Goal: Information Seeking & Learning: Find contact information

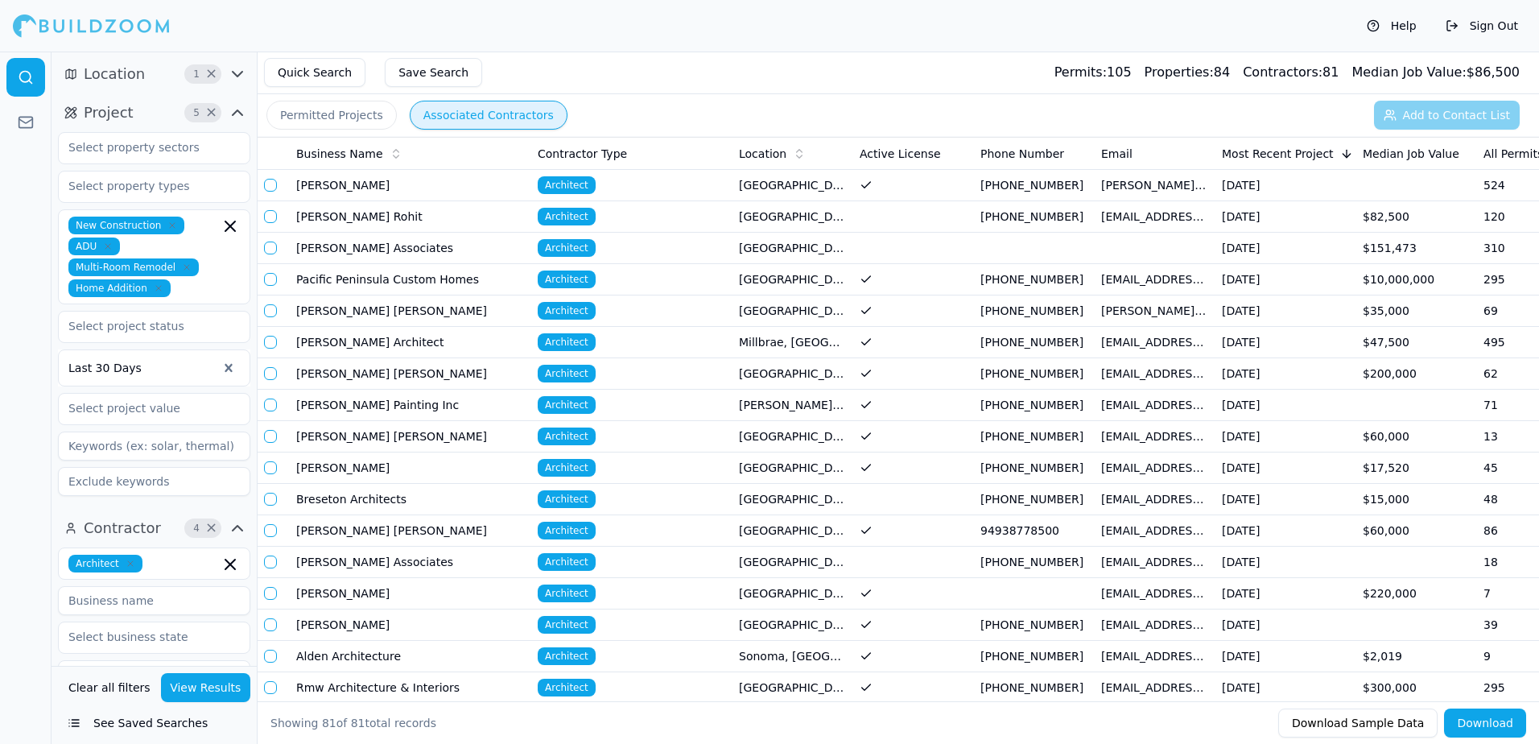
drag, startPoint x: 1436, startPoint y: 0, endPoint x: 762, endPoint y: 23, distance: 673.5
click at [762, 23] on div "Help Sign Out" at bounding box center [769, 26] width 1539 height 52
drag, startPoint x: 1126, startPoint y: 1, endPoint x: 969, endPoint y: 35, distance: 160.8
click at [969, 35] on div "Help Sign Out" at bounding box center [769, 26] width 1539 height 52
click at [953, 19] on div "Help Sign Out" at bounding box center [769, 26] width 1539 height 52
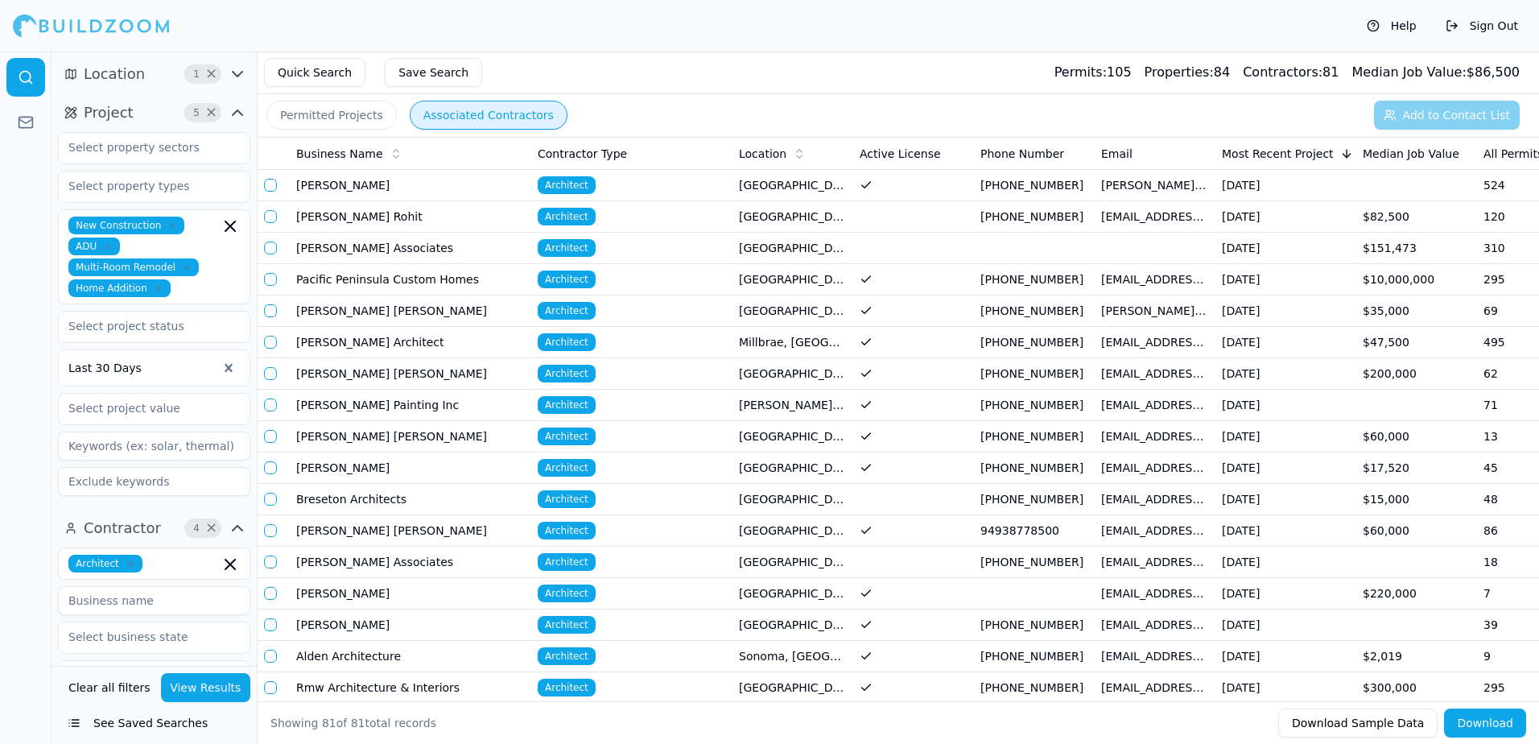
drag, startPoint x: 1399, startPoint y: 1, endPoint x: 954, endPoint y: 39, distance: 446.1
click at [954, 39] on div "Help Sign Out" at bounding box center [769, 26] width 1539 height 52
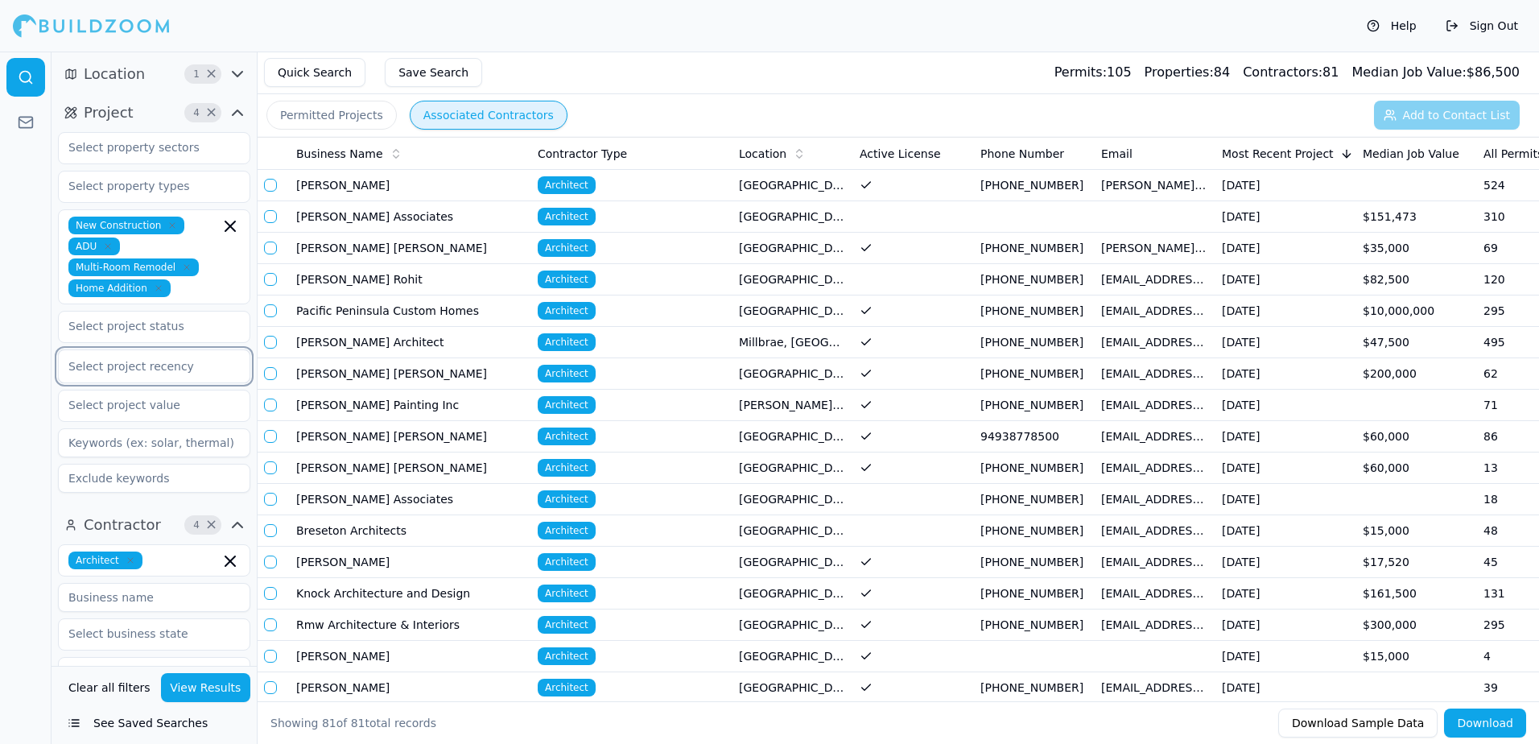
click at [143, 366] on div at bounding box center [153, 366] width 171 height 16
click at [130, 430] on div "Last 30 Days" at bounding box center [154, 432] width 191 height 26
click at [141, 562] on div "Architect" at bounding box center [153, 564] width 171 height 18
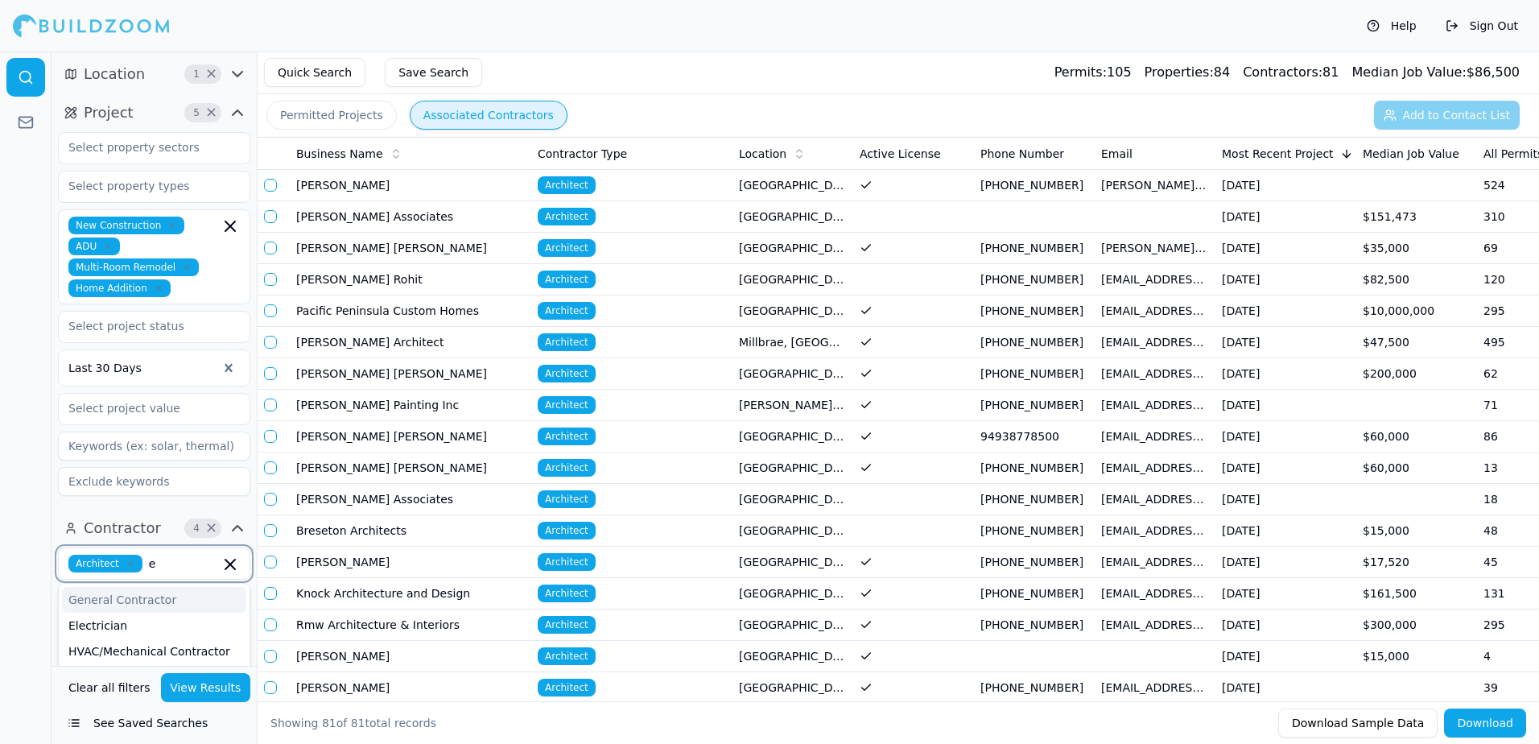
scroll to position [50, 0]
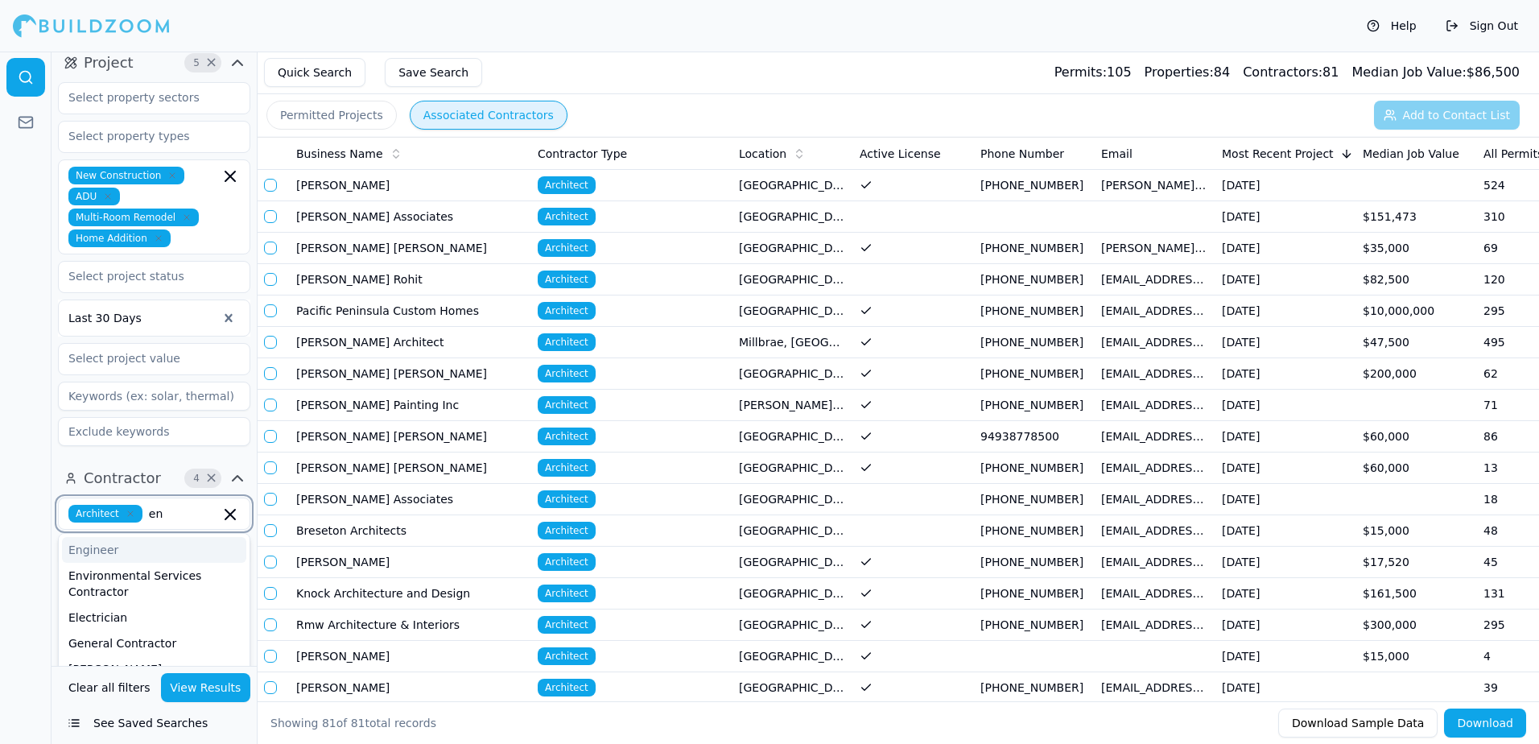
type input "eng"
click at [122, 604] on div "Interior Designer" at bounding box center [154, 602] width 184 height 26
click at [209, 696] on button "View Results" at bounding box center [206, 687] width 90 height 29
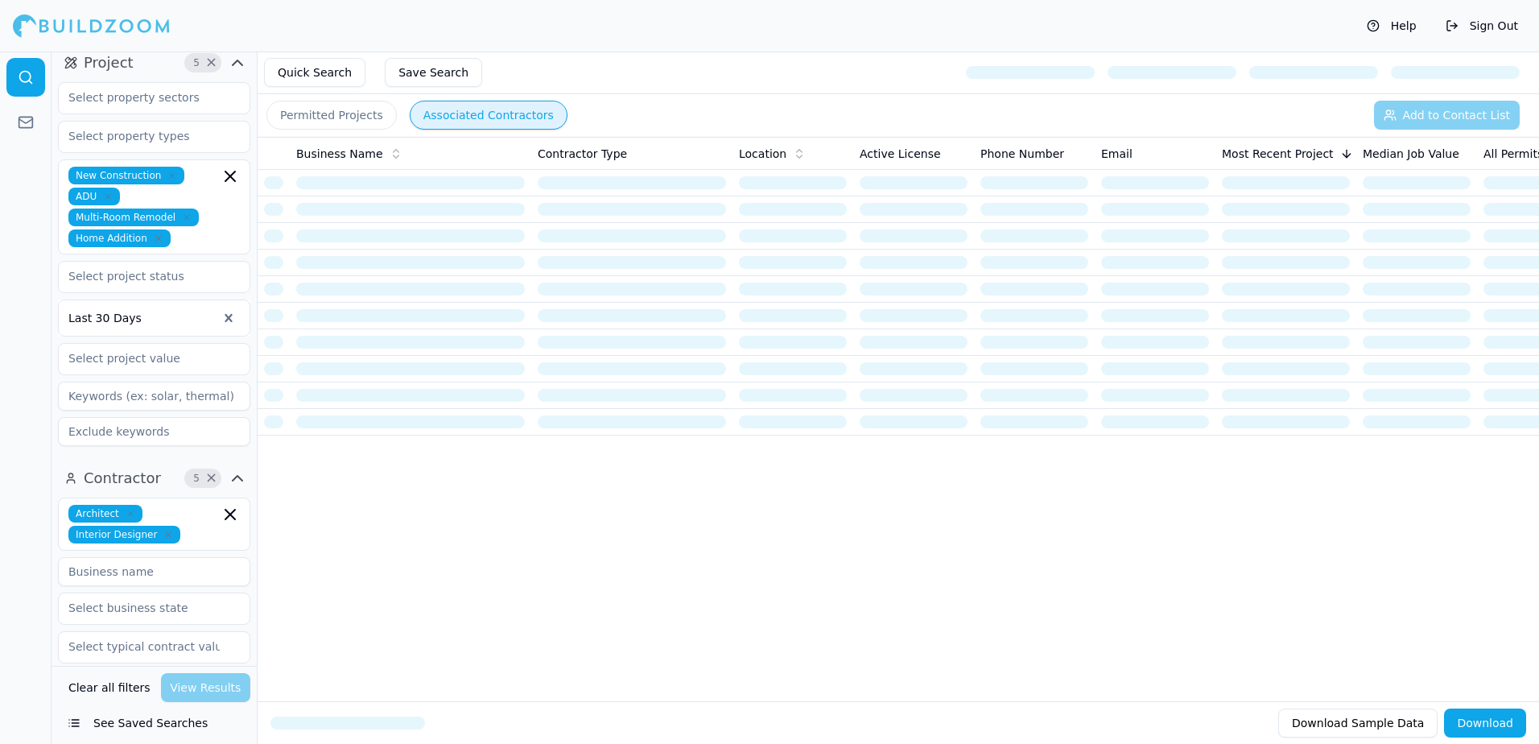
click at [198, 694] on div "Clear all filters View Results" at bounding box center [154, 687] width 192 height 29
click at [130, 688] on button "Clear all filters" at bounding box center [109, 687] width 90 height 29
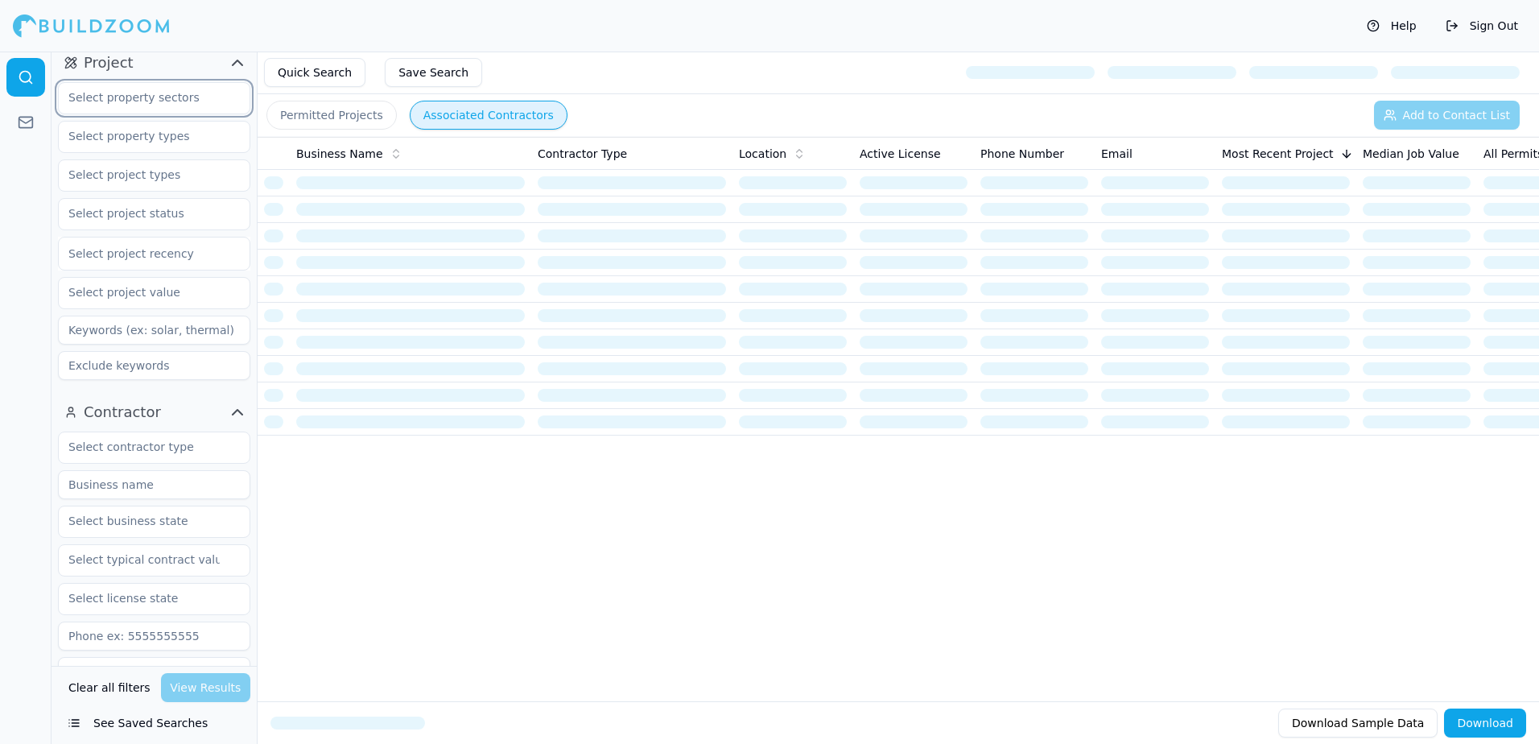
click at [168, 97] on input "text" at bounding box center [144, 97] width 171 height 29
click at [124, 130] on div "Residential" at bounding box center [154, 135] width 184 height 26
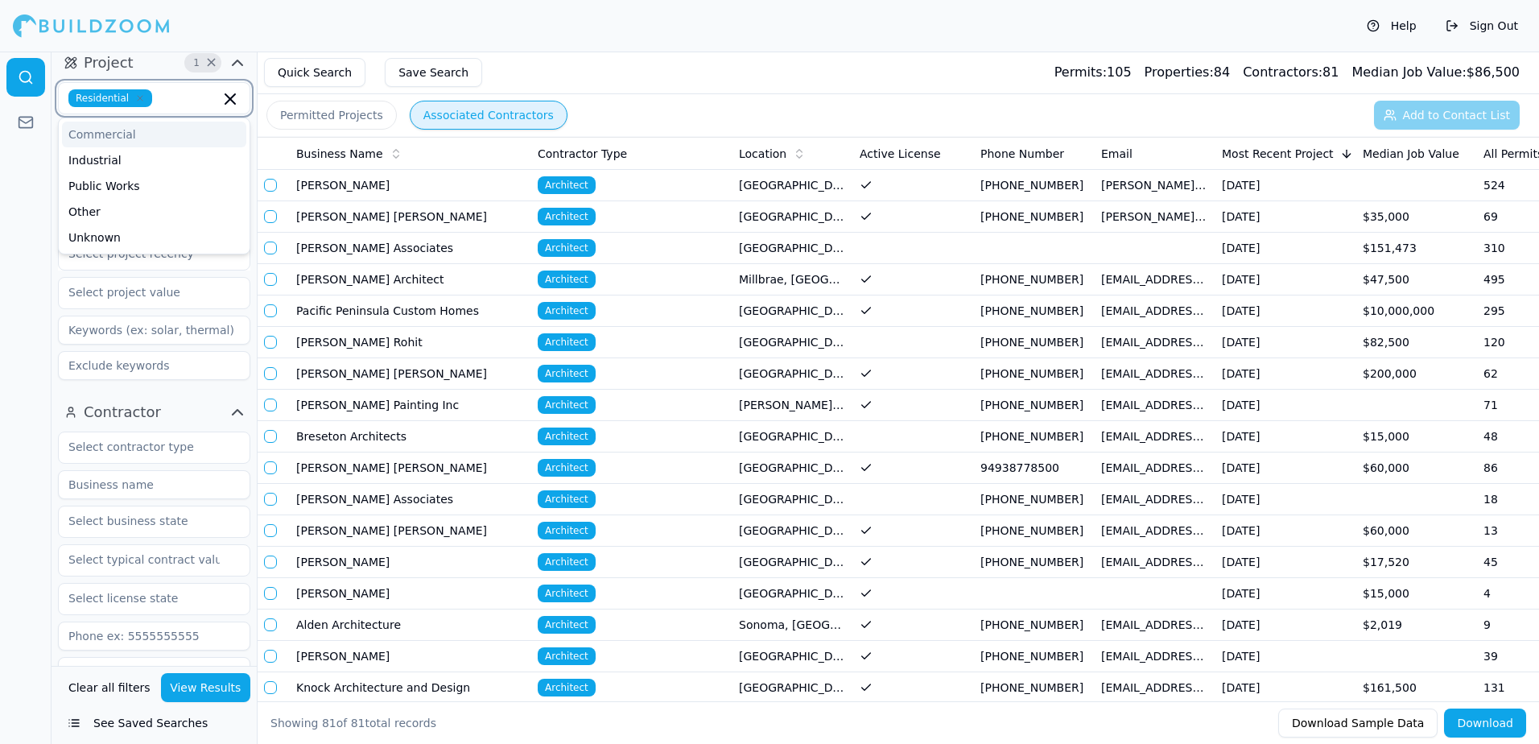
click at [228, 96] on icon "button" at bounding box center [230, 99] width 10 height 10
click at [31, 174] on div at bounding box center [26, 398] width 52 height 692
click at [97, 97] on input "text" at bounding box center [144, 97] width 171 height 29
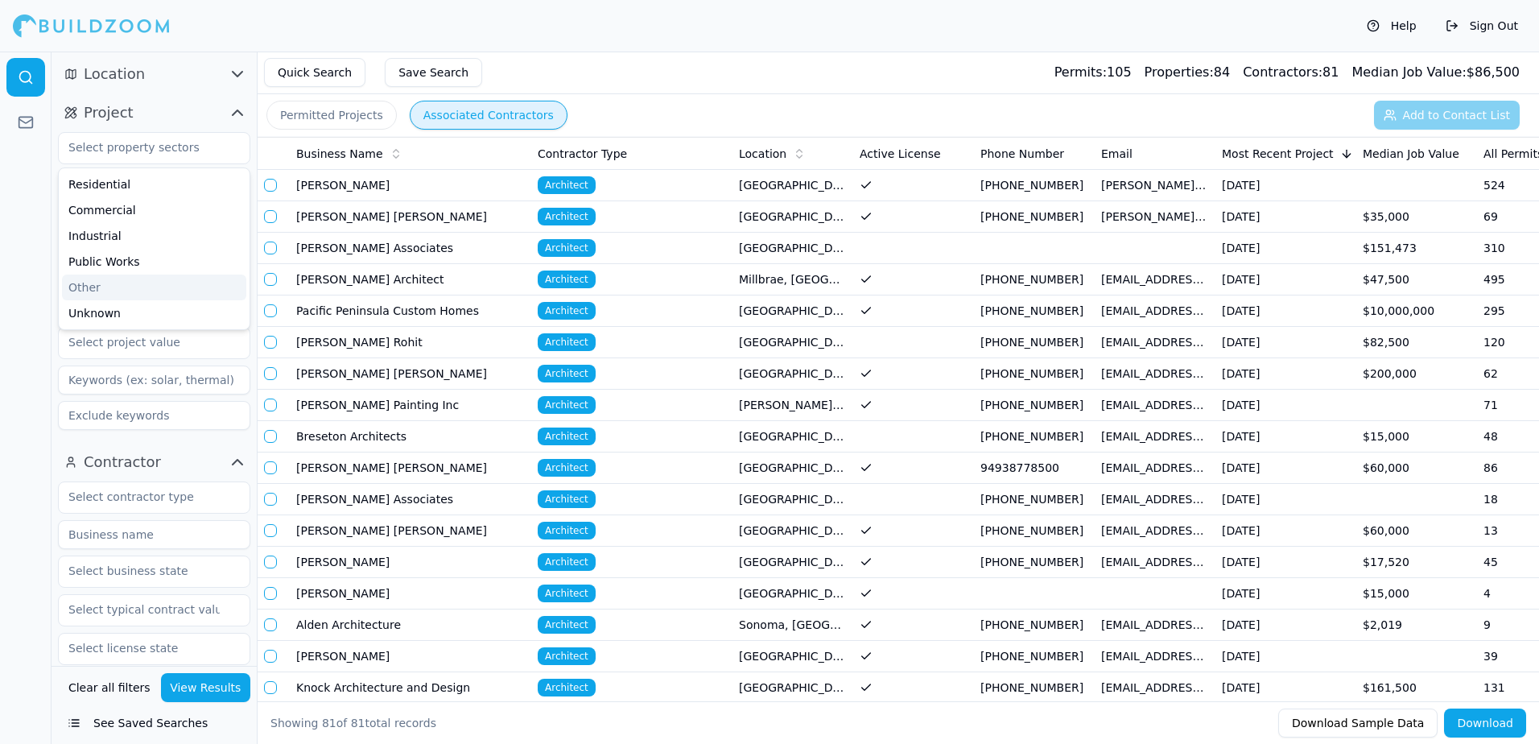
click at [34, 313] on div at bounding box center [26, 398] width 52 height 692
click at [236, 75] on icon "button" at bounding box center [238, 74] width 10 height 5
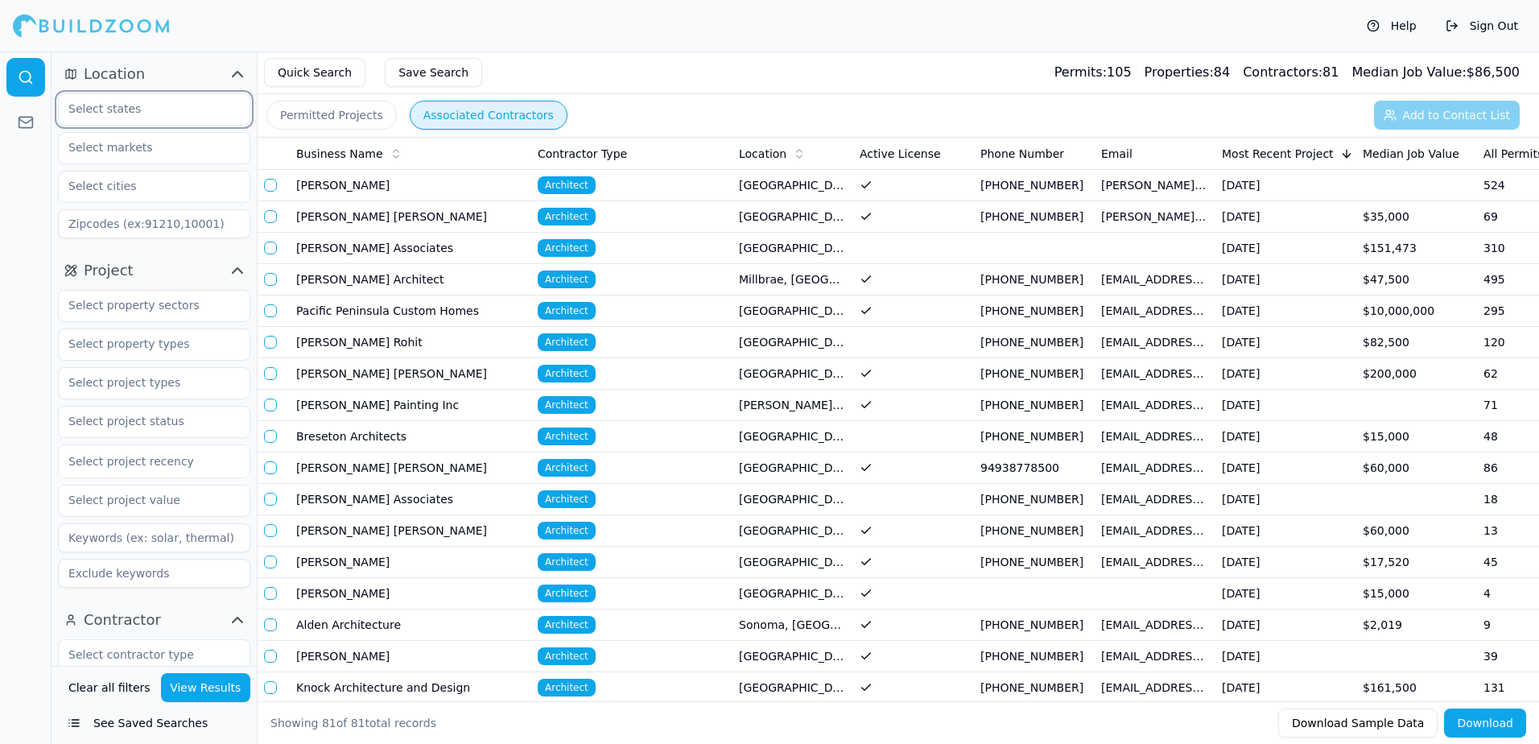
click at [137, 111] on input "text" at bounding box center [144, 108] width 171 height 29
click at [114, 149] on div "[US_STATE]" at bounding box center [154, 146] width 184 height 26
click at [109, 148] on input "text" at bounding box center [144, 147] width 171 height 29
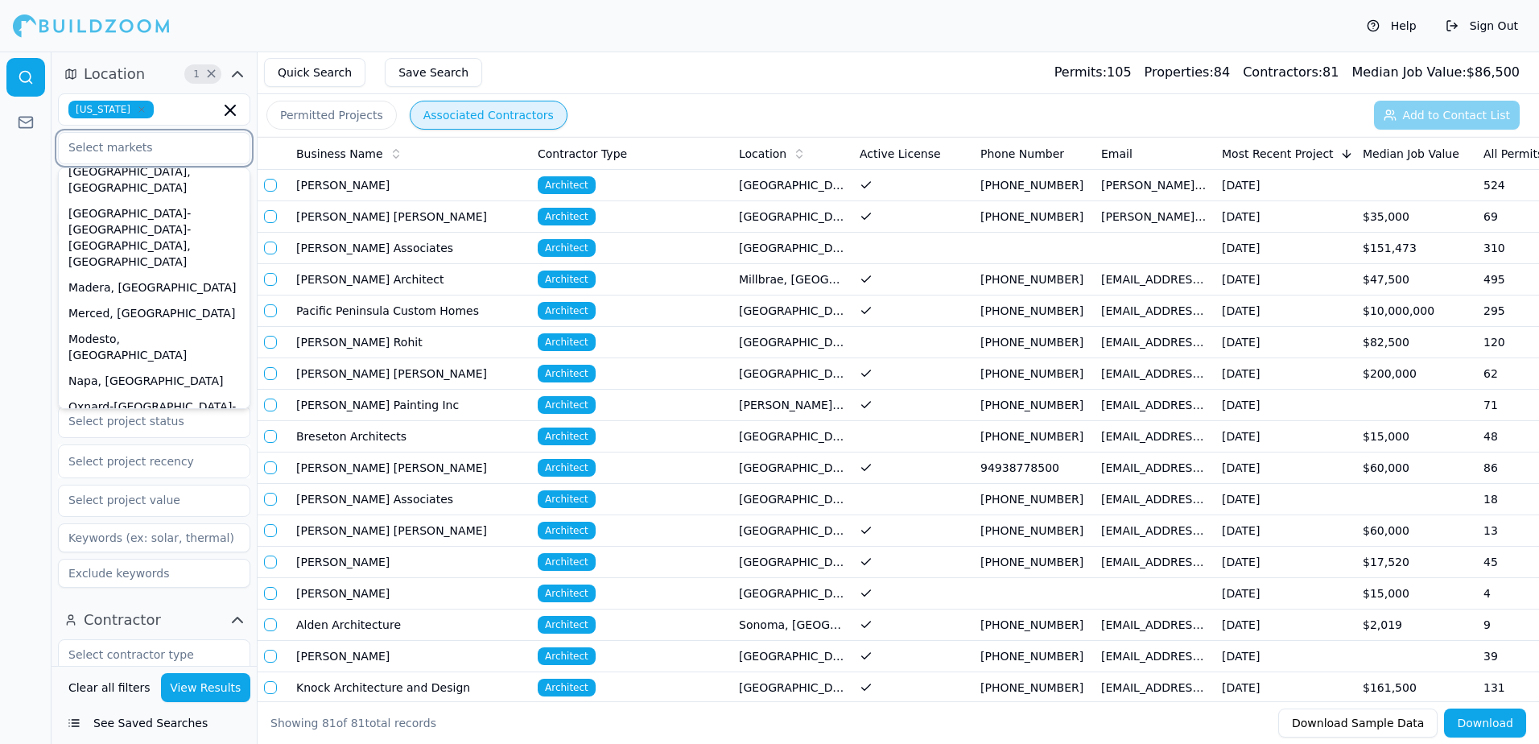
scroll to position [403, 0]
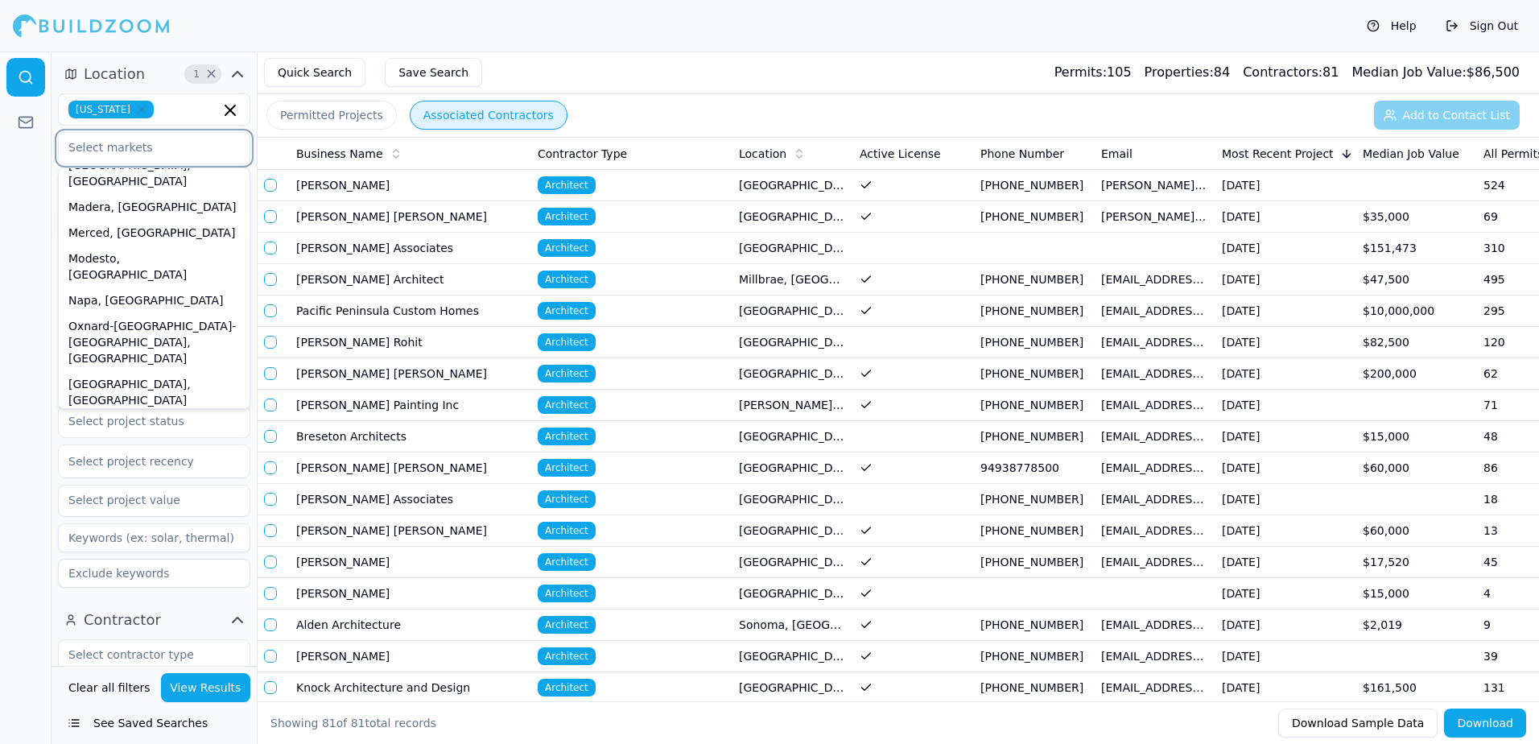
click at [119, 719] on div "[GEOGRAPHIC_DATA]-[GEOGRAPHIC_DATA]-[GEOGRAPHIC_DATA], [GEOGRAPHIC_DATA]" at bounding box center [154, 756] width 184 height 74
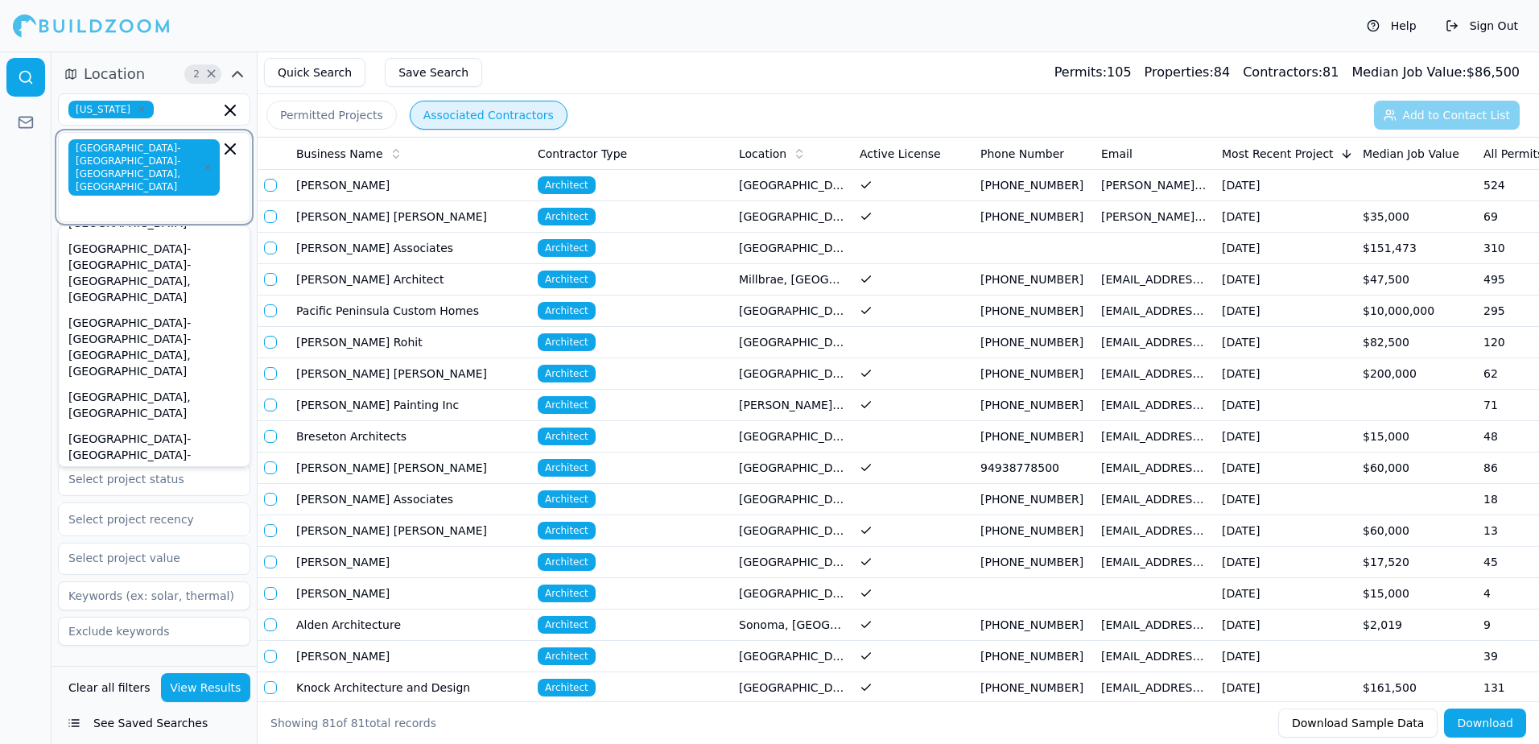
scroll to position [697, 0]
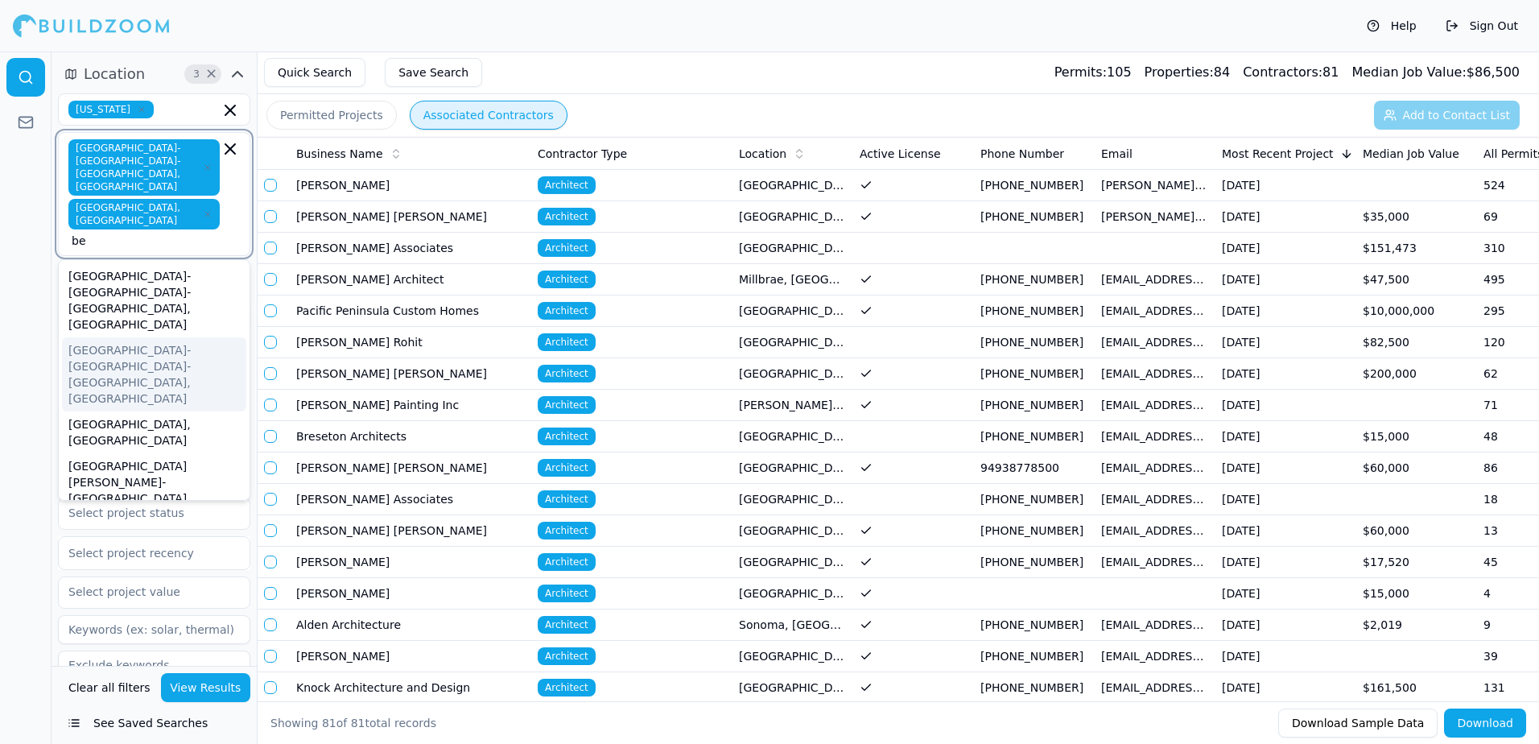
type input "be"
click at [33, 258] on div at bounding box center [26, 398] width 52 height 692
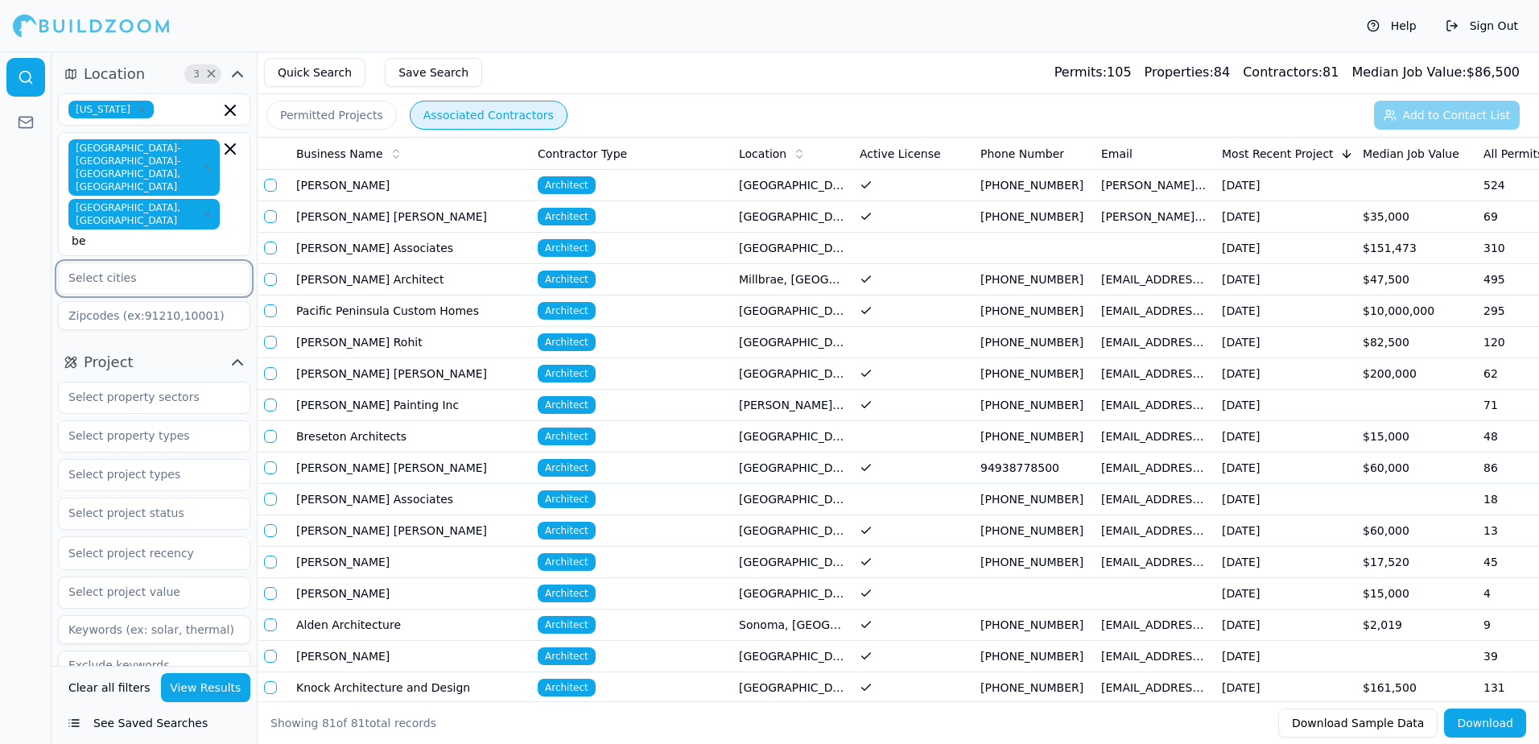
click at [90, 263] on input "text" at bounding box center [144, 277] width 171 height 29
type input "be"
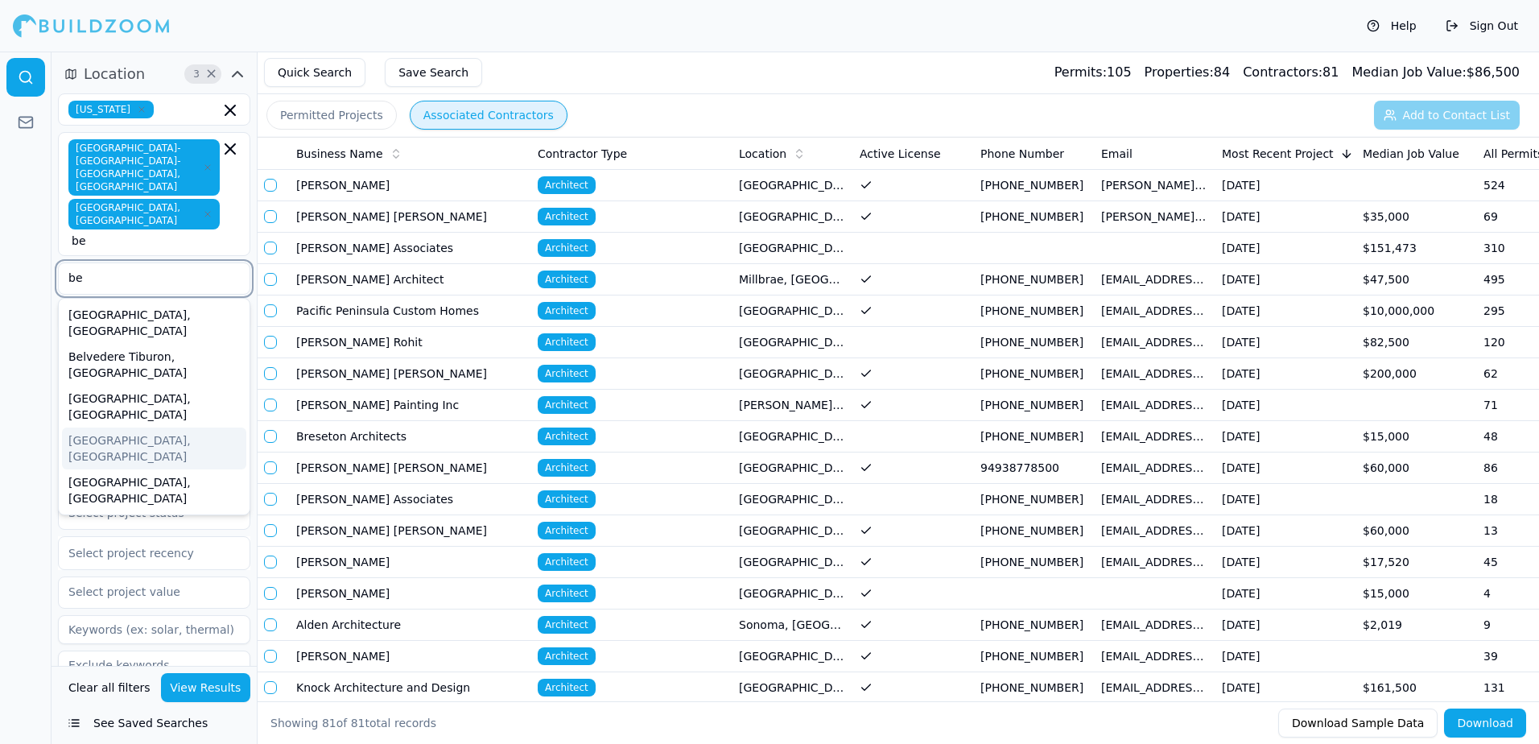
click at [102, 428] on div "[GEOGRAPHIC_DATA], [GEOGRAPHIC_DATA]" at bounding box center [154, 449] width 184 height 42
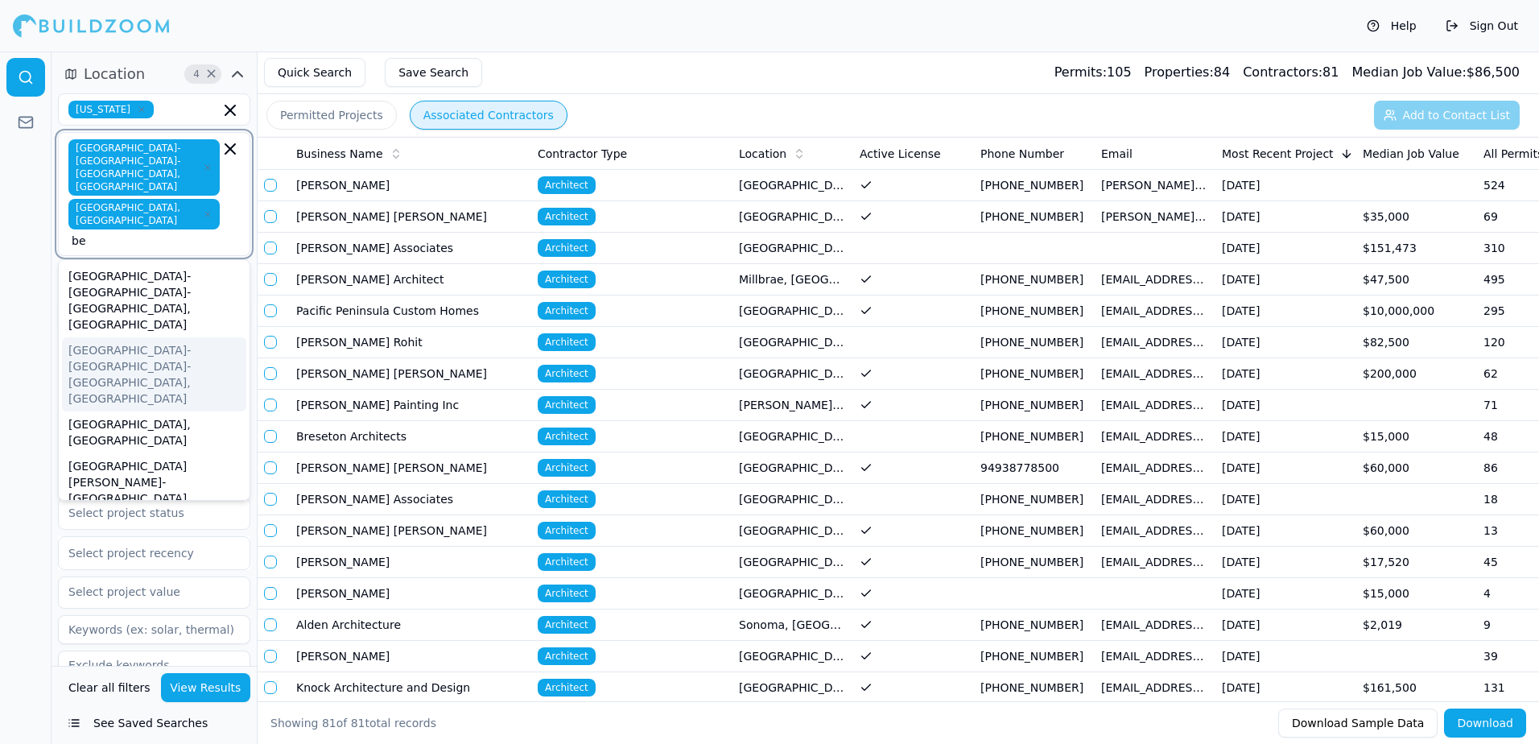
click at [171, 233] on input "be" at bounding box center [146, 241] width 148 height 16
type input "b"
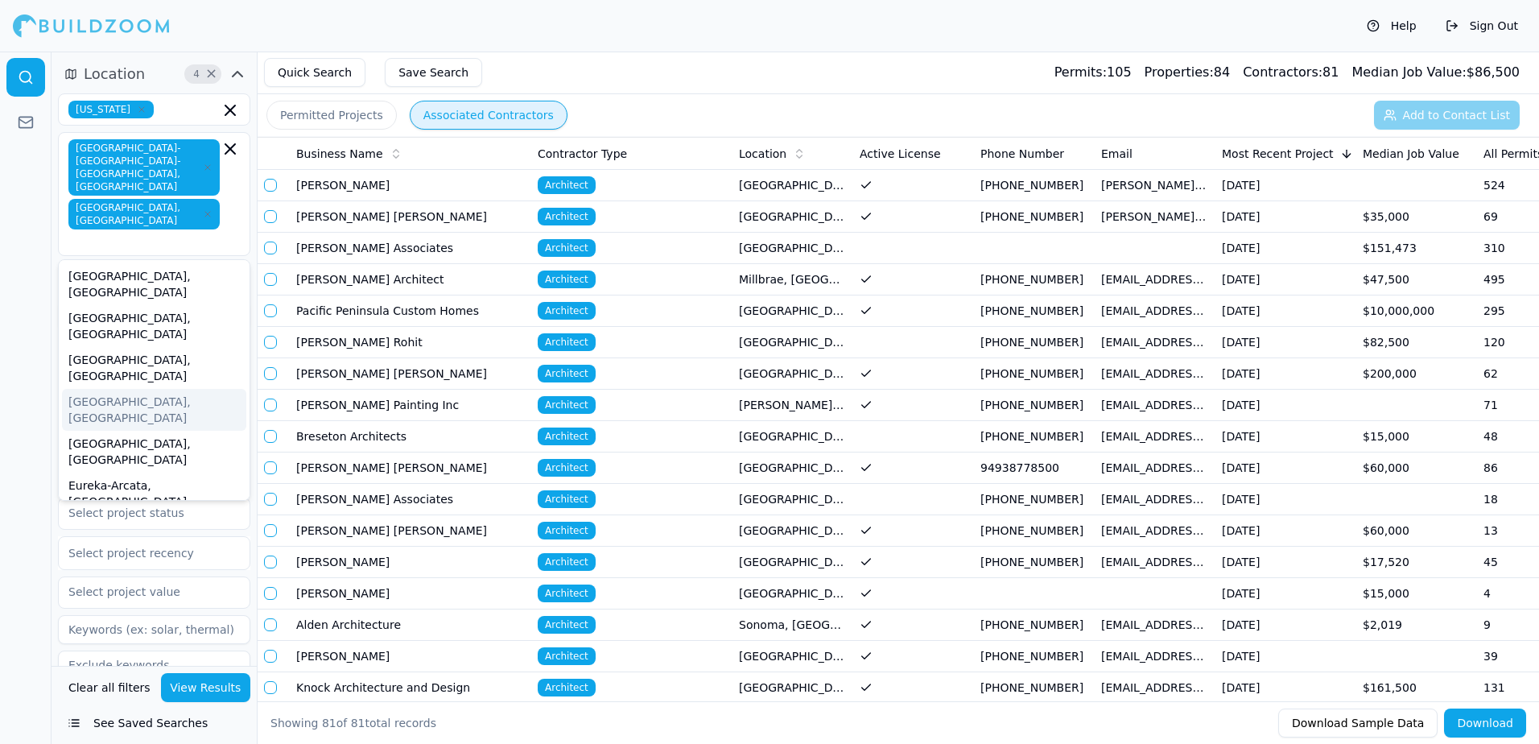
click at [19, 259] on div at bounding box center [26, 398] width 52 height 692
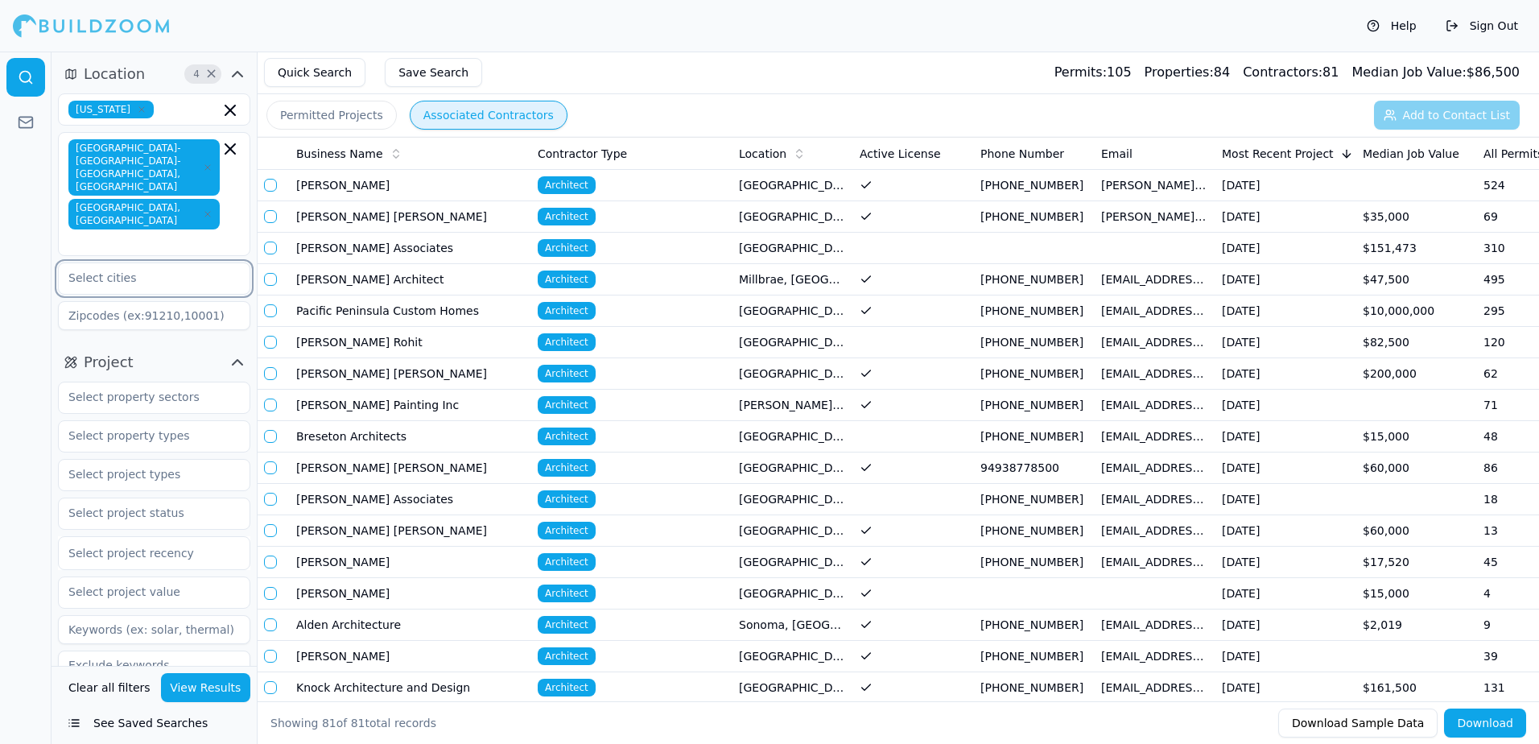
click at [88, 263] on input "text" at bounding box center [144, 277] width 171 height 29
type input "be"
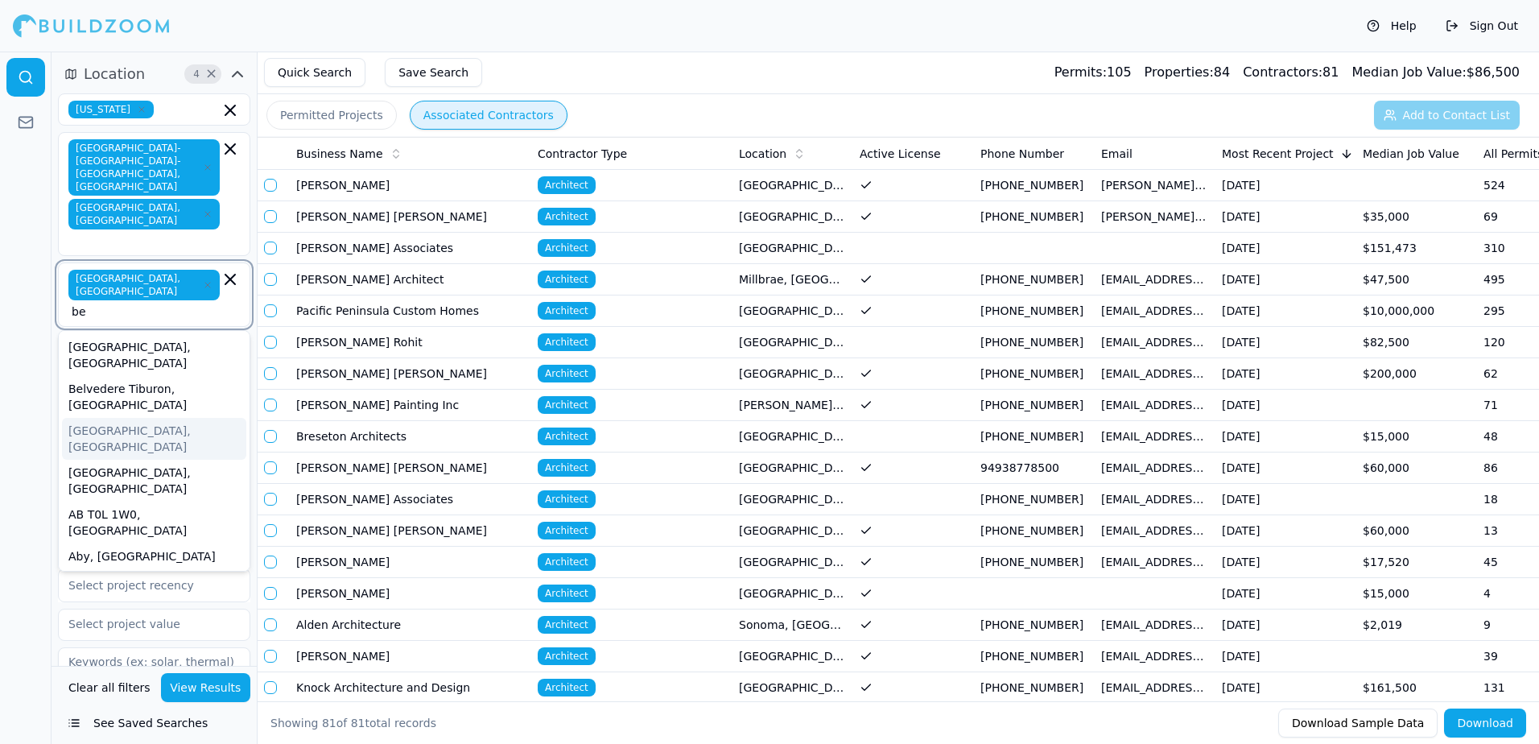
click at [95, 418] on div "[GEOGRAPHIC_DATA], [GEOGRAPHIC_DATA]" at bounding box center [154, 439] width 184 height 42
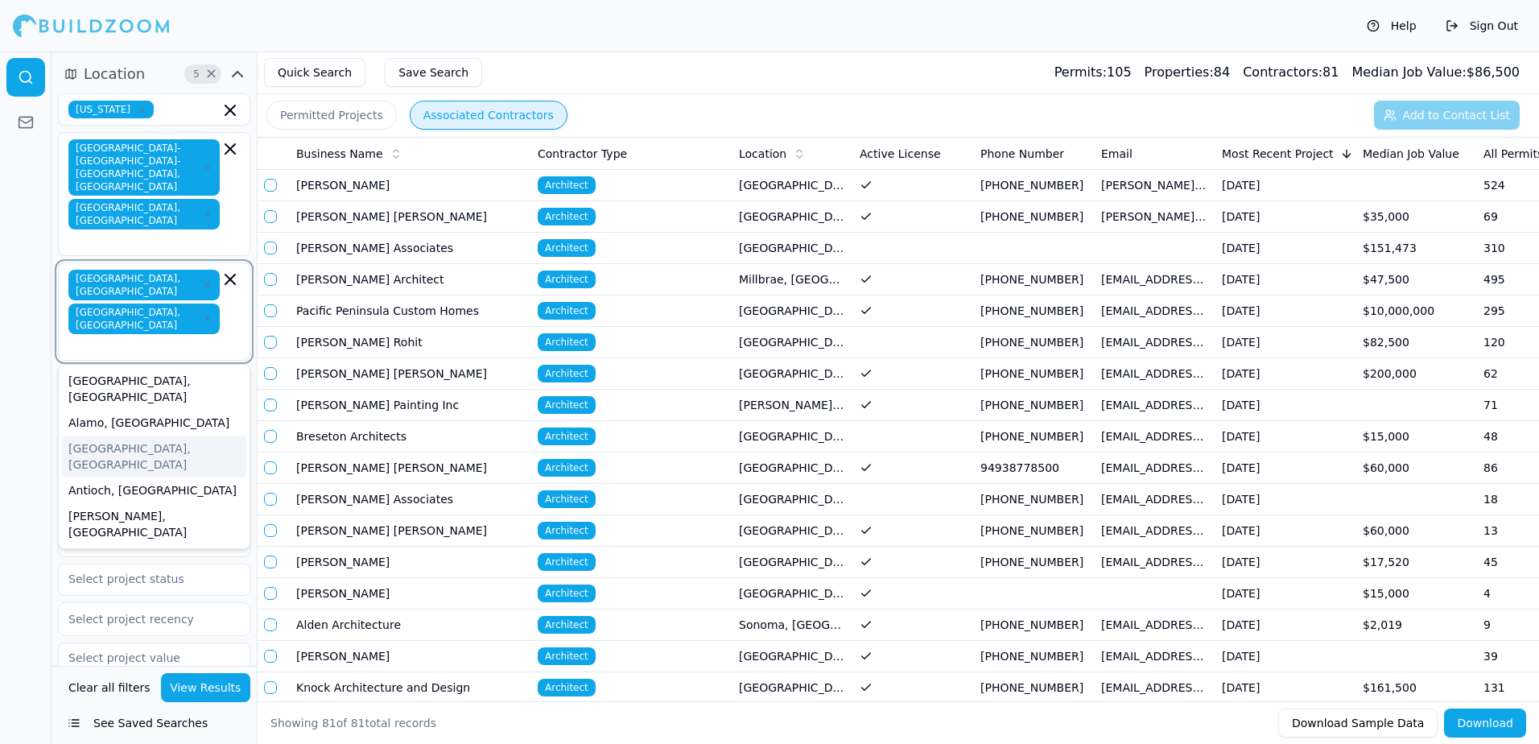
click at [92, 436] on div "[GEOGRAPHIC_DATA], [GEOGRAPHIC_DATA]" at bounding box center [154, 457] width 184 height 42
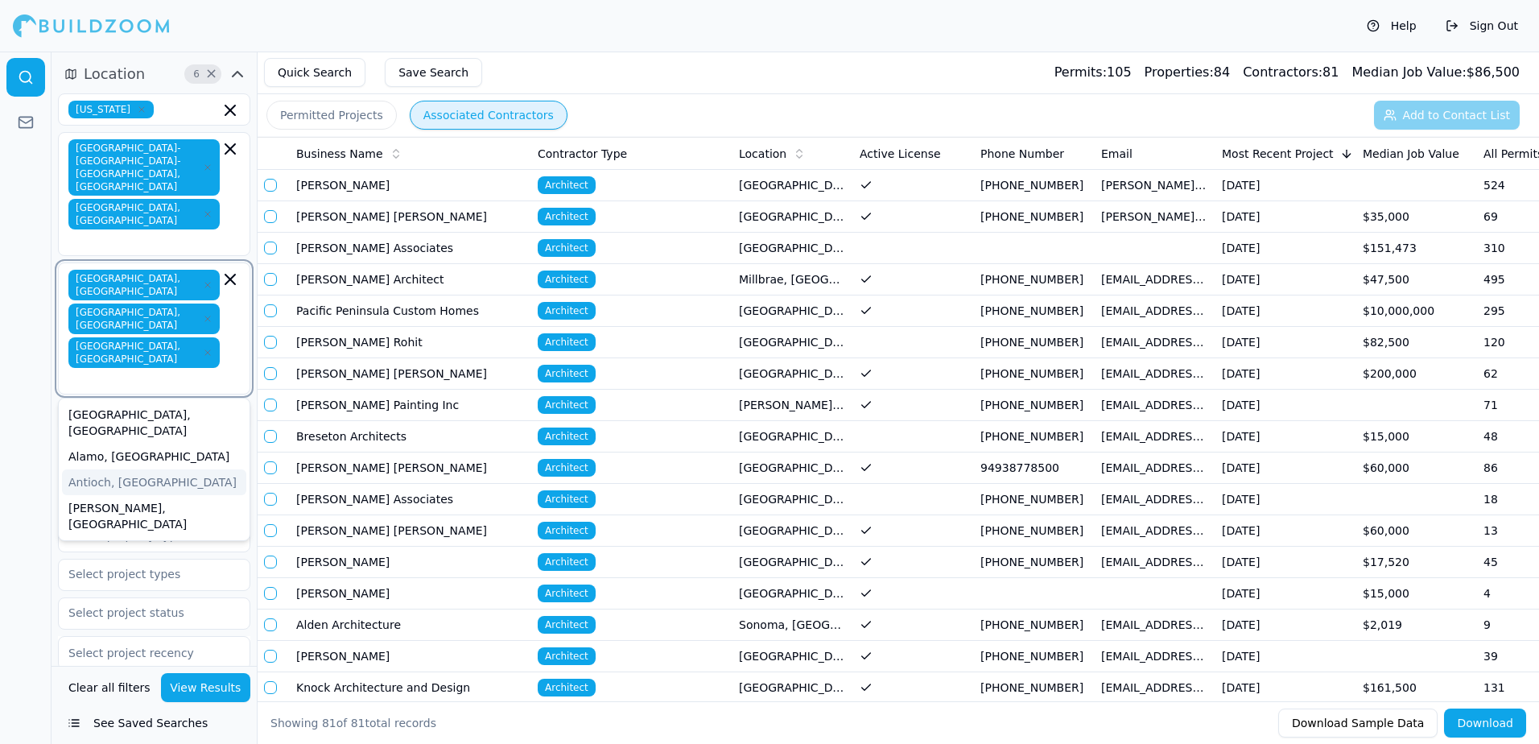
click at [108, 469] on div "Antioch, [GEOGRAPHIC_DATA]" at bounding box center [154, 482] width 184 height 26
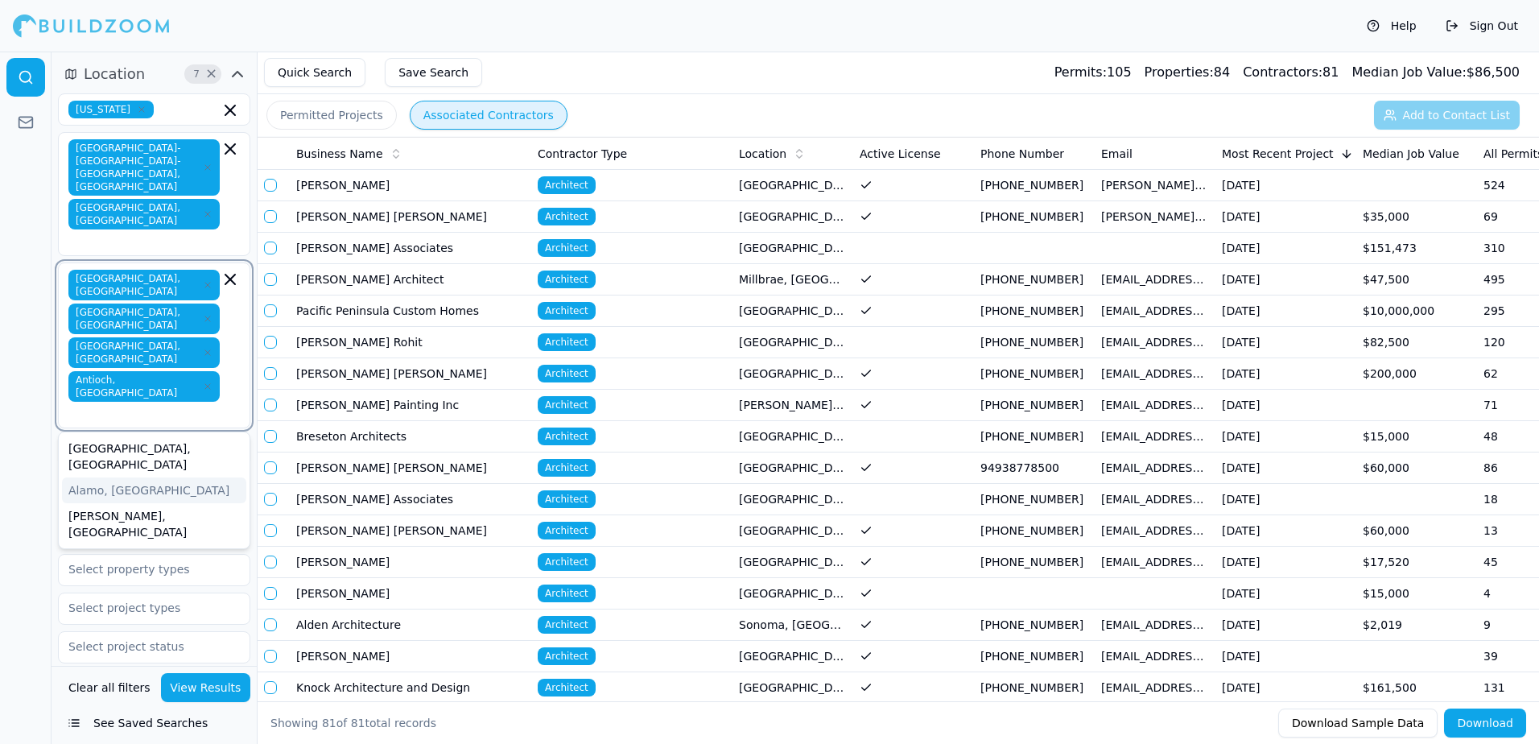
click at [91, 477] on div "Alamo, [GEOGRAPHIC_DATA]" at bounding box center [154, 490] width 184 height 26
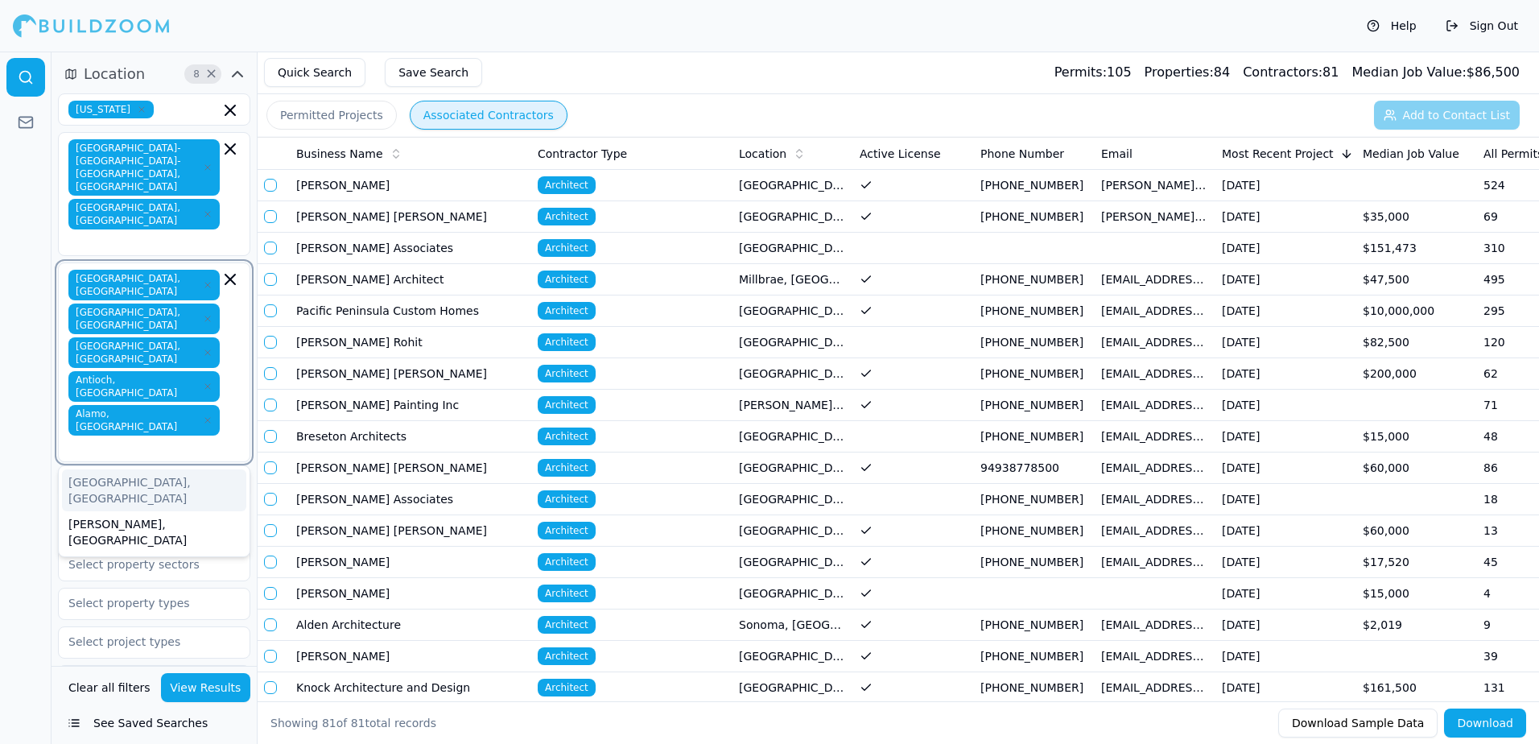
click at [153, 439] on input "text" at bounding box center [146, 447] width 148 height 16
type input "c"
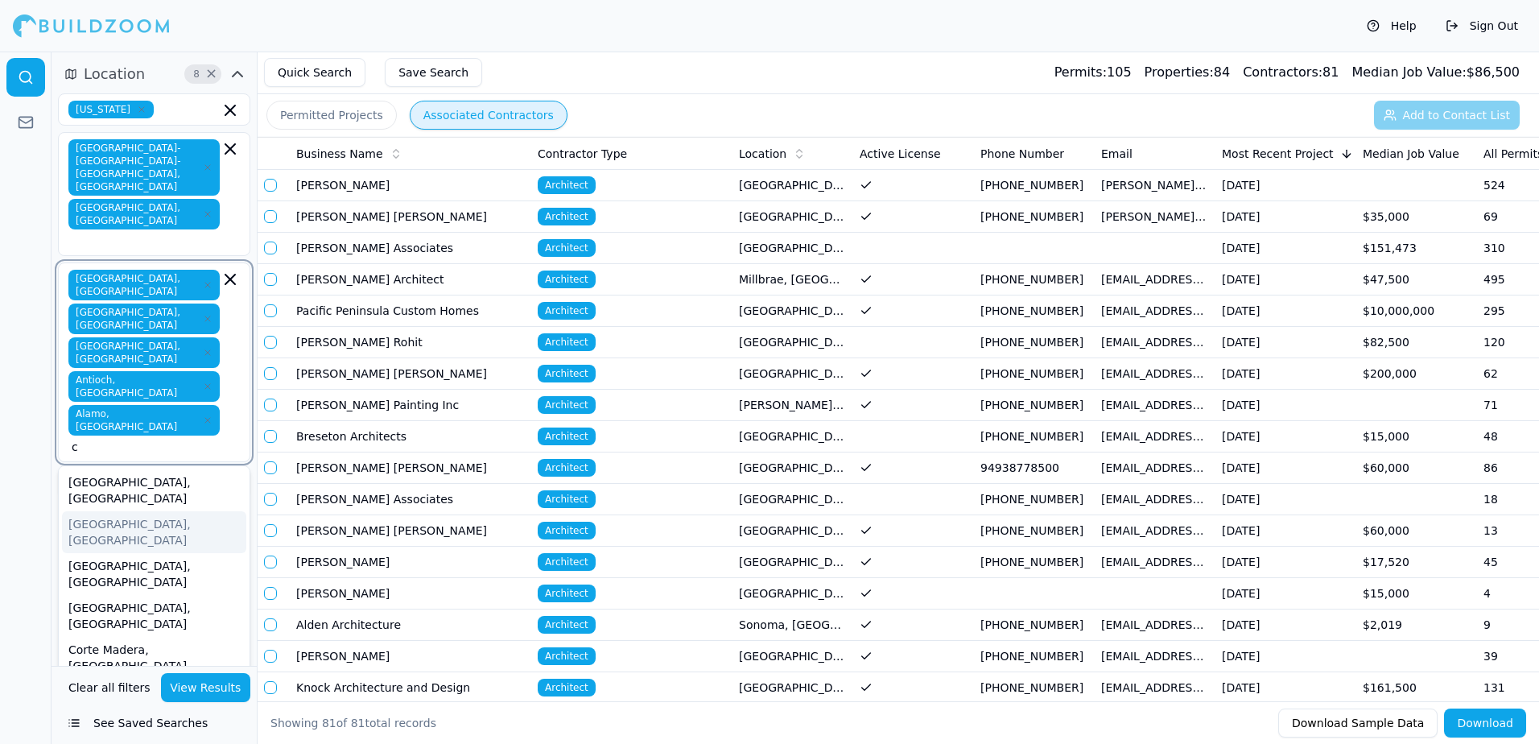
click at [120, 511] on div "[GEOGRAPHIC_DATA], [GEOGRAPHIC_DATA]" at bounding box center [154, 532] width 184 height 42
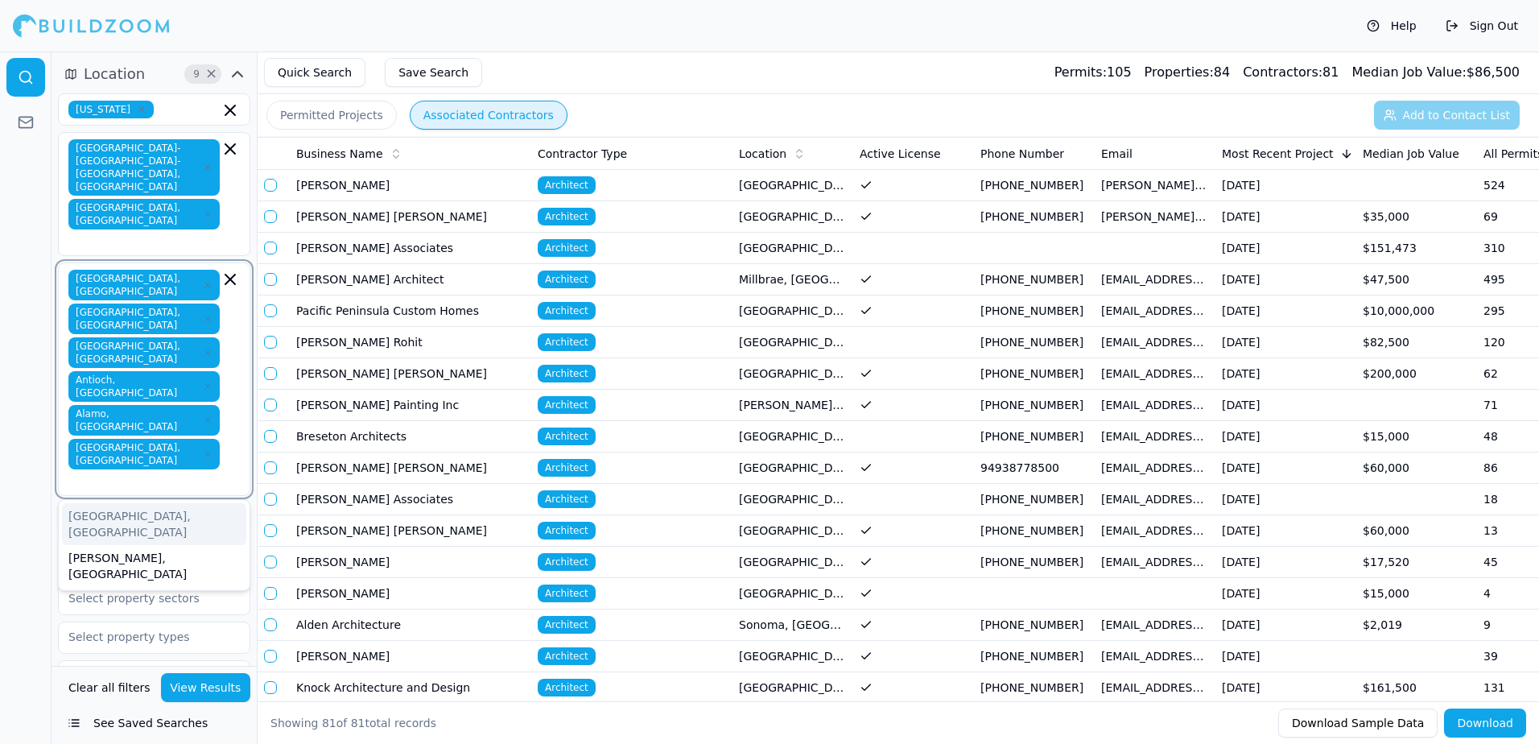
type input "c"
click at [121, 545] on div "[GEOGRAPHIC_DATA], [GEOGRAPHIC_DATA]" at bounding box center [154, 566] width 184 height 42
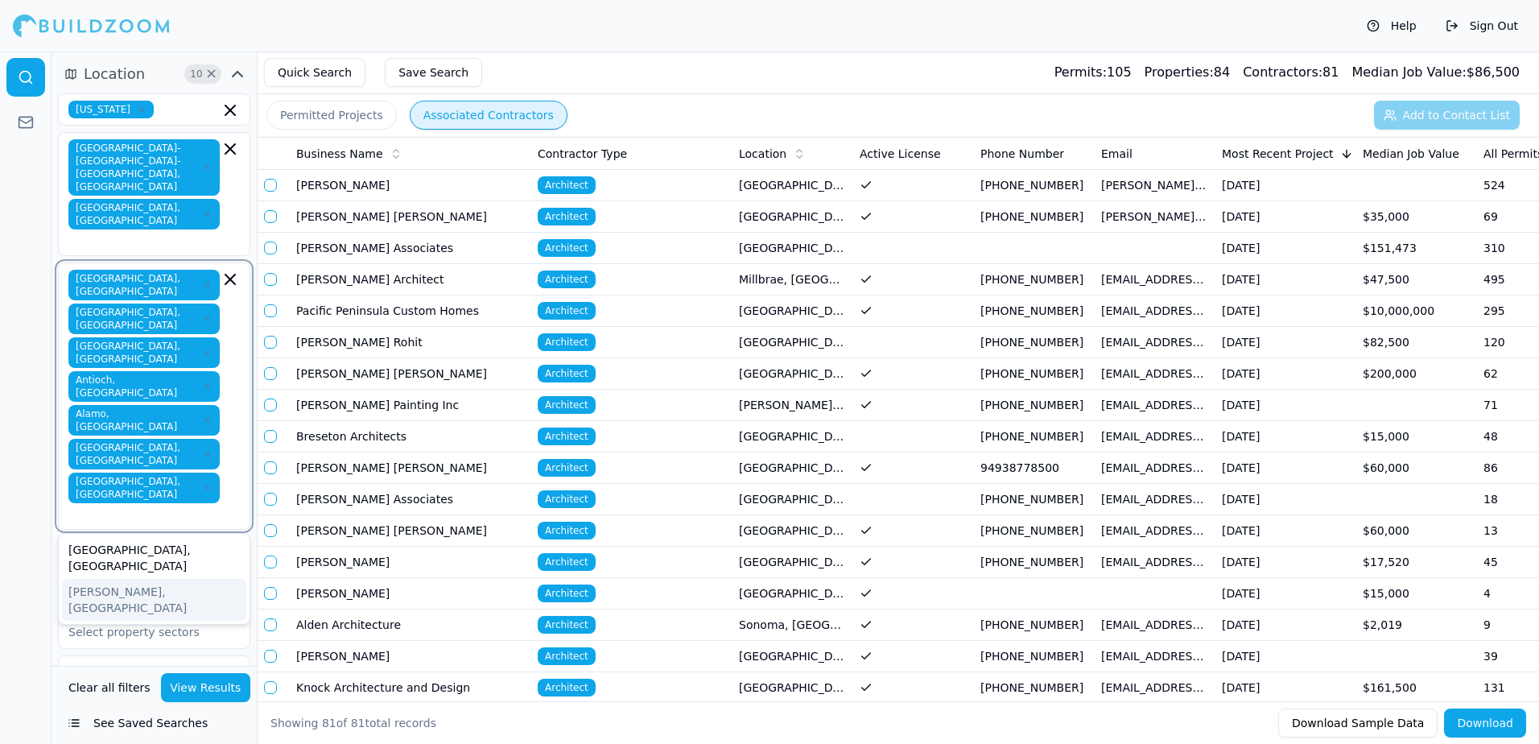
type input "c"
click at [122, 579] on div "[GEOGRAPHIC_DATA], [GEOGRAPHIC_DATA]" at bounding box center [154, 600] width 184 height 42
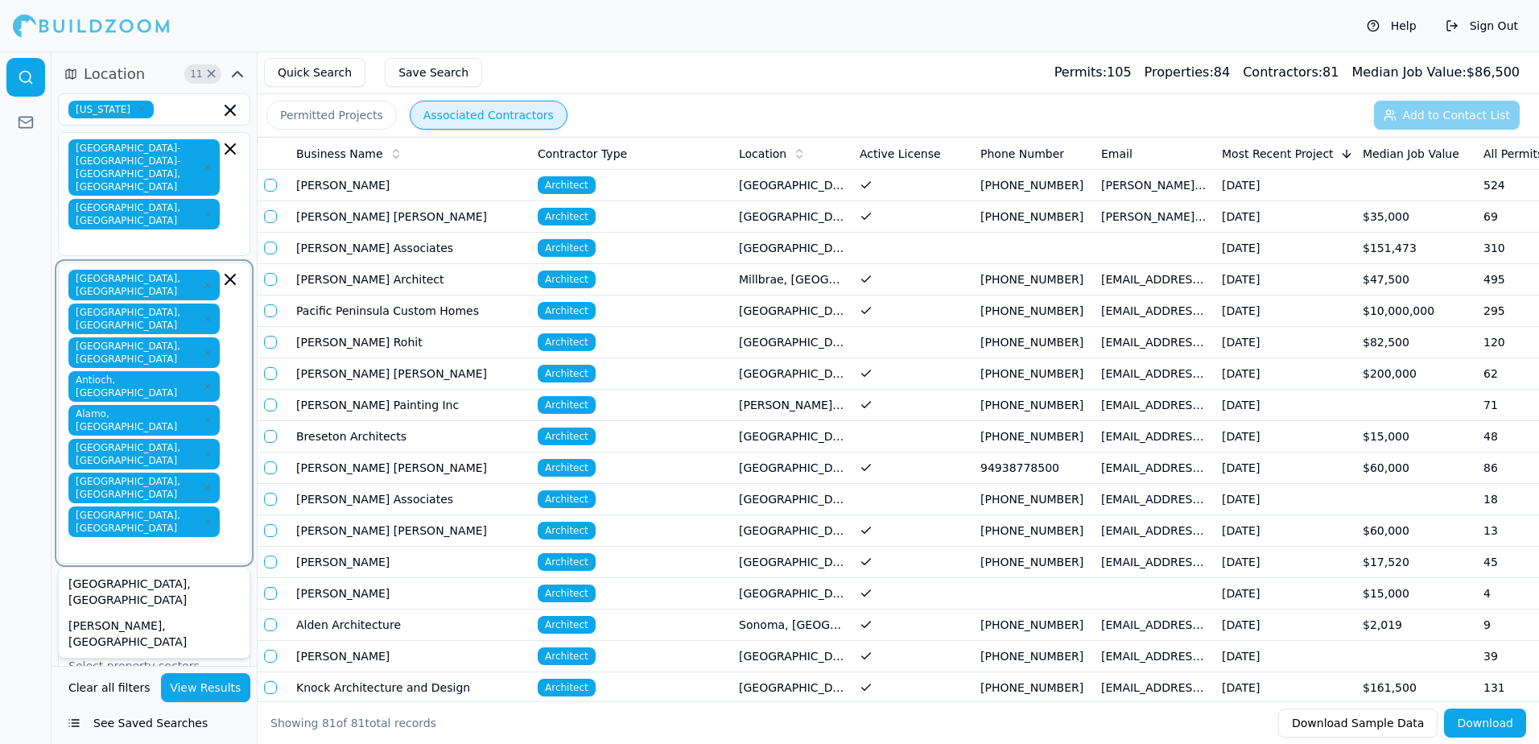
type input "c"
click at [129, 613] on div "Corte Madera, [GEOGRAPHIC_DATA]" at bounding box center [154, 634] width 184 height 42
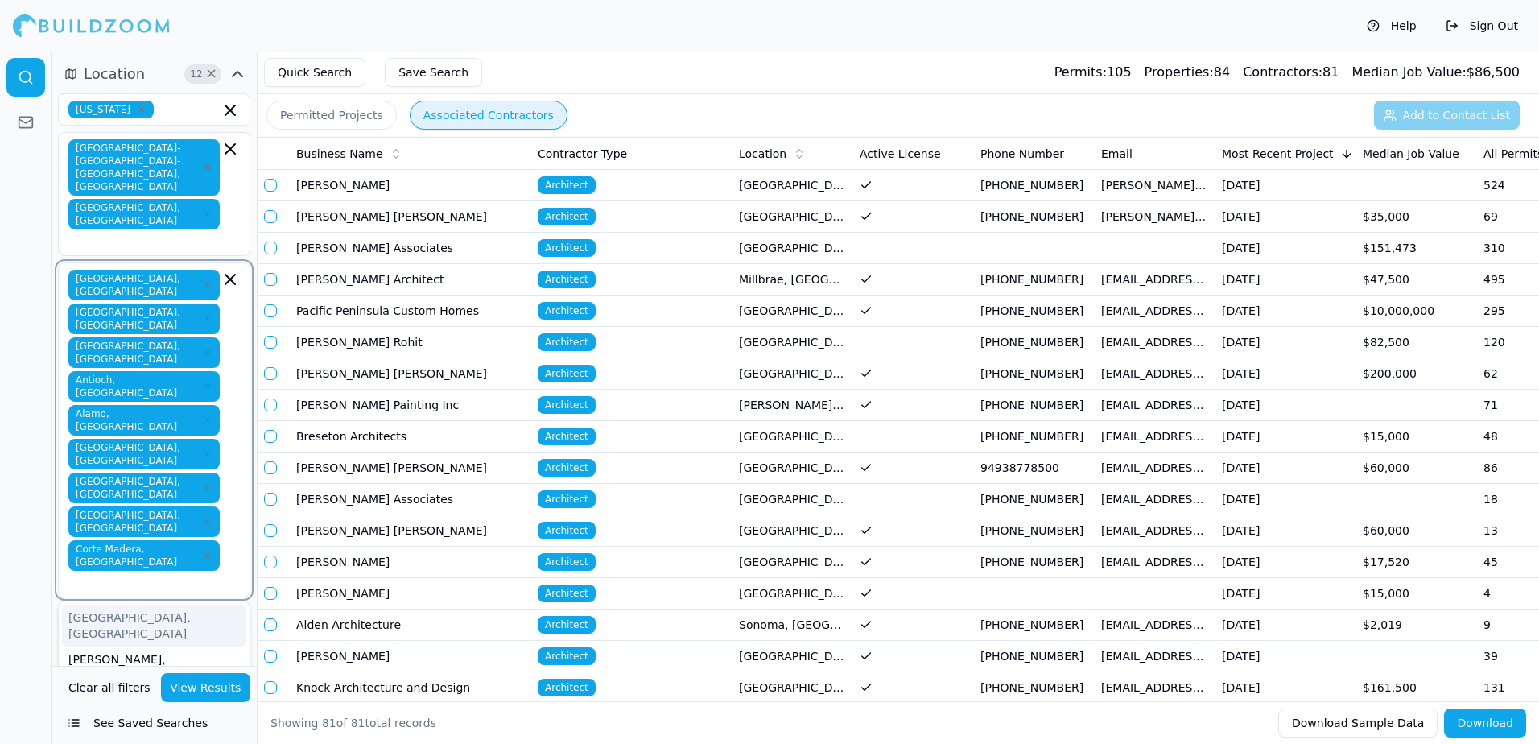
type input "w"
click at [143, 605] on div "[GEOGRAPHIC_DATA], [GEOGRAPHIC_DATA]" at bounding box center [154, 626] width 184 height 42
type input "e"
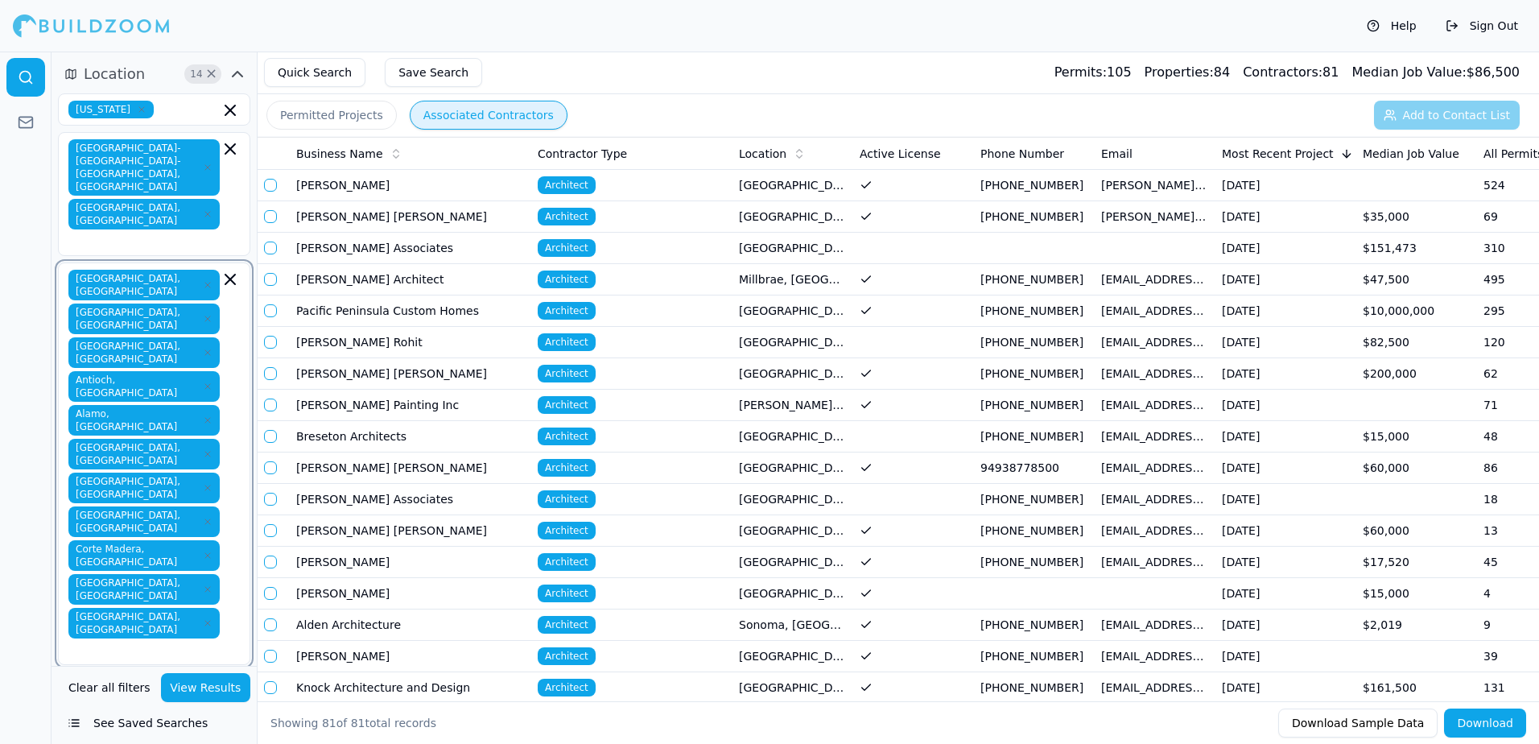
type input "e"
click at [94, 672] on div "El Cerrito, [GEOGRAPHIC_DATA]" at bounding box center [154, 693] width 184 height 42
type input "e"
click at [106, 706] on div "El Sobrante, [GEOGRAPHIC_DATA]" at bounding box center [154, 727] width 184 height 42
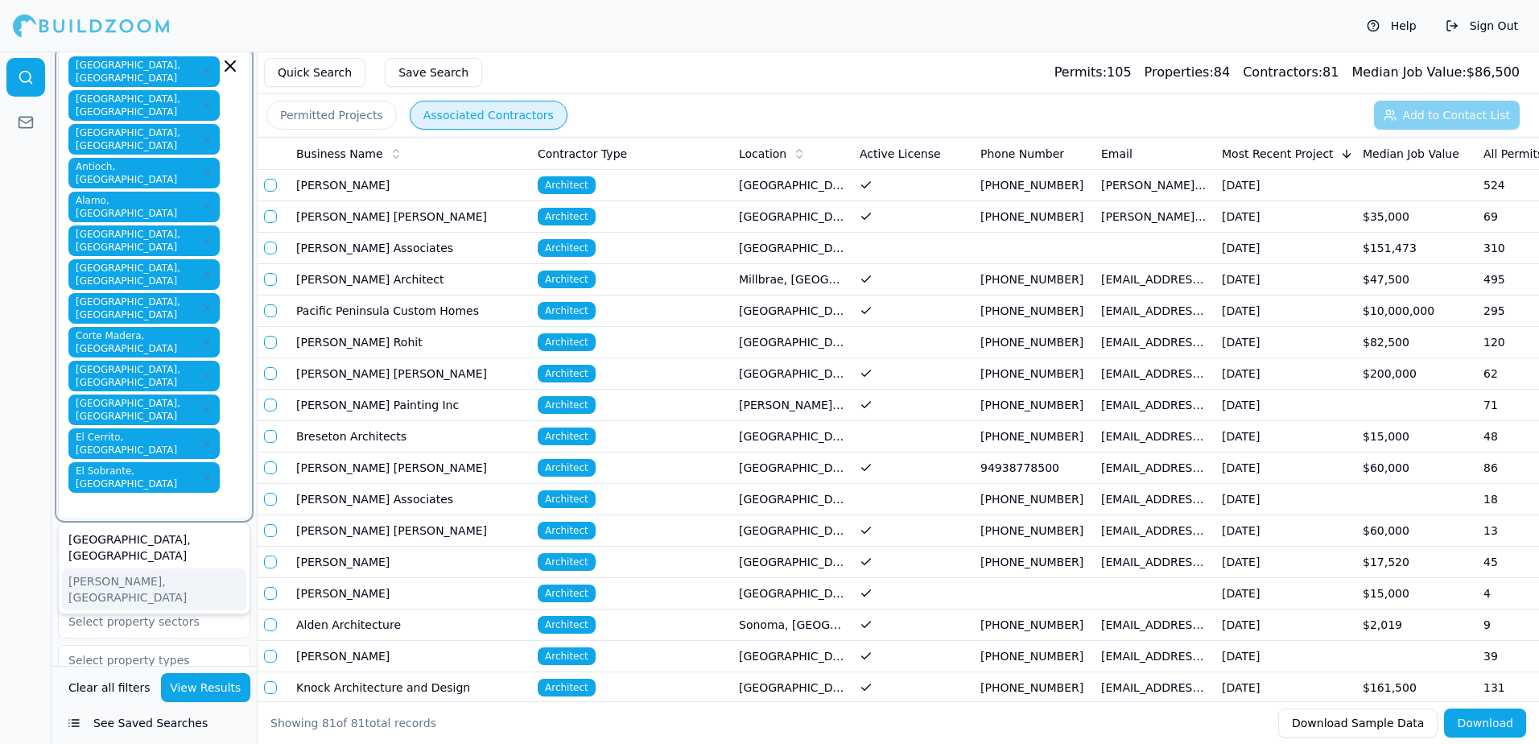
scroll to position [322, 0]
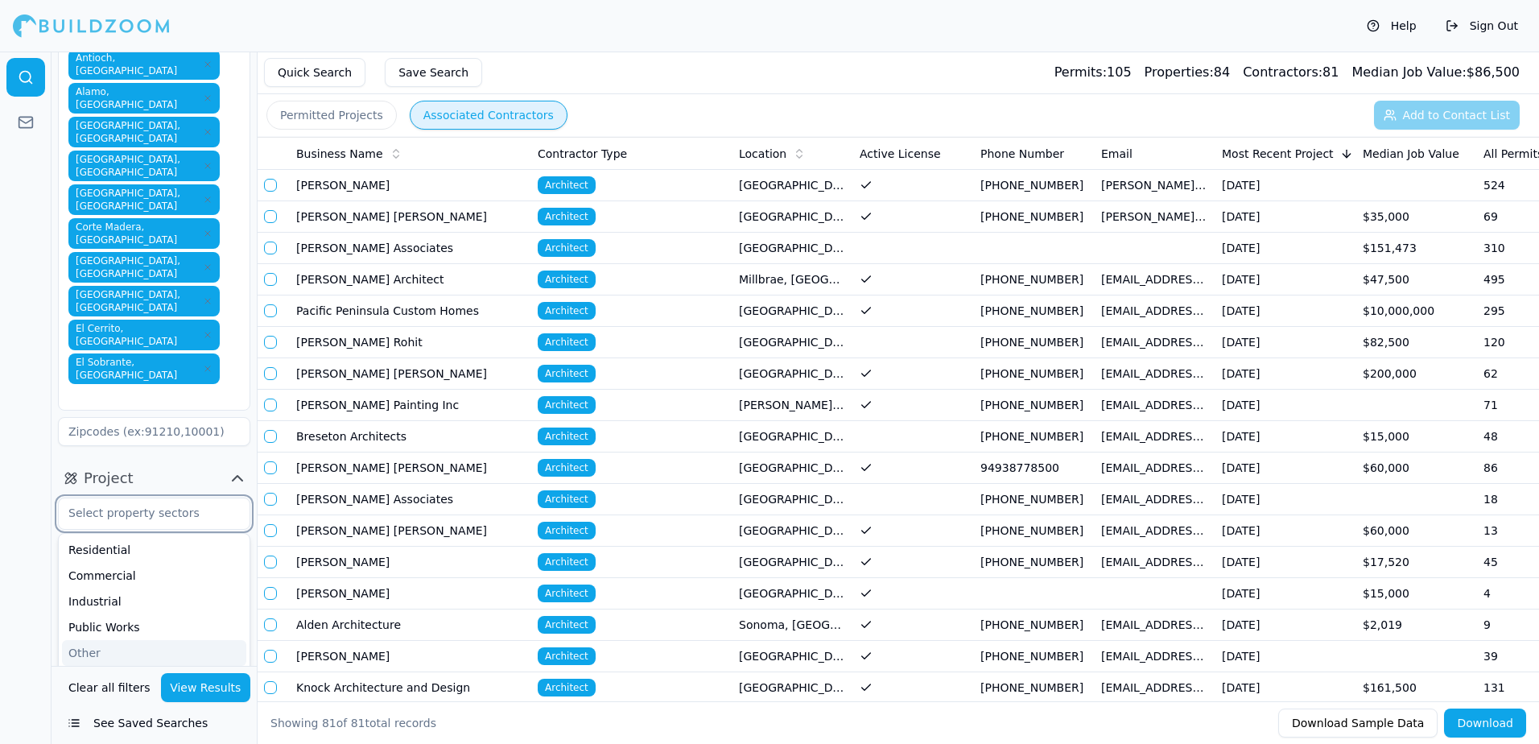
click at [190, 498] on input "text" at bounding box center [144, 512] width 171 height 29
click at [146, 537] on div "Residential" at bounding box center [154, 550] width 184 height 26
click at [18, 327] on div at bounding box center [26, 398] width 52 height 692
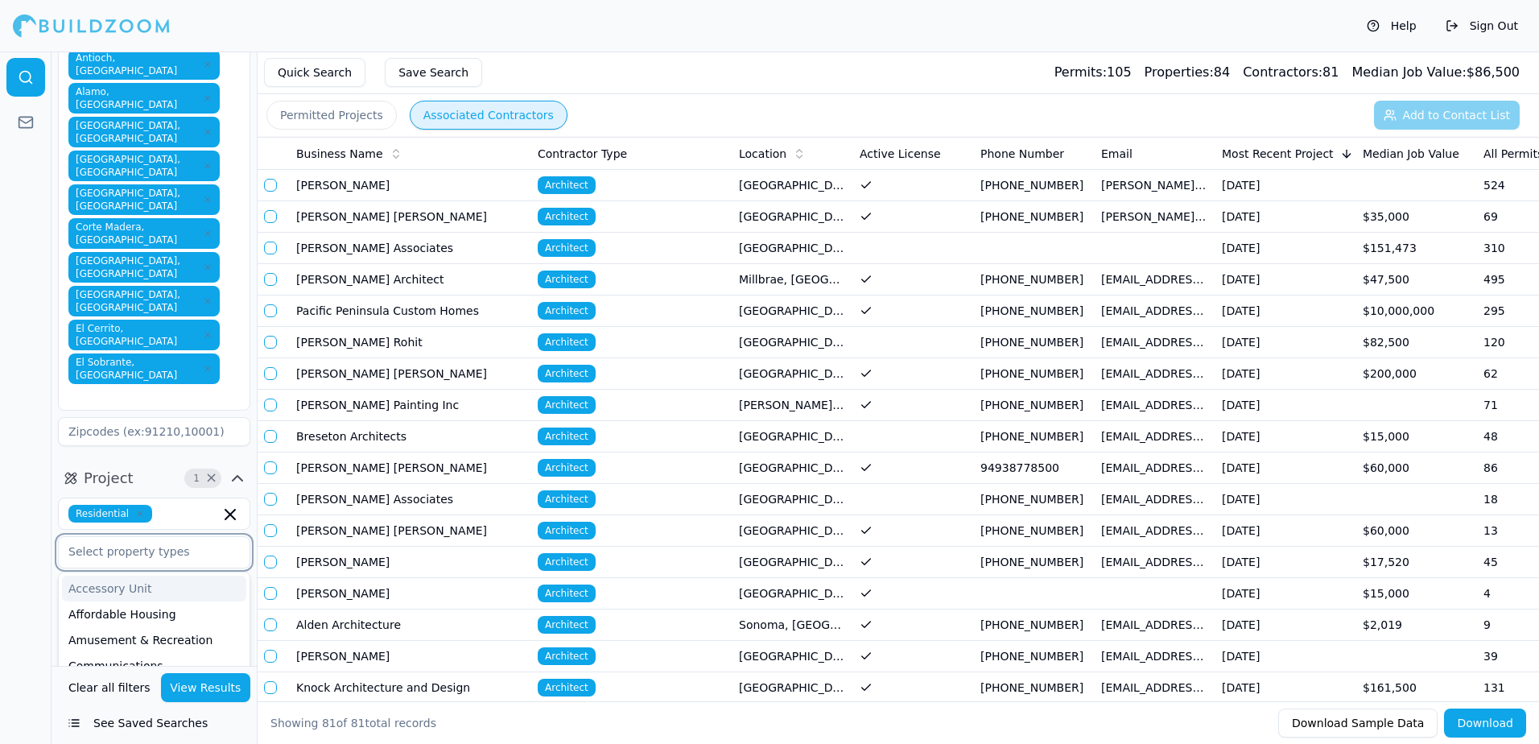
click at [162, 537] on input "text" at bounding box center [144, 551] width 171 height 29
click at [110, 656] on div "Retail" at bounding box center [154, 669] width 184 height 26
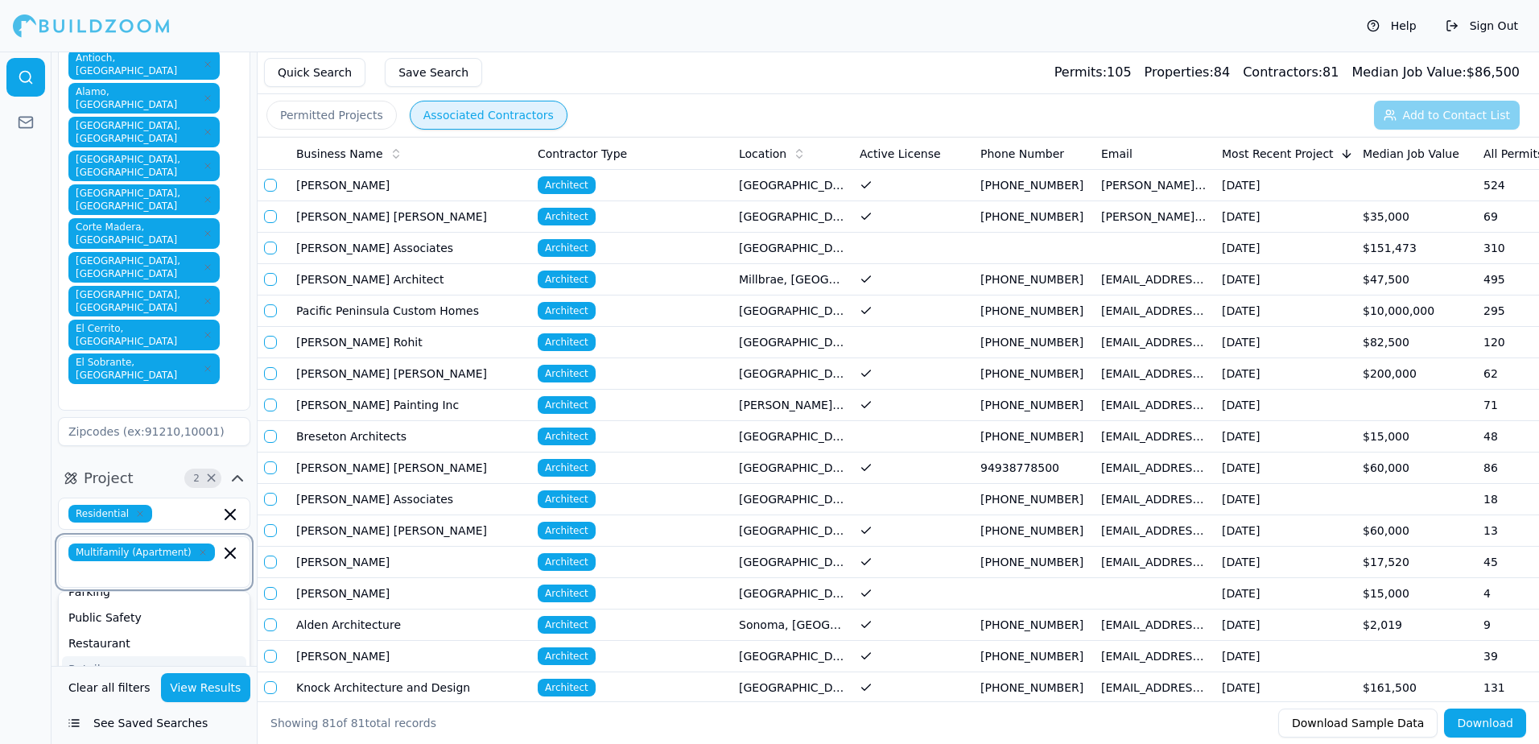
scroll to position [385, 0]
click at [124, 701] on div "Single Family" at bounding box center [154, 714] width 184 height 26
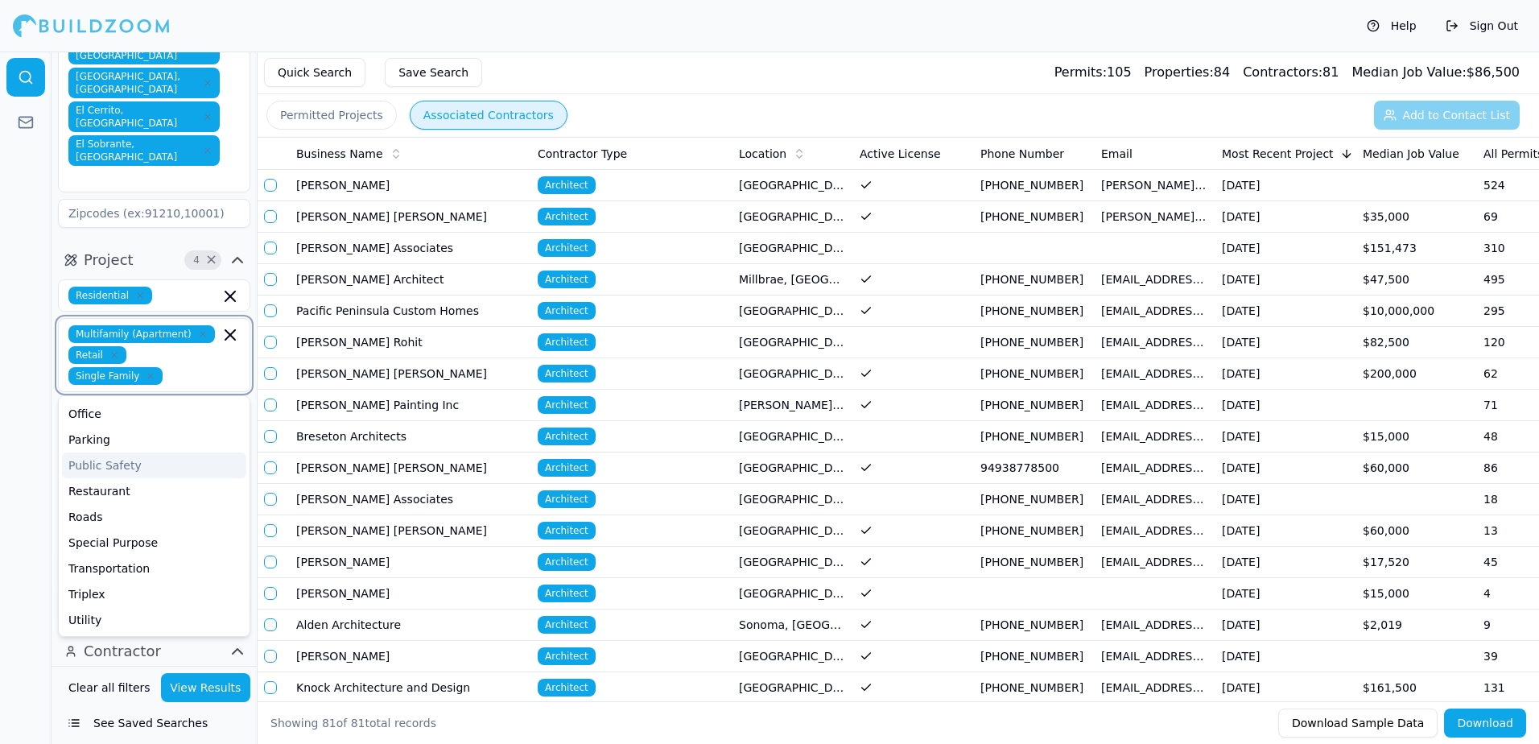
scroll to position [644, 0]
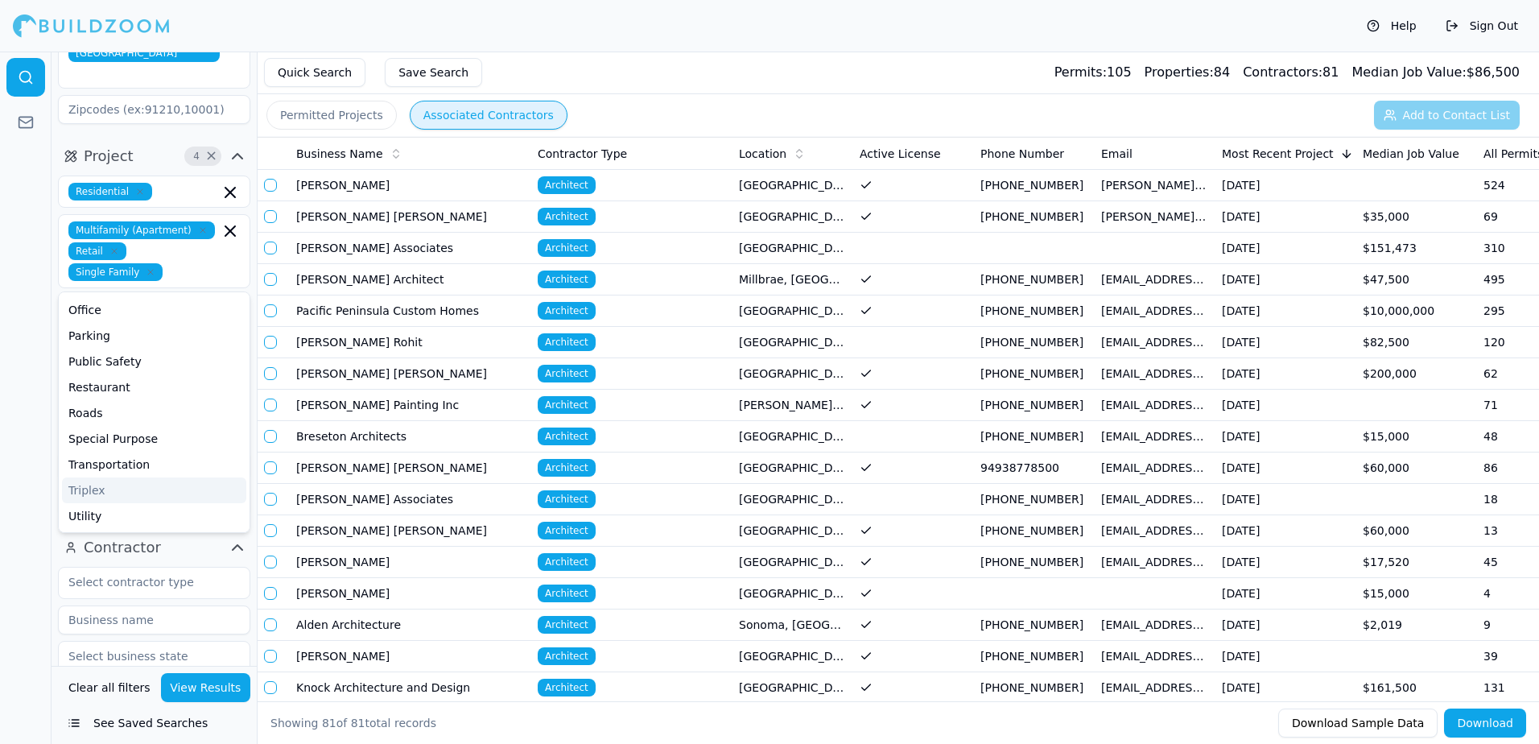
click at [14, 225] on div at bounding box center [26, 398] width 52 height 692
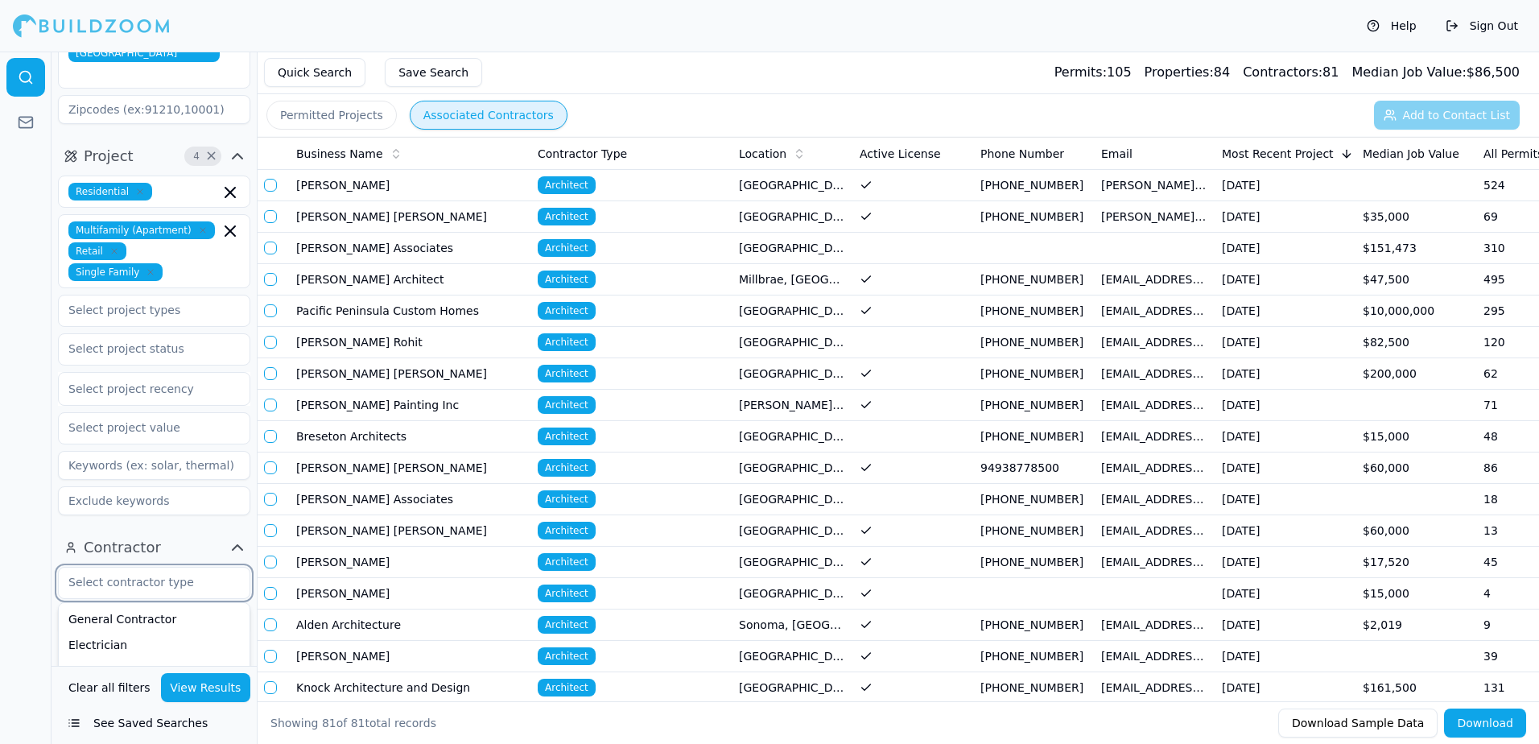
click at [112, 568] on input "text" at bounding box center [144, 582] width 171 height 29
type input "ar"
click at [105, 606] on div "Architect" at bounding box center [154, 619] width 184 height 26
type input "d"
click at [146, 648] on div "Building Designer" at bounding box center [154, 661] width 184 height 26
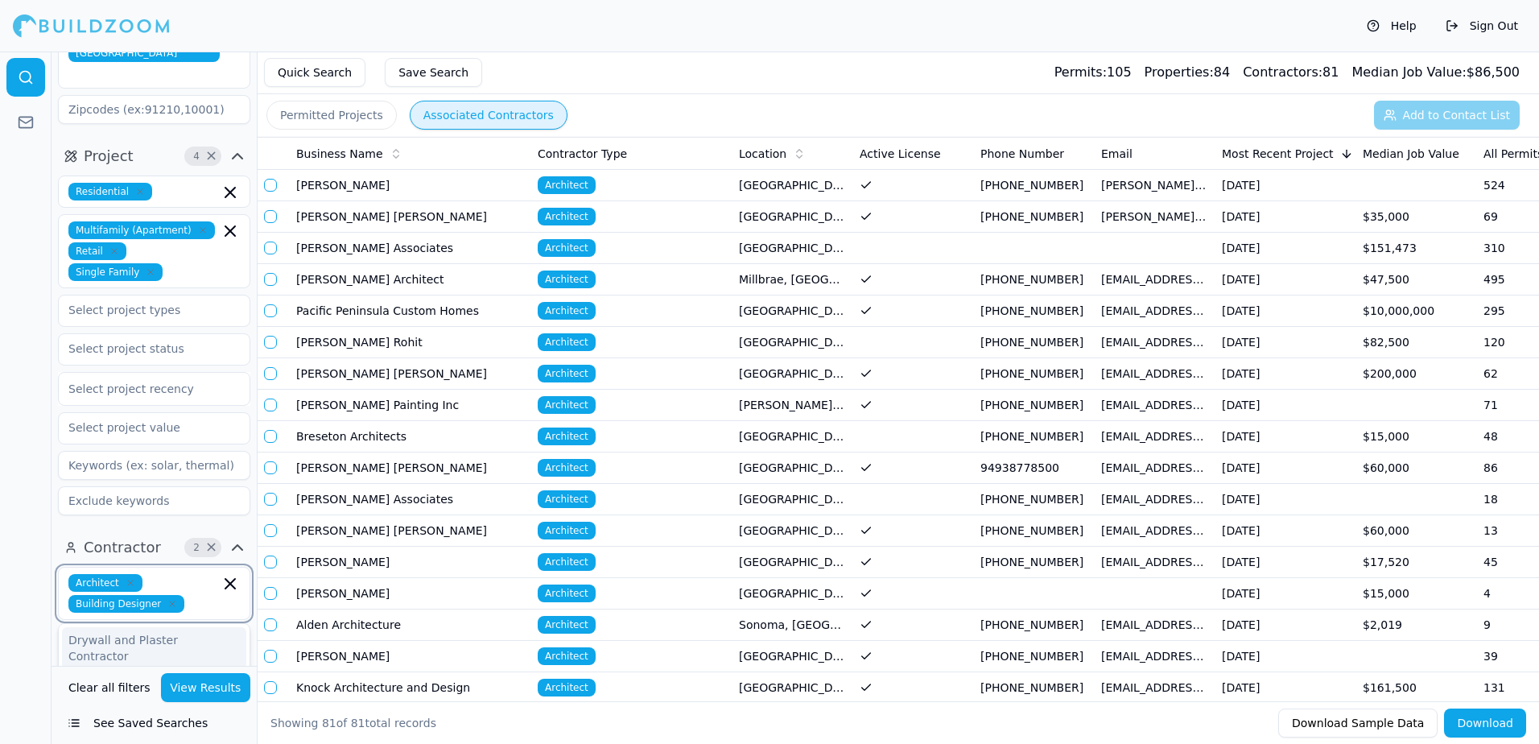
type input "d"
click at [139, 669] on div "Interior Designer" at bounding box center [154, 682] width 184 height 26
click at [23, 344] on div at bounding box center [26, 398] width 52 height 692
click at [139, 684] on input "text" at bounding box center [144, 698] width 171 height 29
click at [118, 722] on div "[US_STATE]" at bounding box center [154, 735] width 184 height 26
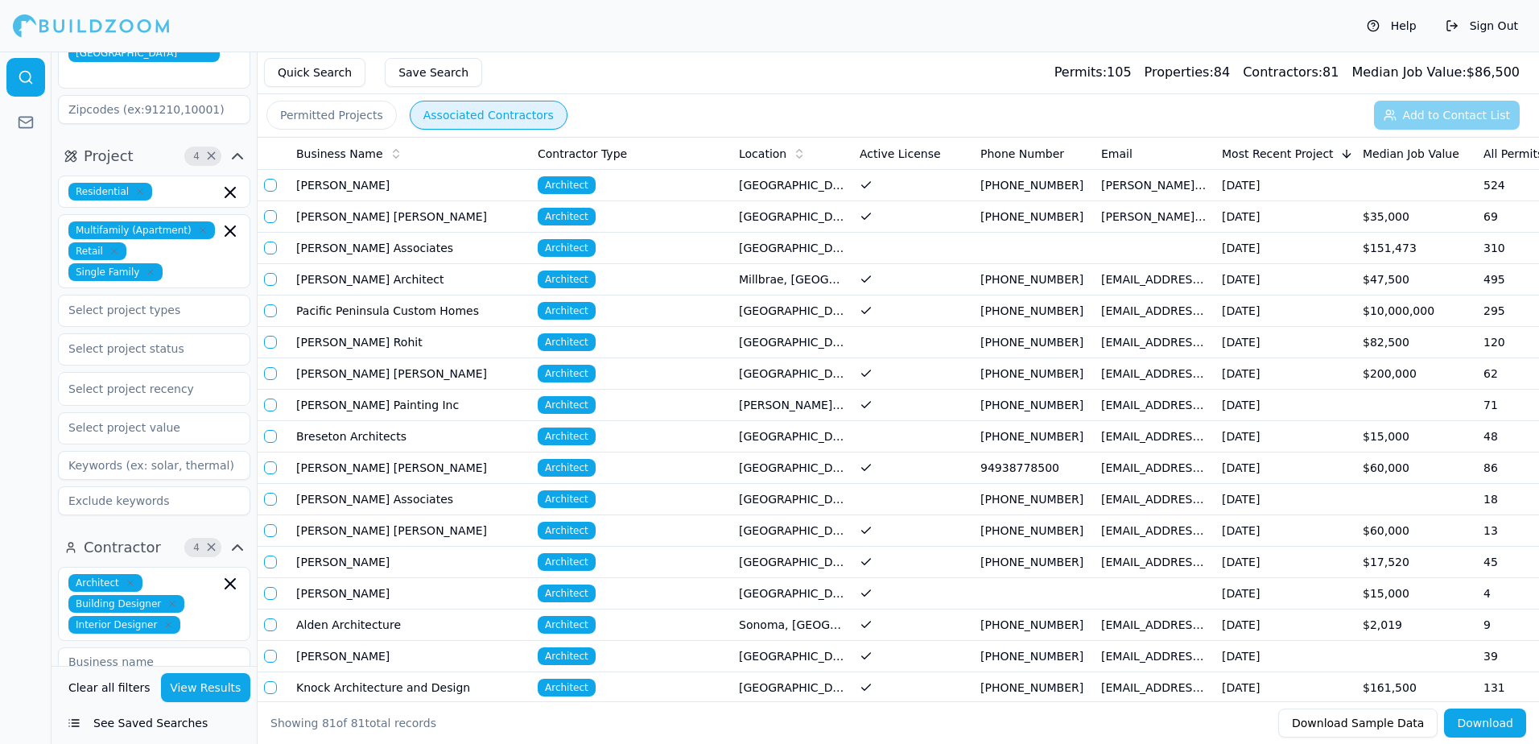
click at [124, 722] on input "text" at bounding box center [144, 736] width 171 height 29
click at [28, 459] on div at bounding box center [26, 398] width 52 height 692
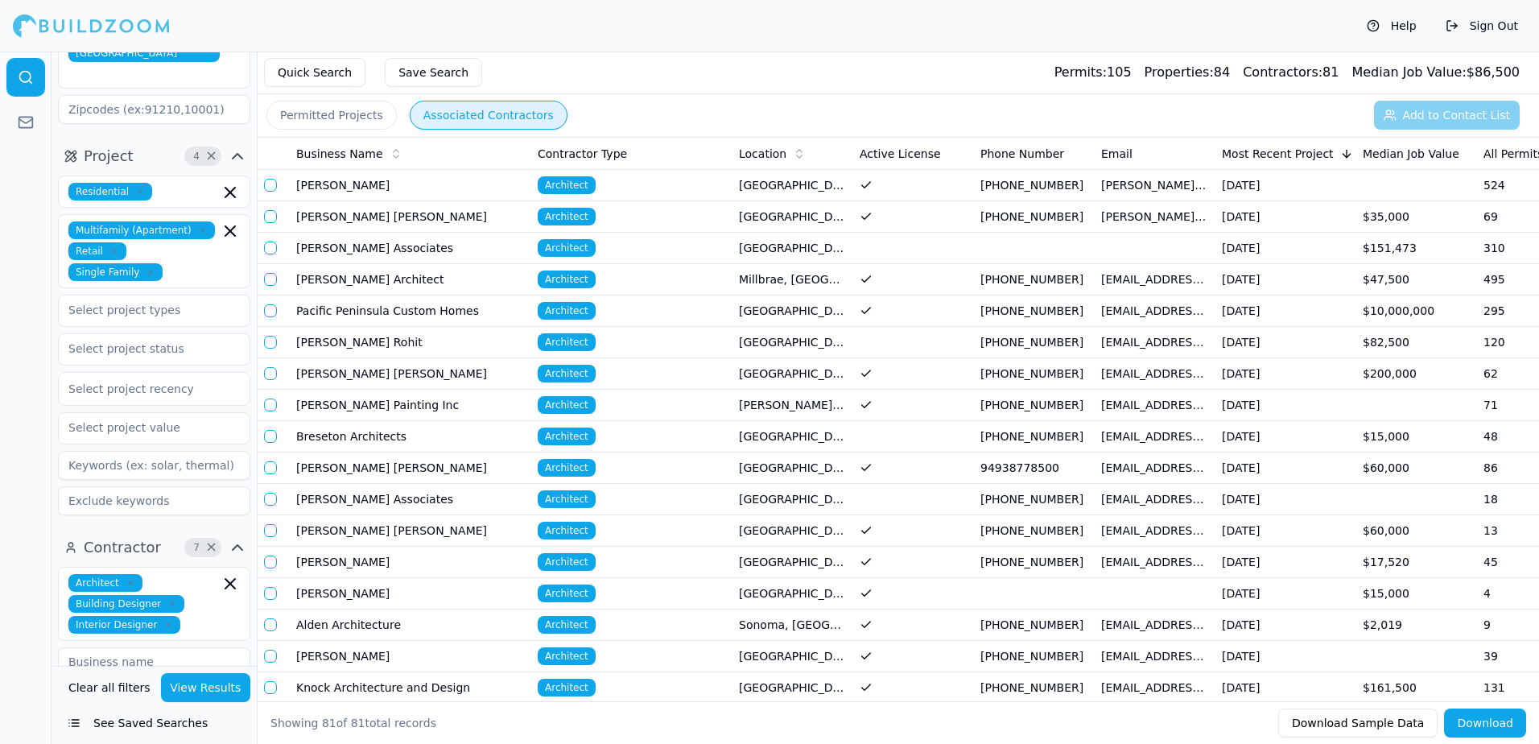
click at [196, 680] on button "View Results" at bounding box center [206, 687] width 90 height 29
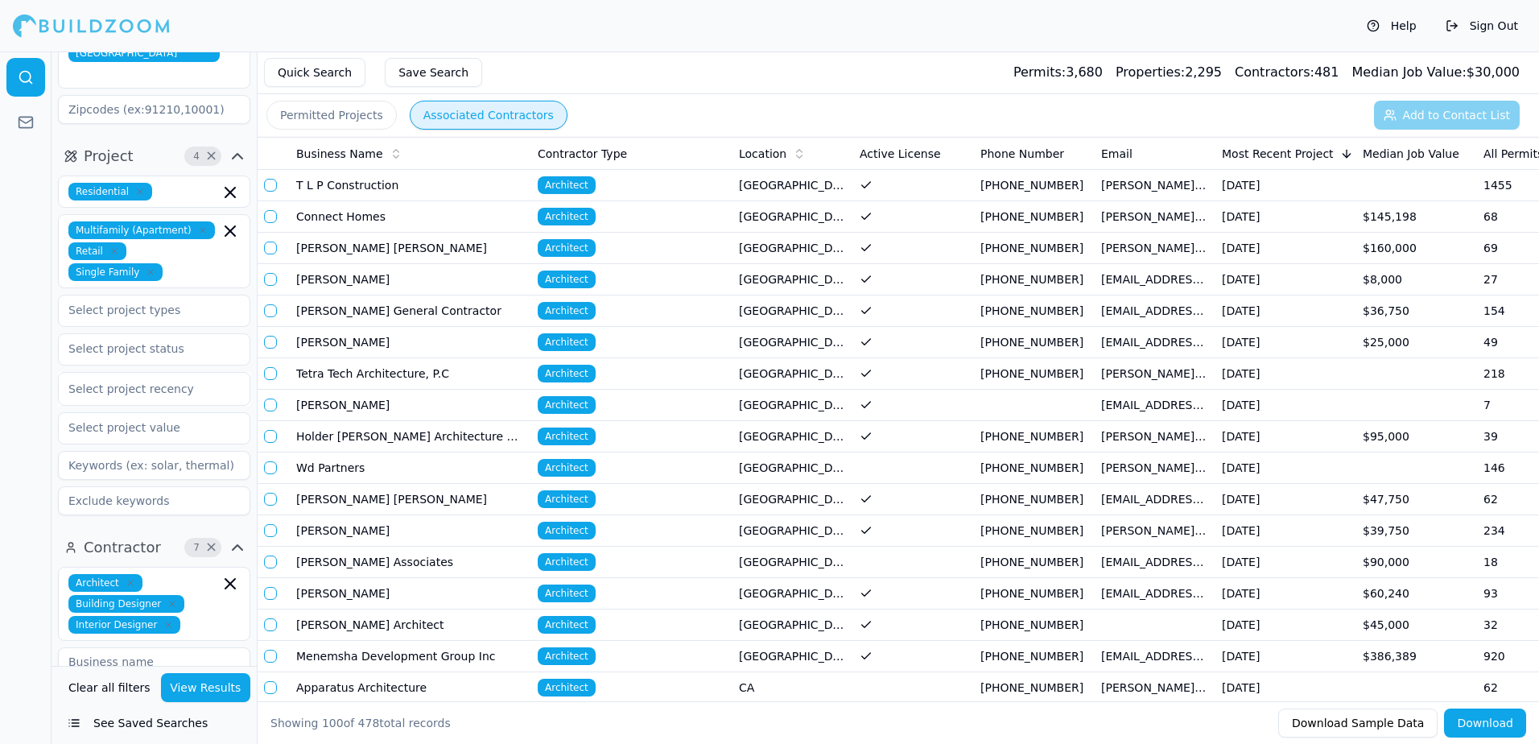
click at [763, 501] on td "[GEOGRAPHIC_DATA], [GEOGRAPHIC_DATA]" at bounding box center [793, 499] width 121 height 31
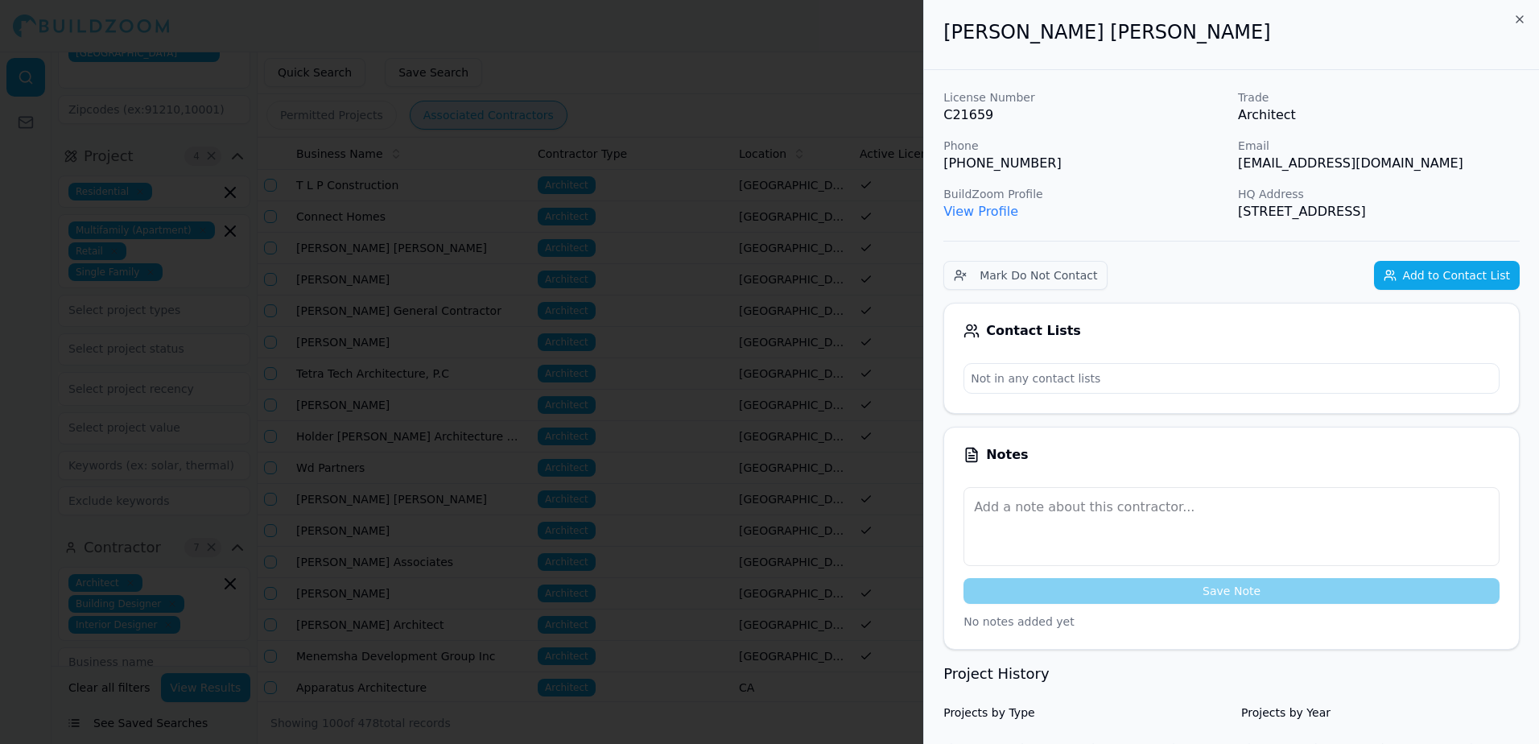
click at [986, 210] on link "View Profile" at bounding box center [981, 211] width 75 height 15
click at [1461, 275] on button "Add to Contact List" at bounding box center [1447, 275] width 146 height 29
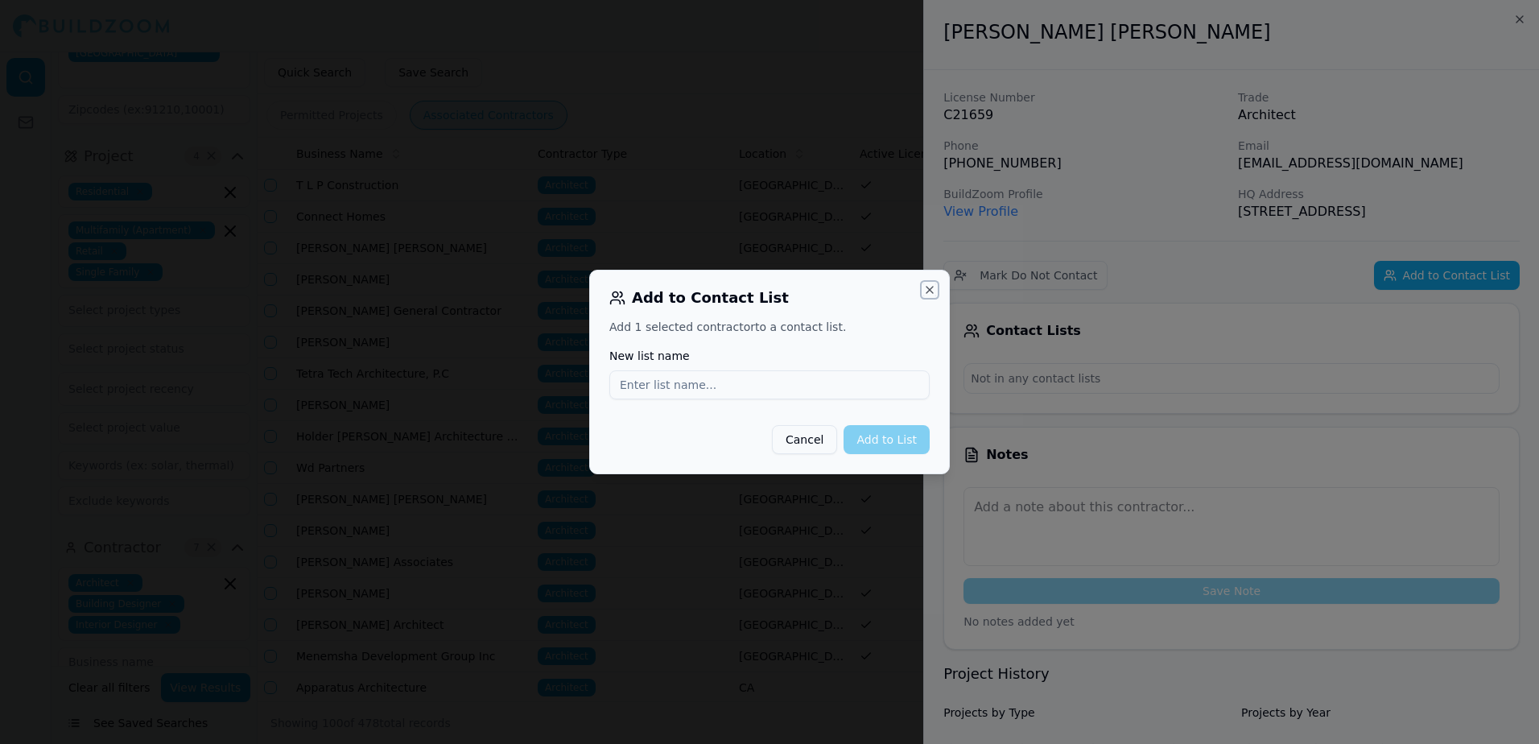
click at [928, 287] on button "Close" at bounding box center [930, 289] width 13 height 13
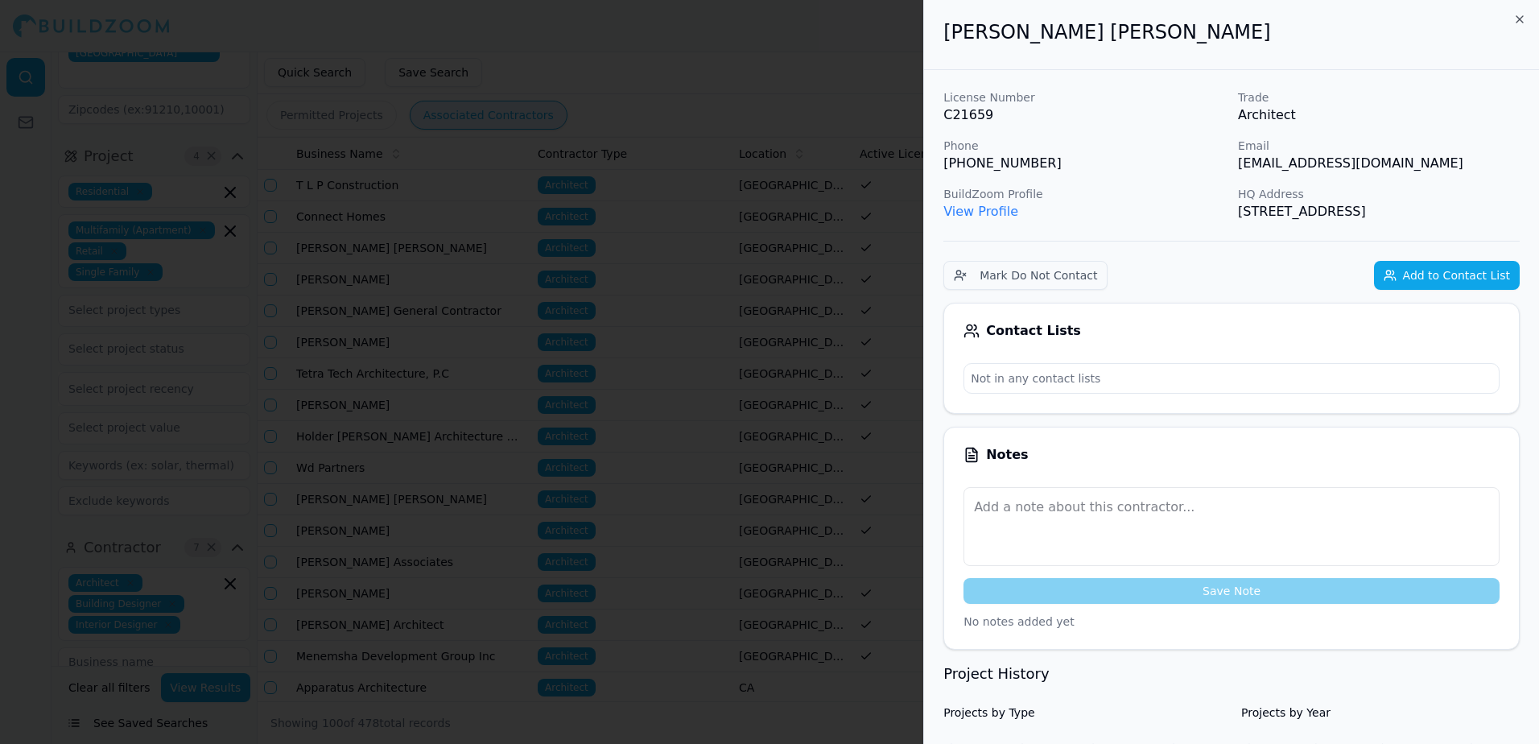
click at [827, 31] on div at bounding box center [769, 372] width 1539 height 744
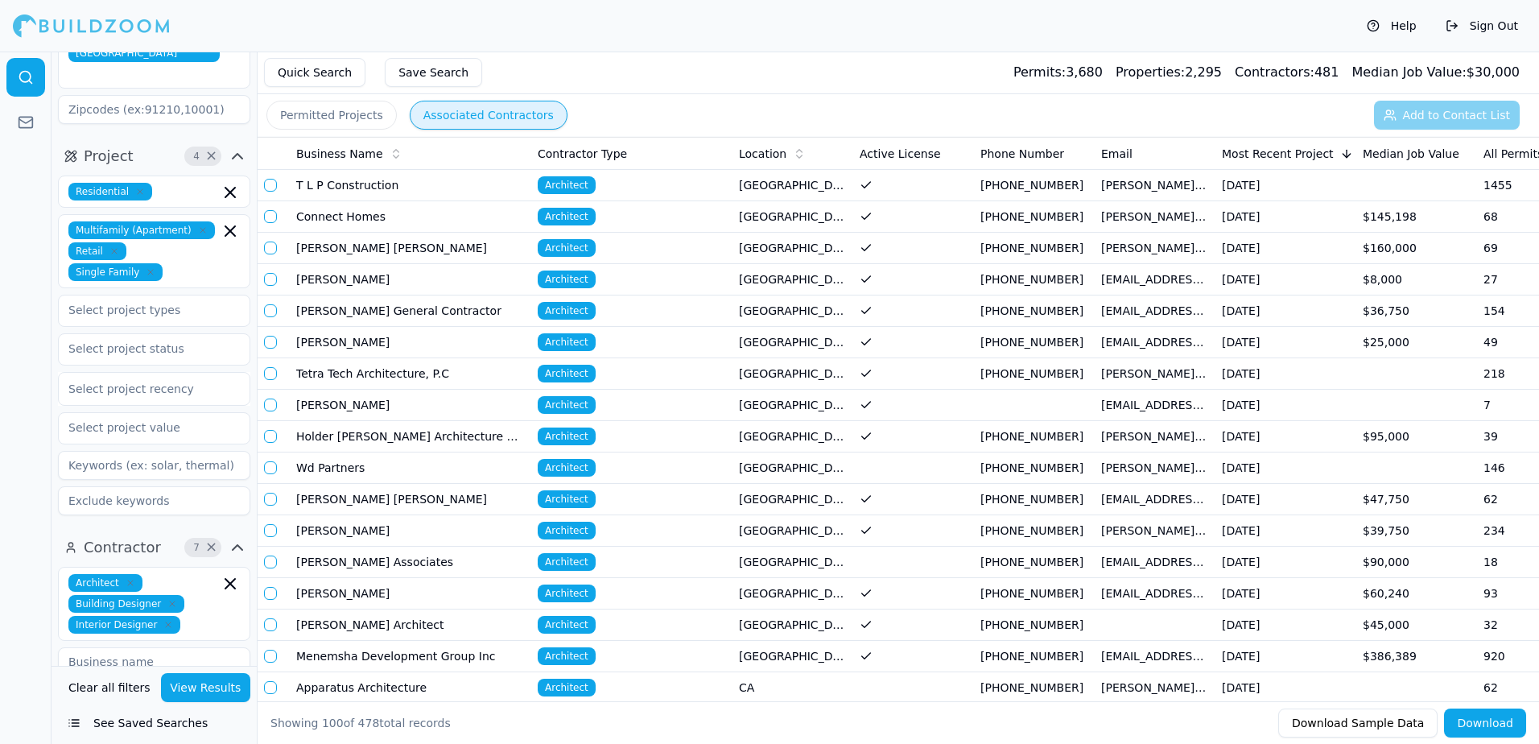
click at [581, 498] on span "Architect" at bounding box center [567, 499] width 58 height 18
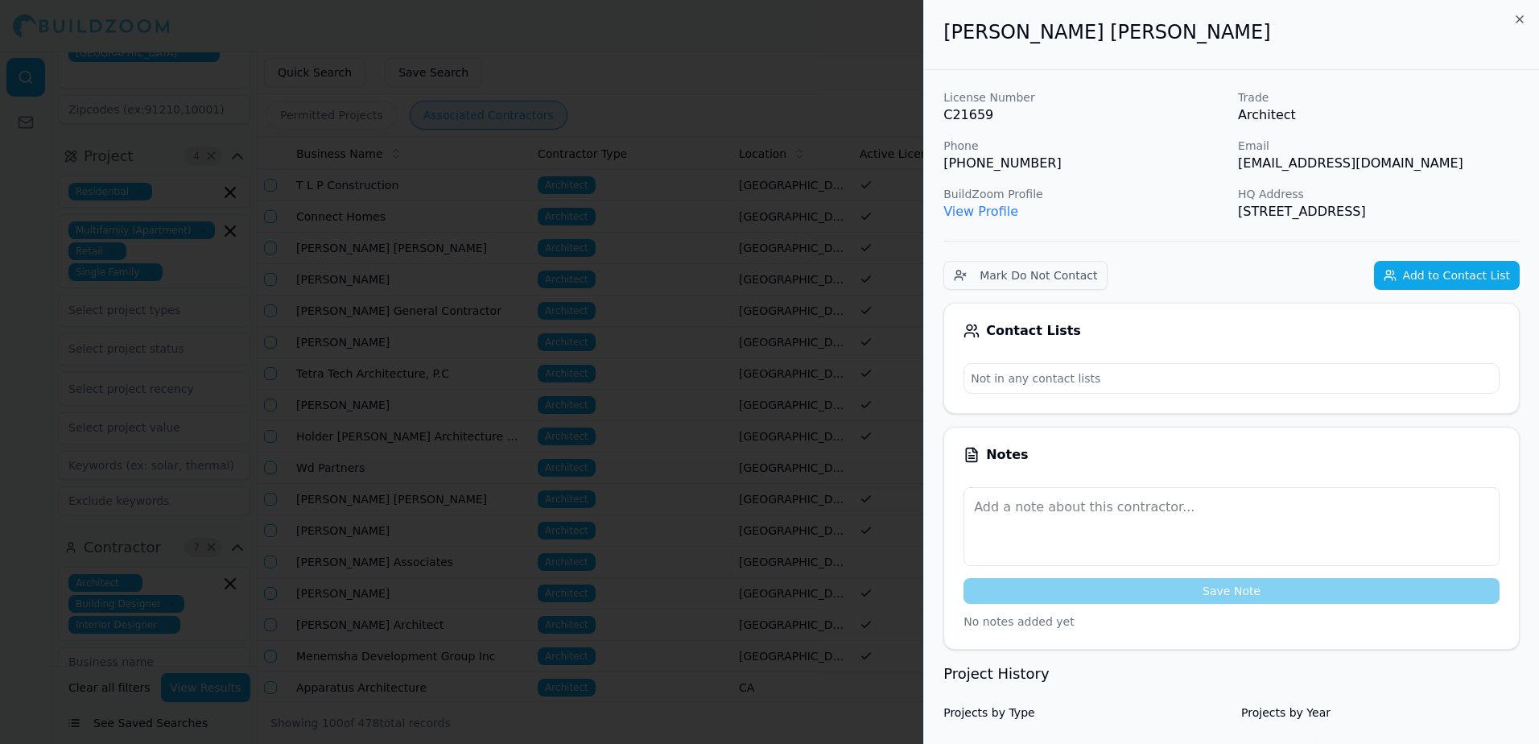
click at [998, 212] on link "View Profile" at bounding box center [981, 211] width 75 height 15
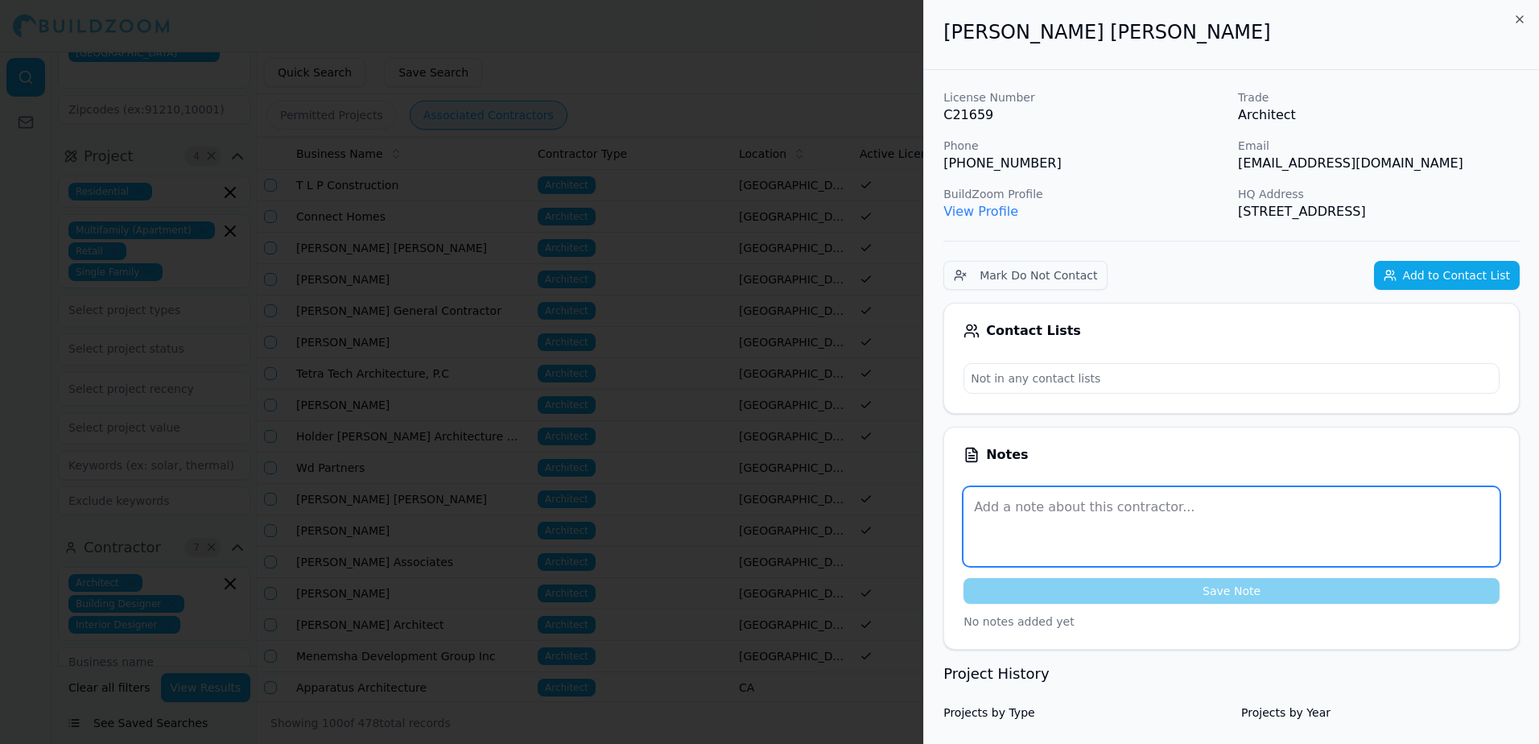
click at [999, 517] on textarea at bounding box center [1232, 526] width 536 height 79
click at [1027, 523] on textarea at bounding box center [1232, 526] width 536 height 79
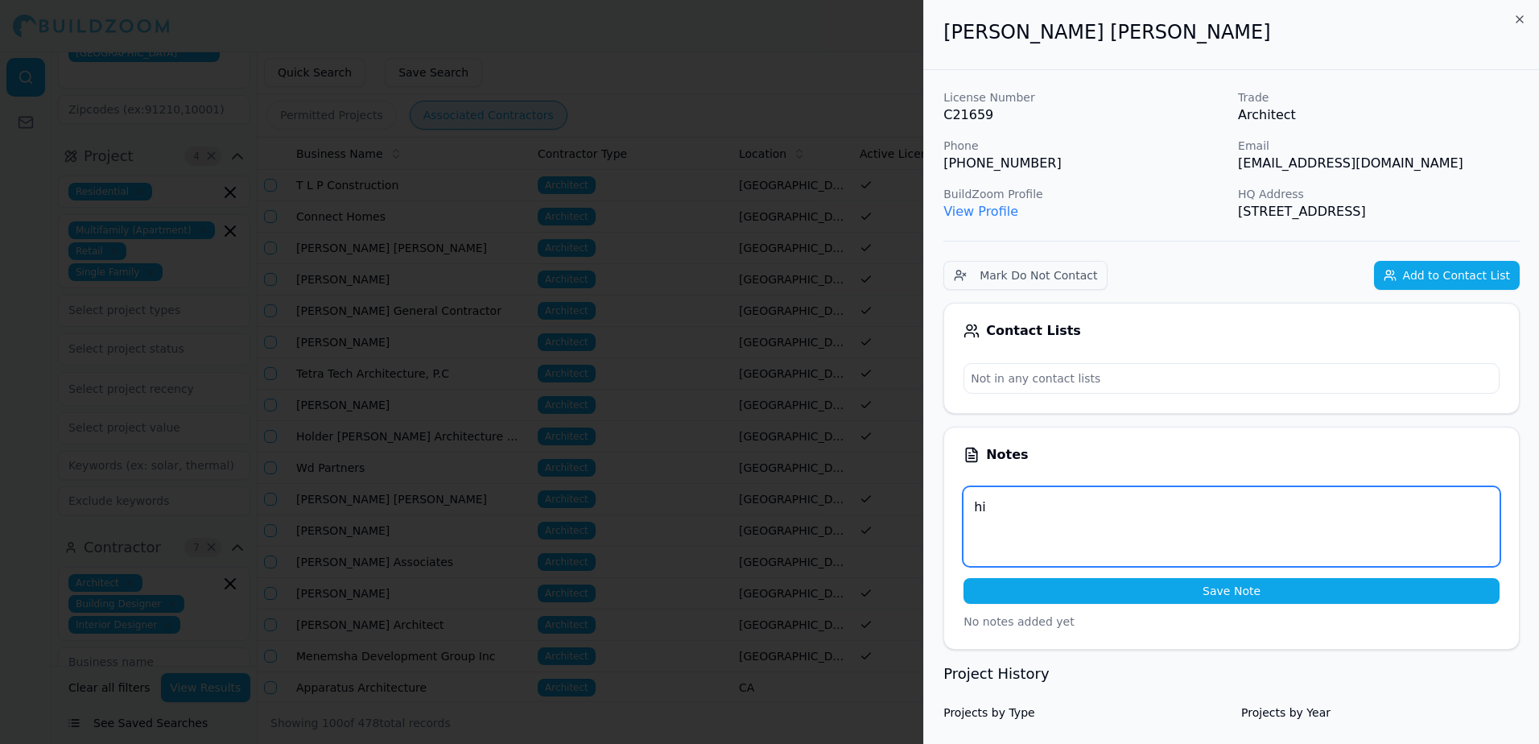
type textarea "h"
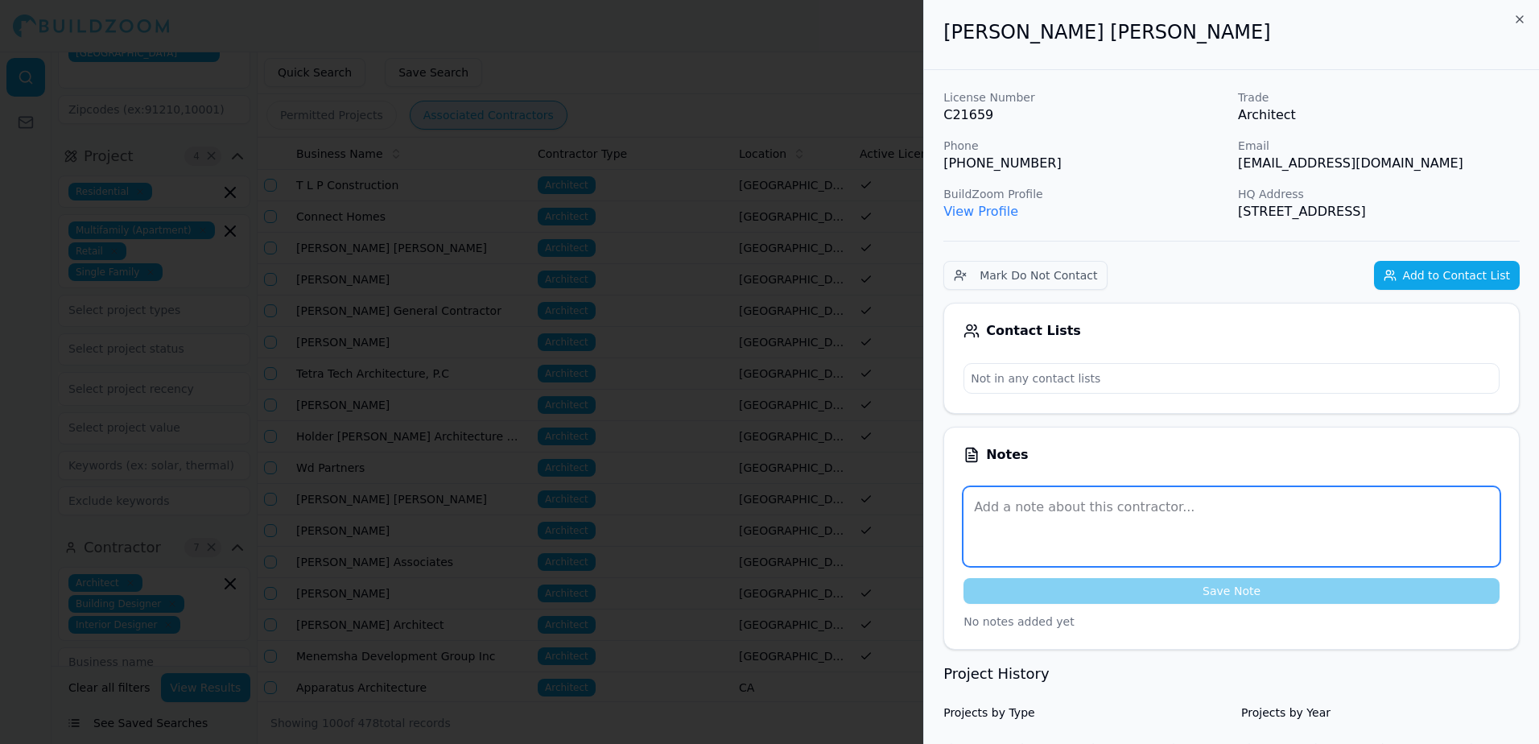
click at [1006, 512] on textarea at bounding box center [1232, 526] width 536 height 79
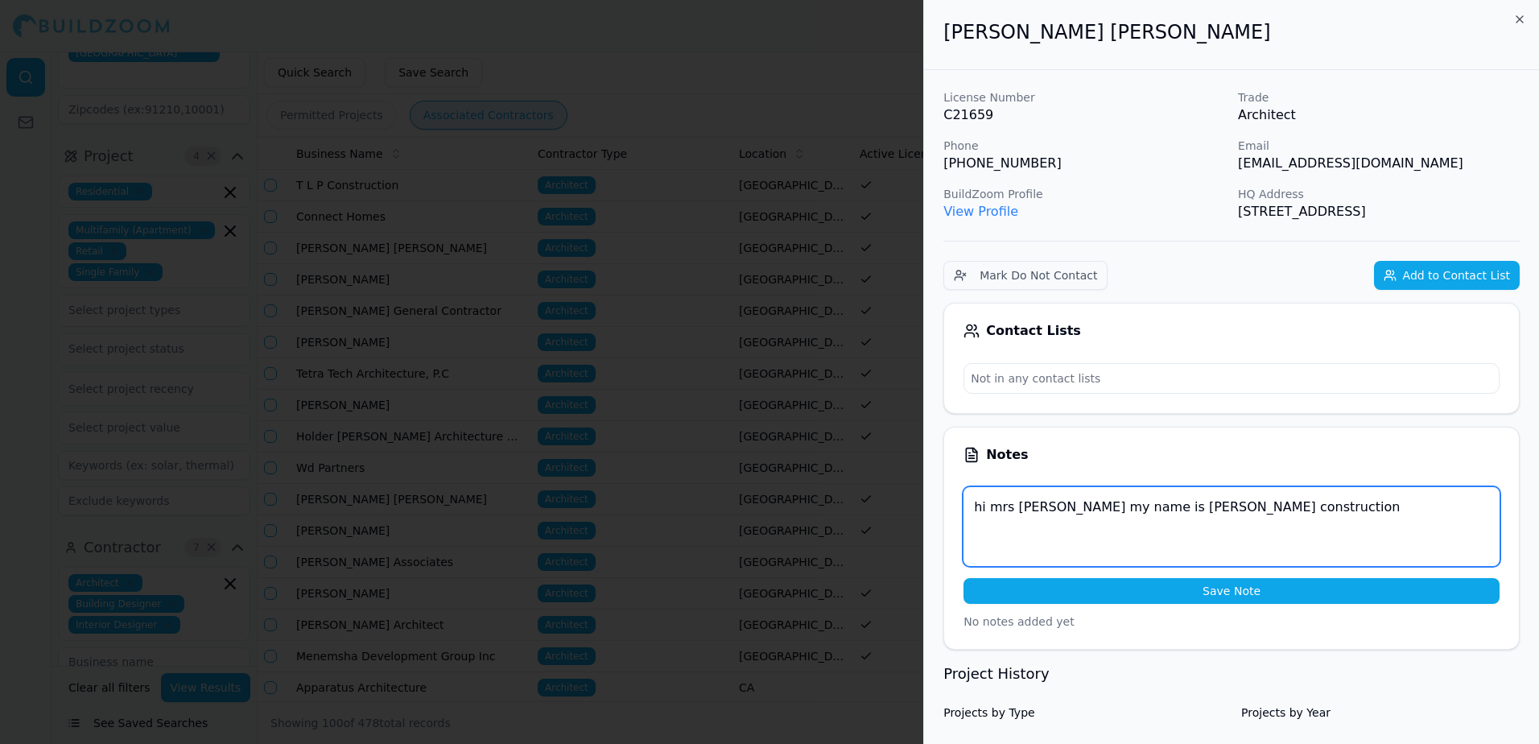
click at [1149, 508] on textarea "hi mrs [PERSON_NAME] my name is [PERSON_NAME] construction" at bounding box center [1232, 526] width 536 height 79
click at [1310, 509] on textarea "hi Mrs. [PERSON_NAME] my name is [PERSON_NAME] owner kyvos construction" at bounding box center [1232, 526] width 536 height 79
click at [1029, 531] on textarea "hi Mrs. [PERSON_NAME] my name is [PERSON_NAME] owner kyvos [DOMAIN_NAME] member…" at bounding box center [1232, 526] width 536 height 79
click at [1159, 531] on textarea "hi Mrs. [PERSON_NAME] my name is [PERSON_NAME] owner kyvos [DOMAIN_NAME] member…" at bounding box center [1232, 526] width 536 height 79
click at [1153, 527] on textarea "hi Mrs. [PERSON_NAME] my name is [PERSON_NAME] owner kyvos [DOMAIN_NAME] member…" at bounding box center [1232, 526] width 536 height 79
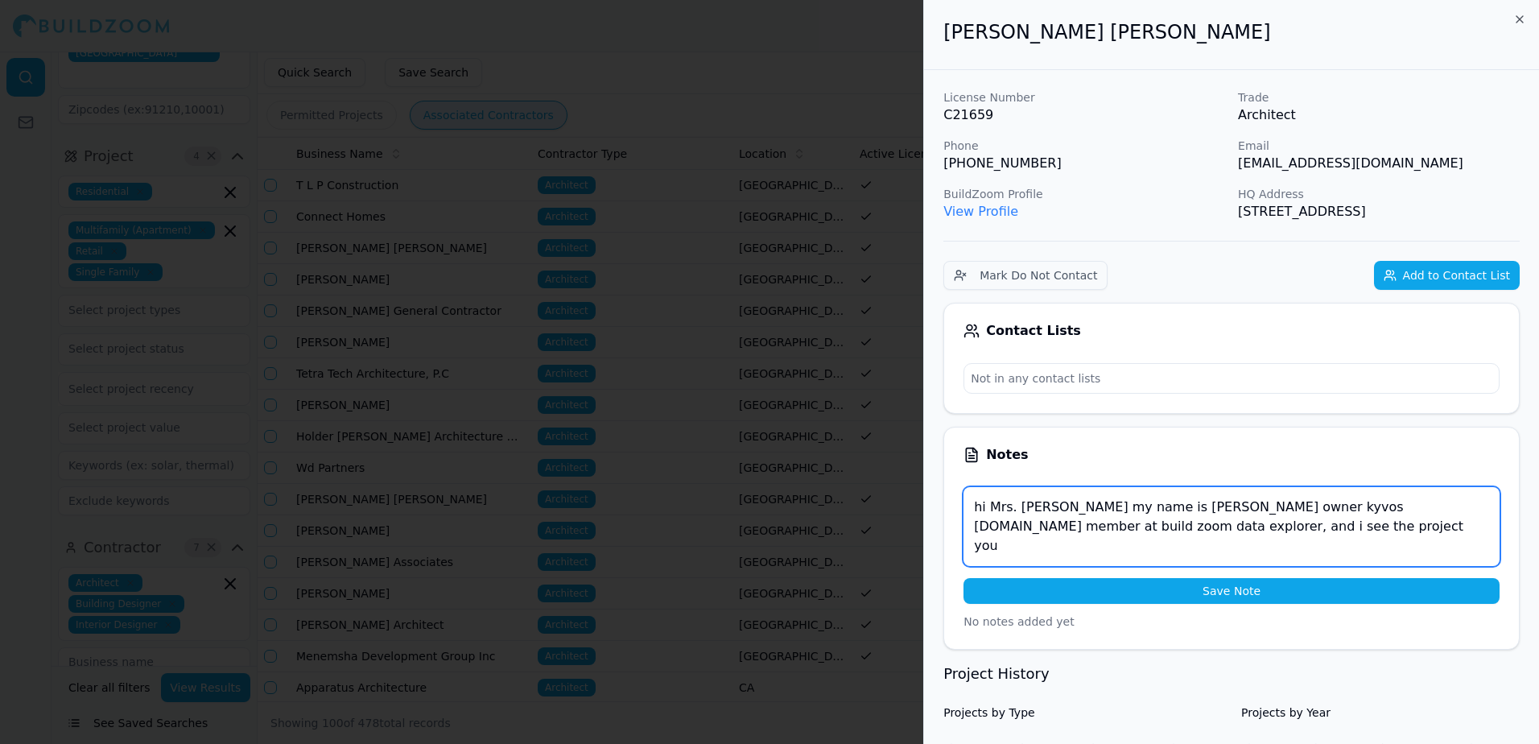
type textarea "hi Mrs. [PERSON_NAME] my name is [PERSON_NAME] owner kyvos [DOMAIN_NAME] member…"
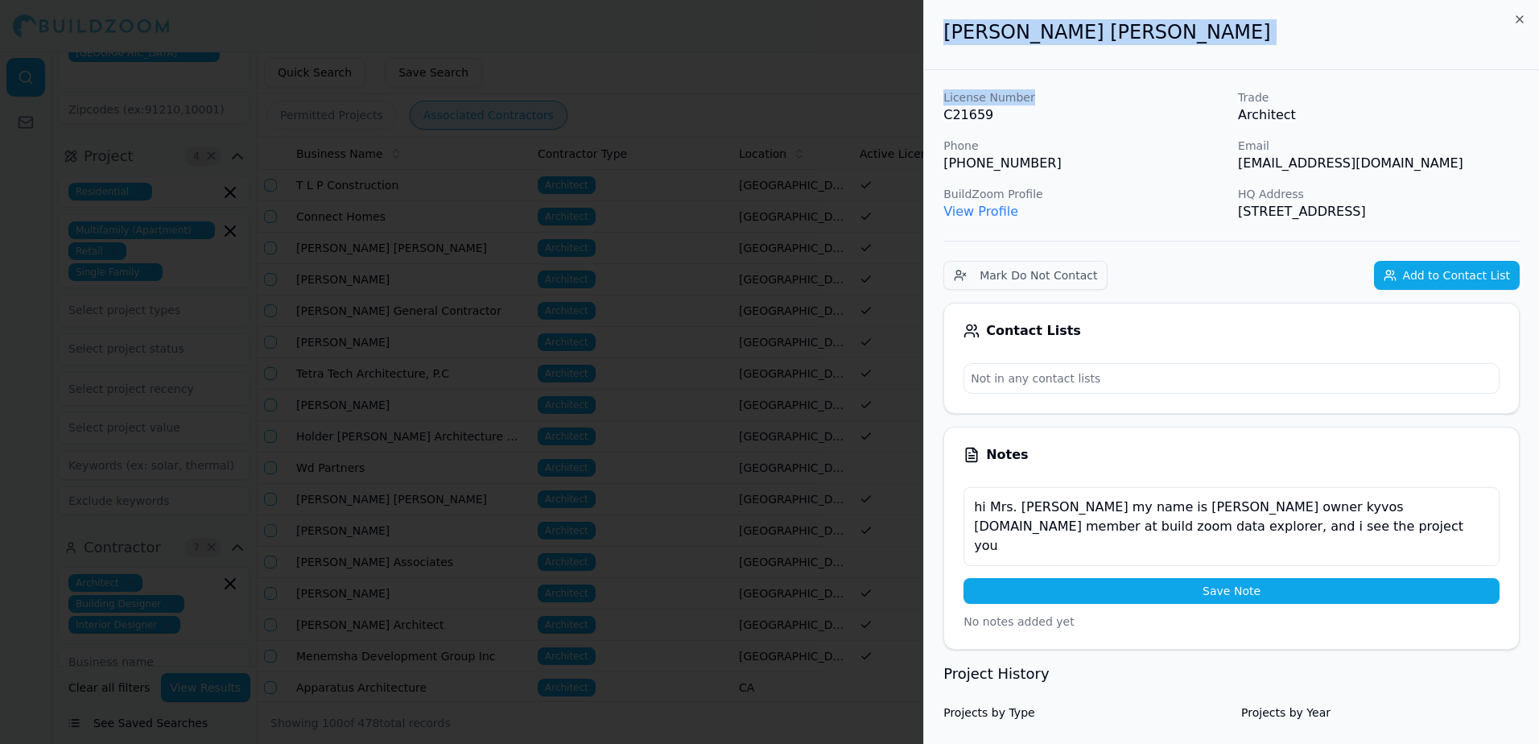
drag, startPoint x: 1150, startPoint y: 96, endPoint x: 769, endPoint y: 90, distance: 380.9
click at [769, 90] on body "Help Sign Out Location 16 × [US_STATE] [GEOGRAPHIC_DATA]-[GEOGRAPHIC_DATA], [GE…" at bounding box center [769, 398] width 1539 height 692
drag, startPoint x: 769, startPoint y: 90, endPoint x: 737, endPoint y: 64, distance: 41.8
click at [737, 64] on div at bounding box center [769, 372] width 1539 height 744
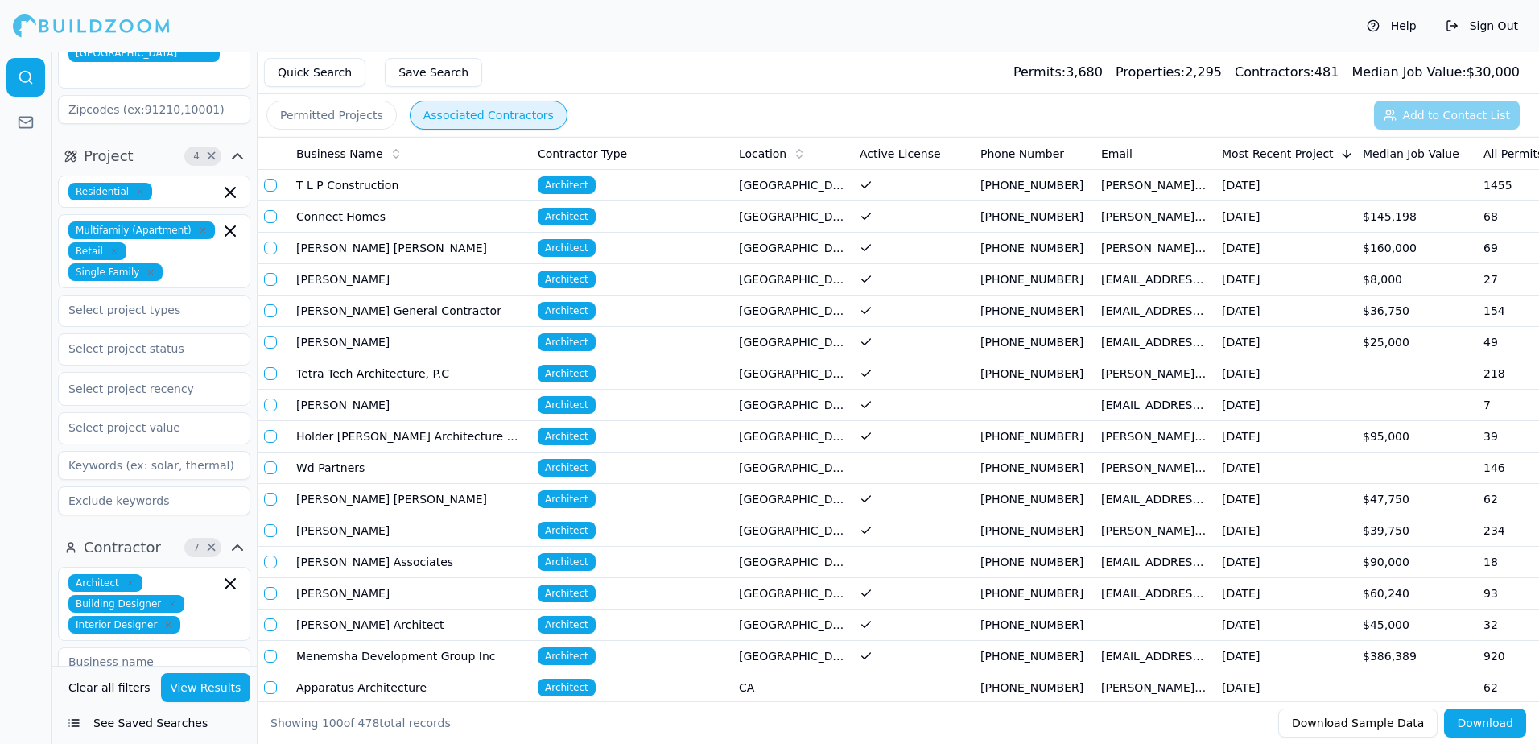
click at [570, 493] on span "Architect" at bounding box center [567, 499] width 58 height 18
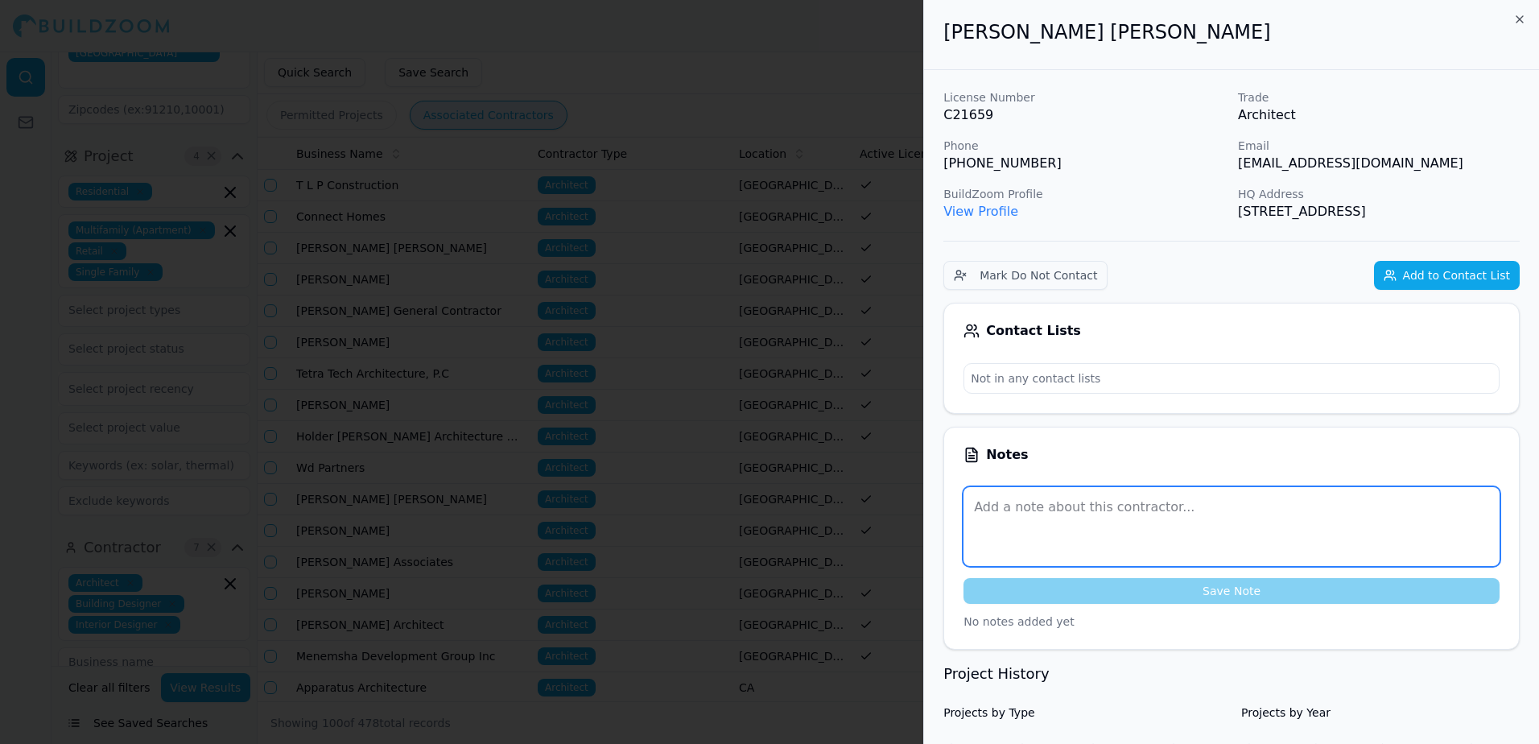
click at [986, 511] on textarea at bounding box center [1232, 526] width 536 height 79
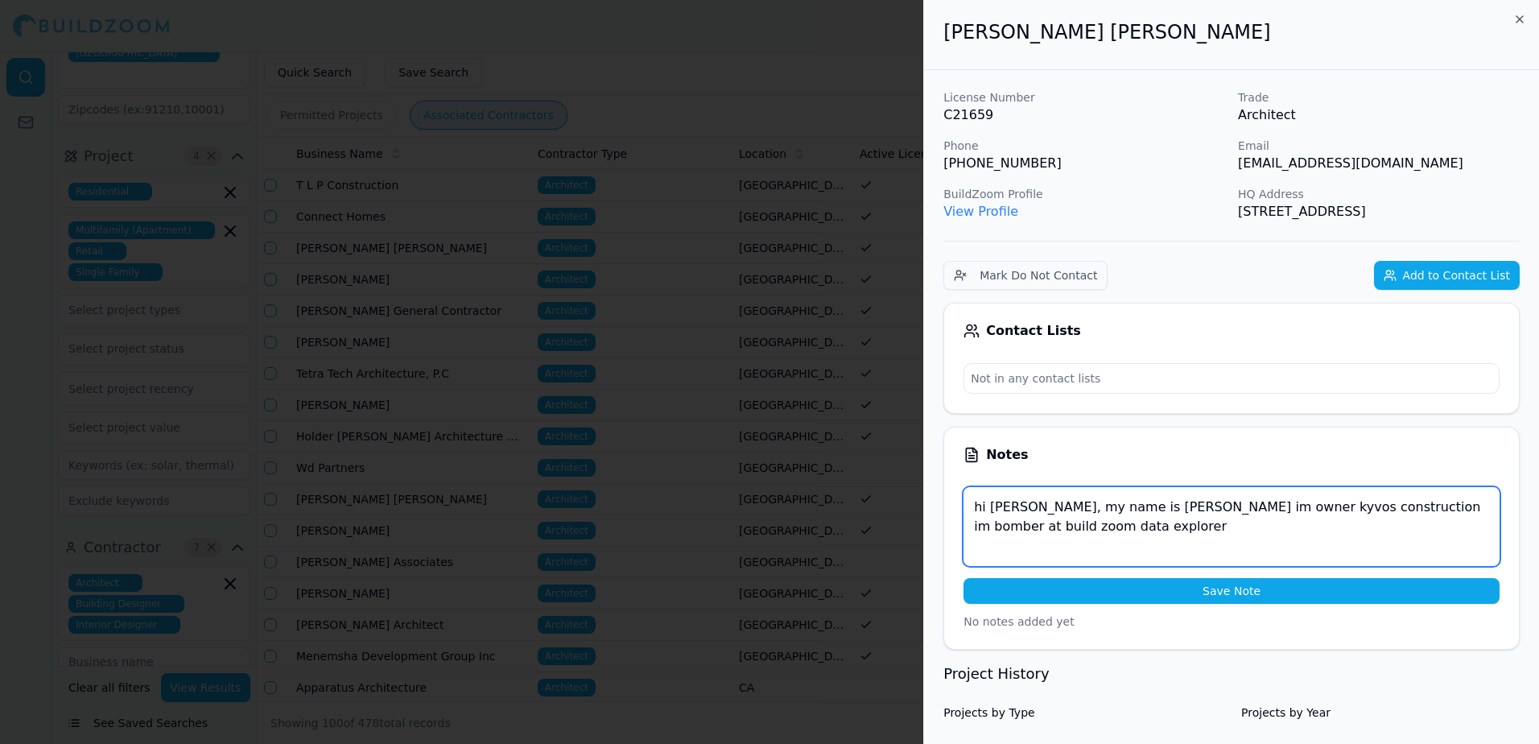
click at [1052, 528] on textarea "hi [PERSON_NAME], my name is [PERSON_NAME] im owner kyvos construction im bombe…" at bounding box center [1232, 526] width 536 height 79
click at [1263, 533] on textarea "hi [PERSON_NAME], my name is [PERSON_NAME] im owner kyvos construction im bombe…" at bounding box center [1232, 526] width 536 height 79
click at [1379, 529] on textarea "hi [PERSON_NAME], my name is [PERSON_NAME]'m owner kyvos construction I'm bombe…" at bounding box center [1232, 526] width 536 height 79
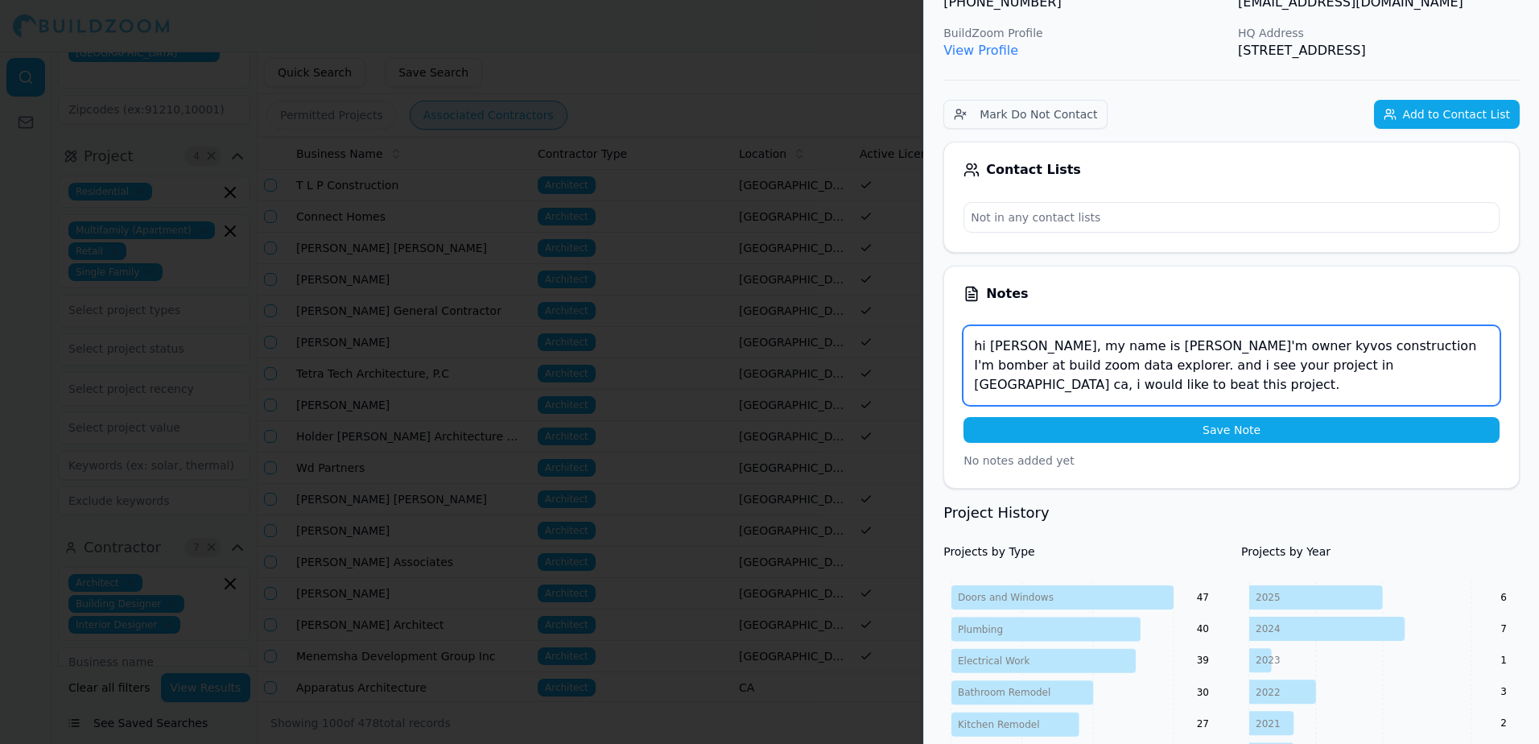
click at [1453, 362] on textarea "hi [PERSON_NAME], my name is [PERSON_NAME]'m owner kyvos construction I'm bombe…" at bounding box center [1232, 365] width 536 height 79
click at [986, 389] on textarea "hi [PERSON_NAME], my name is [PERSON_NAME]'m owner kyvos construction I'm bombe…" at bounding box center [1232, 365] width 536 height 79
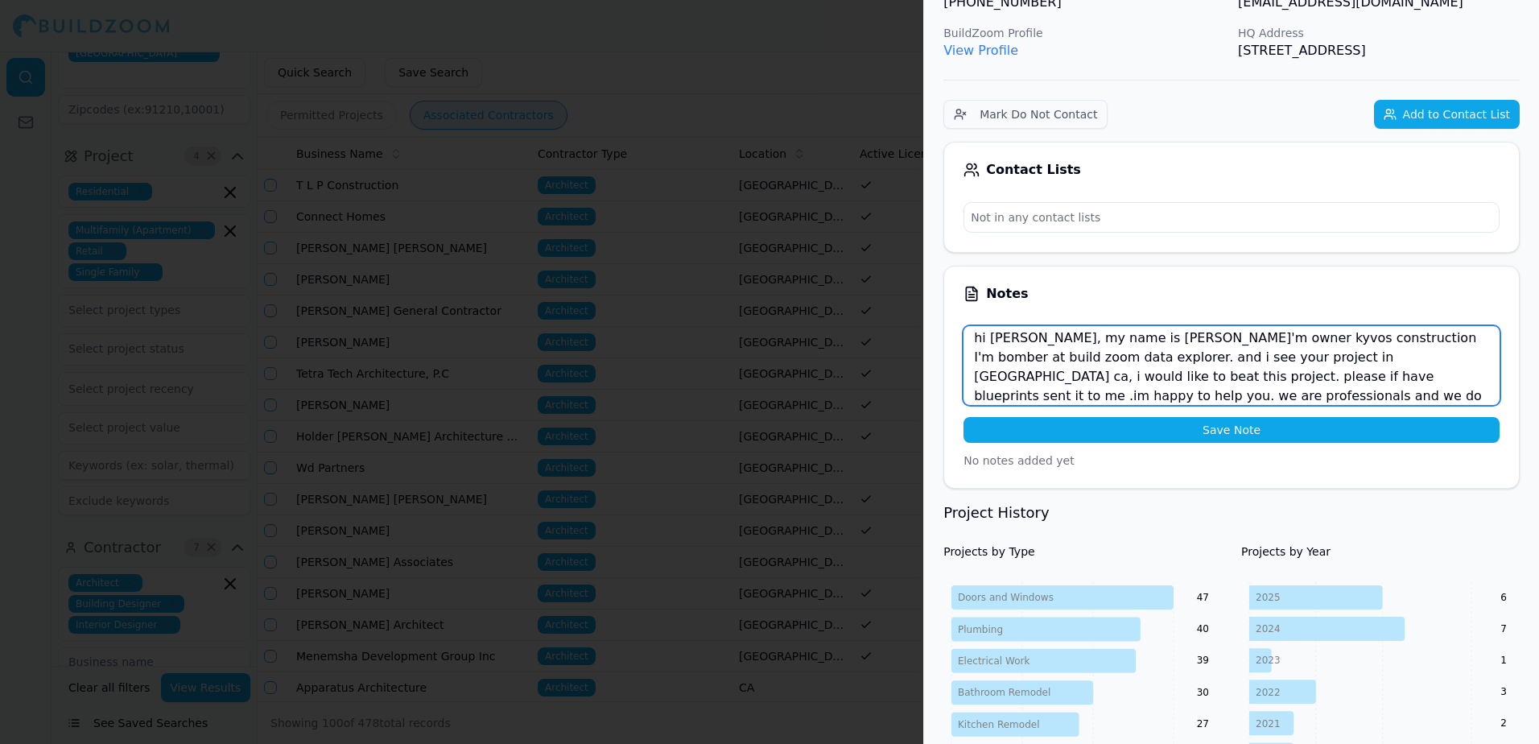
click at [1060, 397] on textarea "hi [PERSON_NAME], my name is [PERSON_NAME]'m owner kyvos construction I'm bombe…" at bounding box center [1232, 365] width 536 height 79
click at [1320, 395] on textarea "hi [PERSON_NAME], my name is [PERSON_NAME]'m owner kyvos construction I'm bombe…" at bounding box center [1232, 365] width 536 height 79
click at [1385, 396] on textarea "hi [PERSON_NAME], my name is [PERSON_NAME]'m owner kyvos construction I'm bombe…" at bounding box center [1232, 365] width 536 height 79
type textarea "hi [PERSON_NAME], my name is [PERSON_NAME]'m owner kyvos construction I'm bombe…"
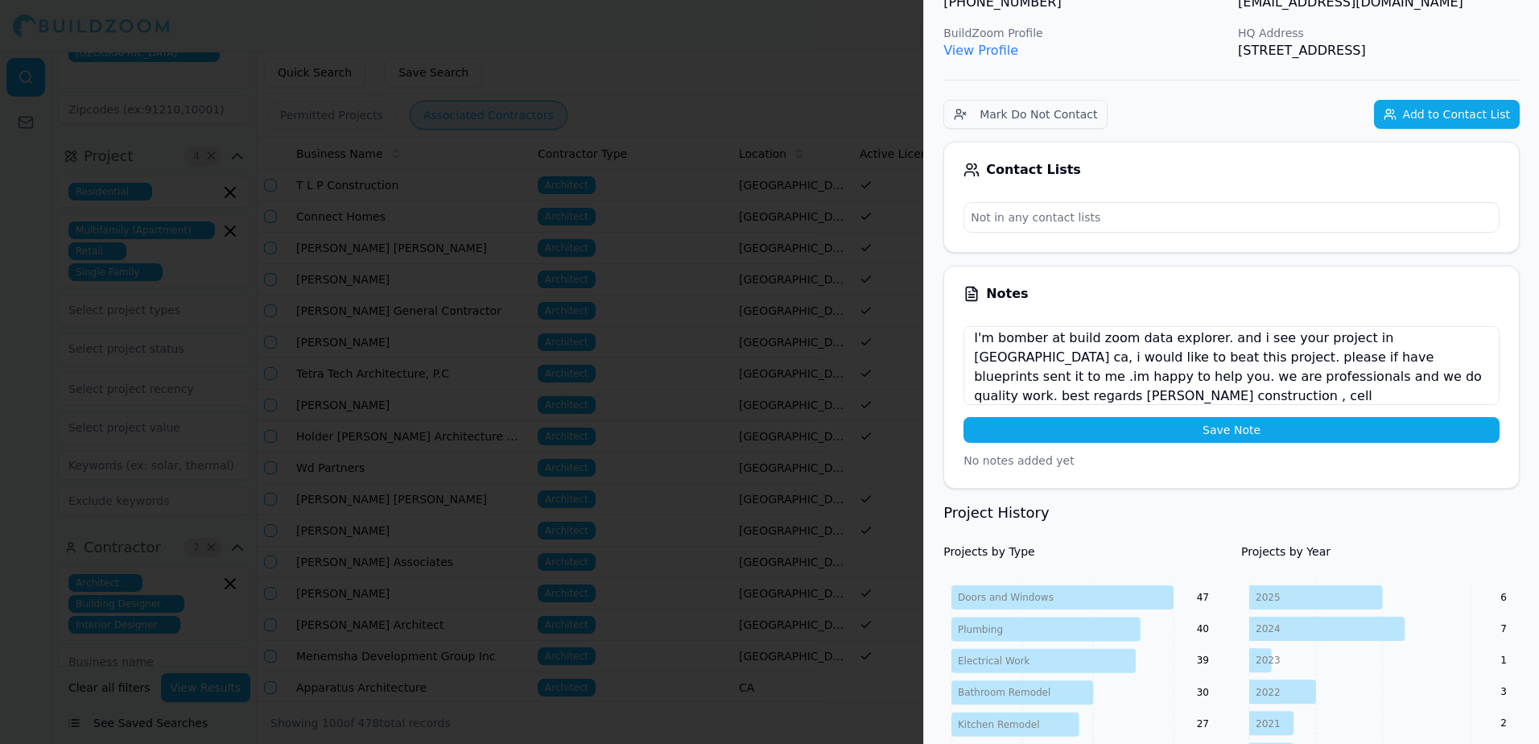
click at [1220, 428] on button "Save Note" at bounding box center [1232, 430] width 536 height 26
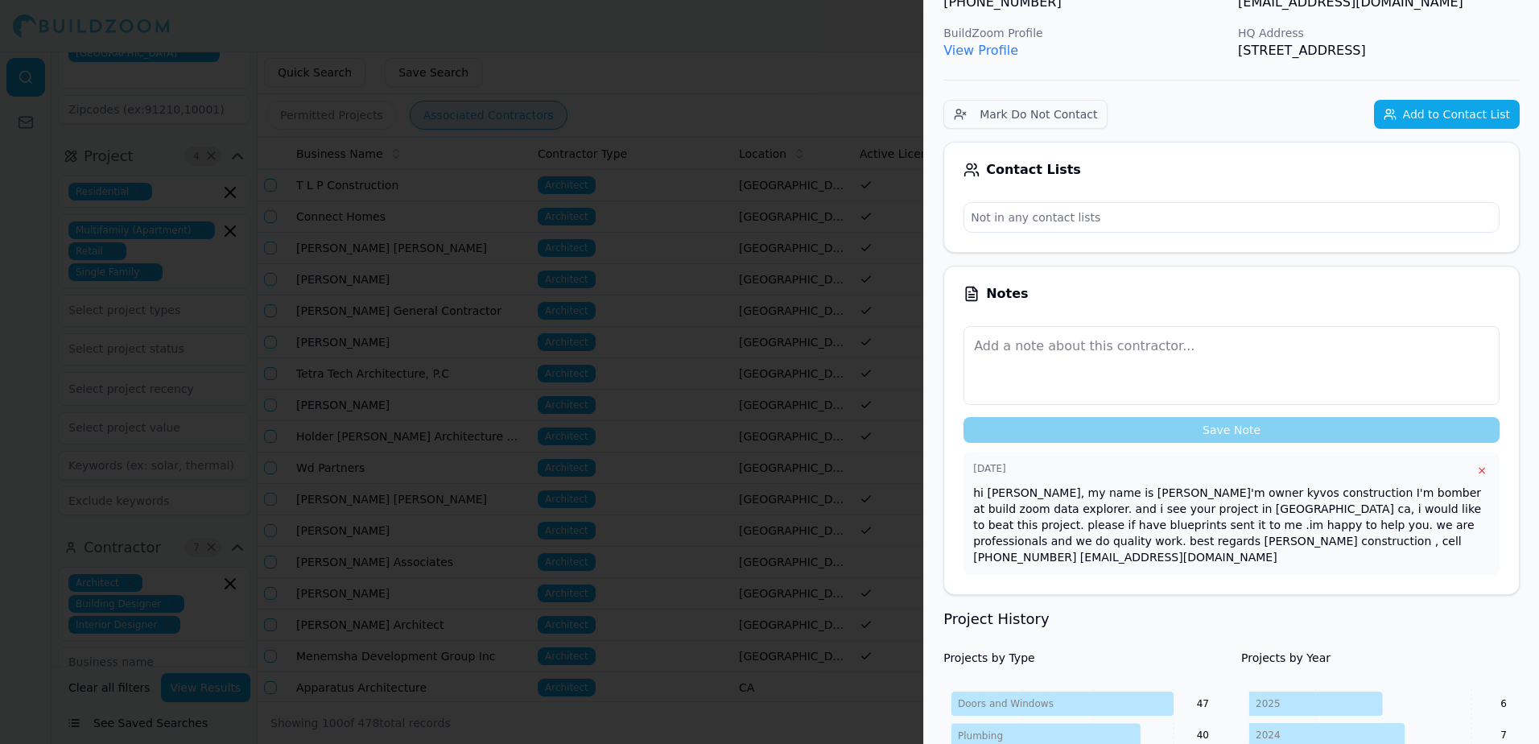
scroll to position [0, 0]
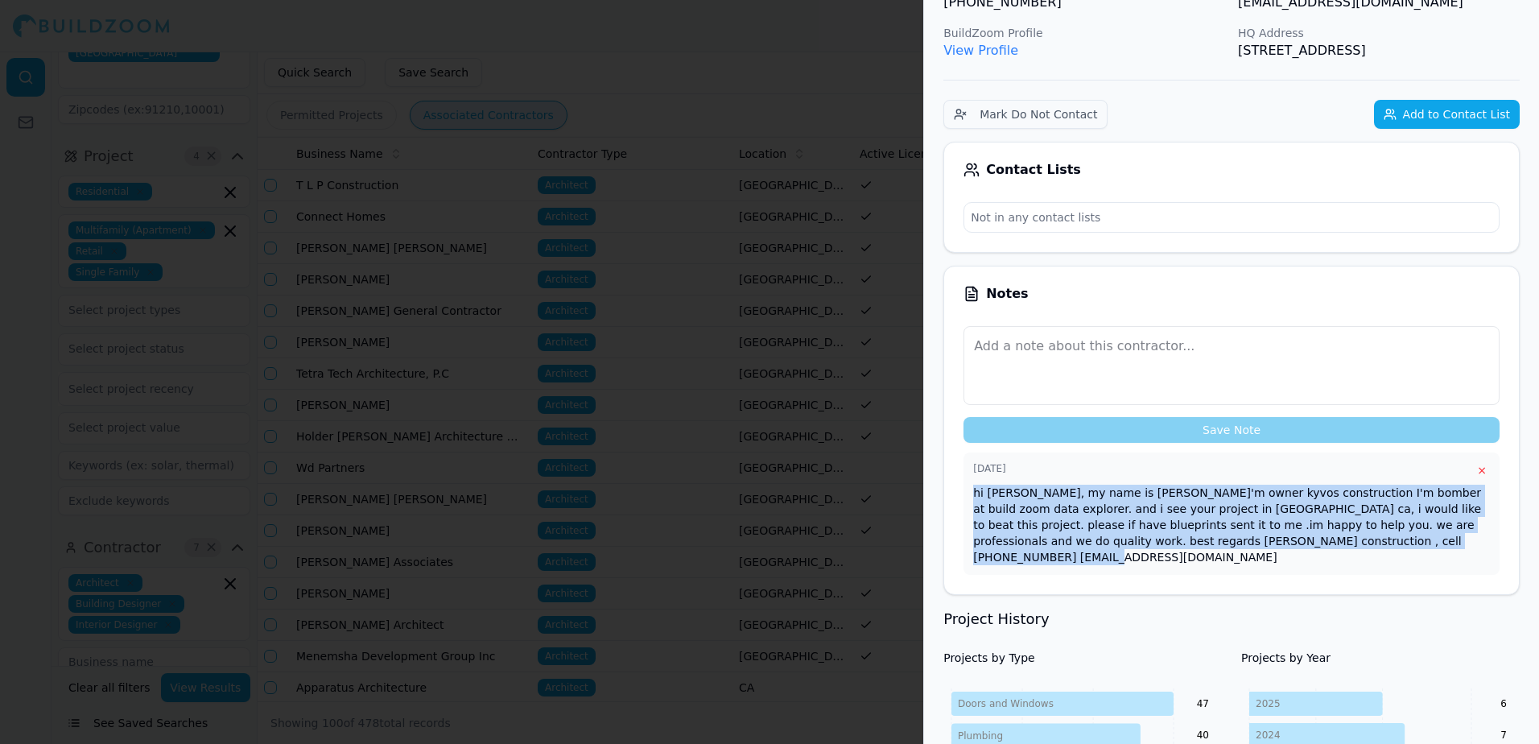
drag, startPoint x: 973, startPoint y: 494, endPoint x: 1293, endPoint y: 571, distance: 328.9
click at [1293, 571] on div "Notes Save Note [DATE] × hi [PERSON_NAME], my name is [PERSON_NAME]'m owner kyv…" at bounding box center [1232, 430] width 576 height 329
drag, startPoint x: 1293, startPoint y: 571, endPoint x: 1240, endPoint y: 532, distance: 65.7
copy p "hi [PERSON_NAME], my name is [PERSON_NAME]'m owner kyvos construction I'm bombe…"
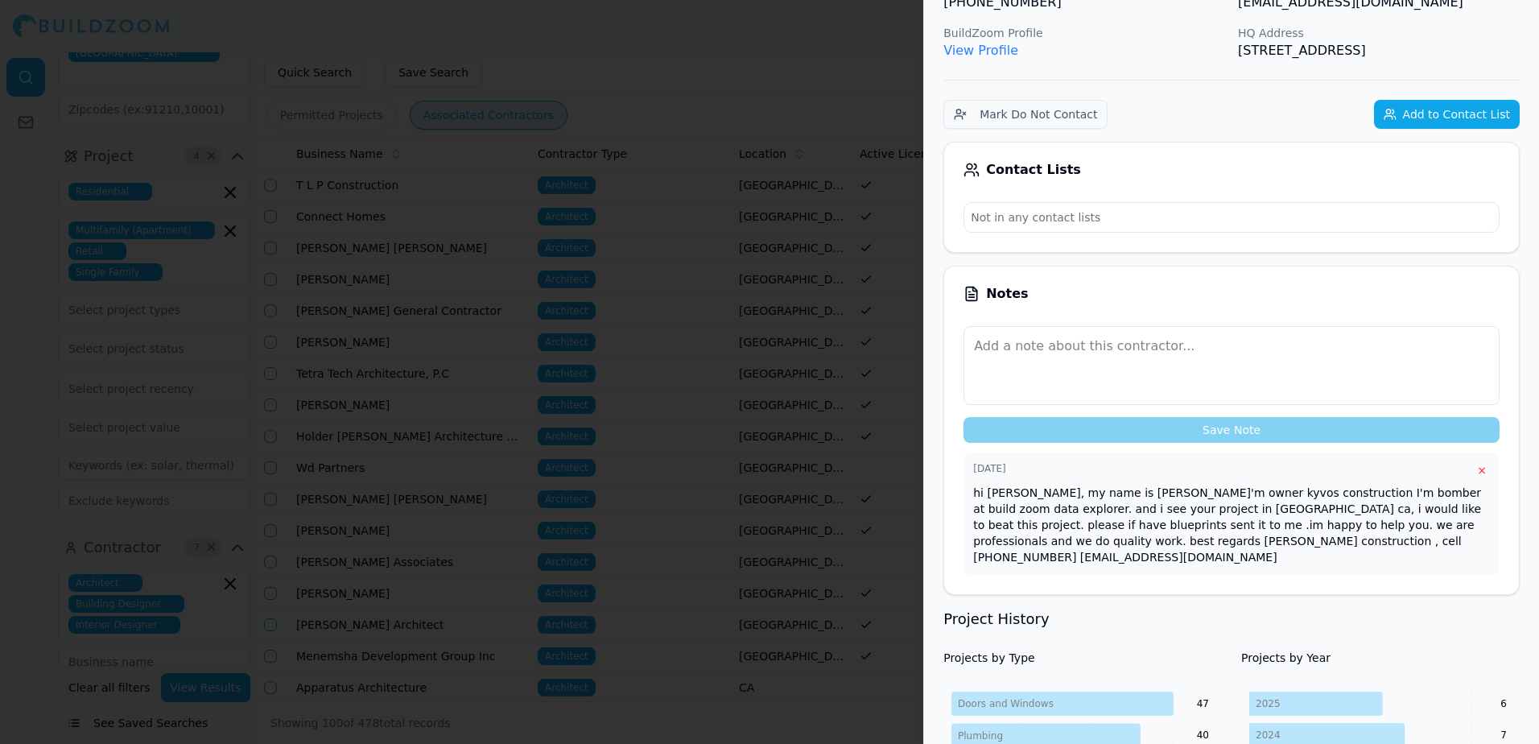
click at [1331, 2] on p "[EMAIL_ADDRESS][DOMAIN_NAME]" at bounding box center [1379, 2] width 282 height 19
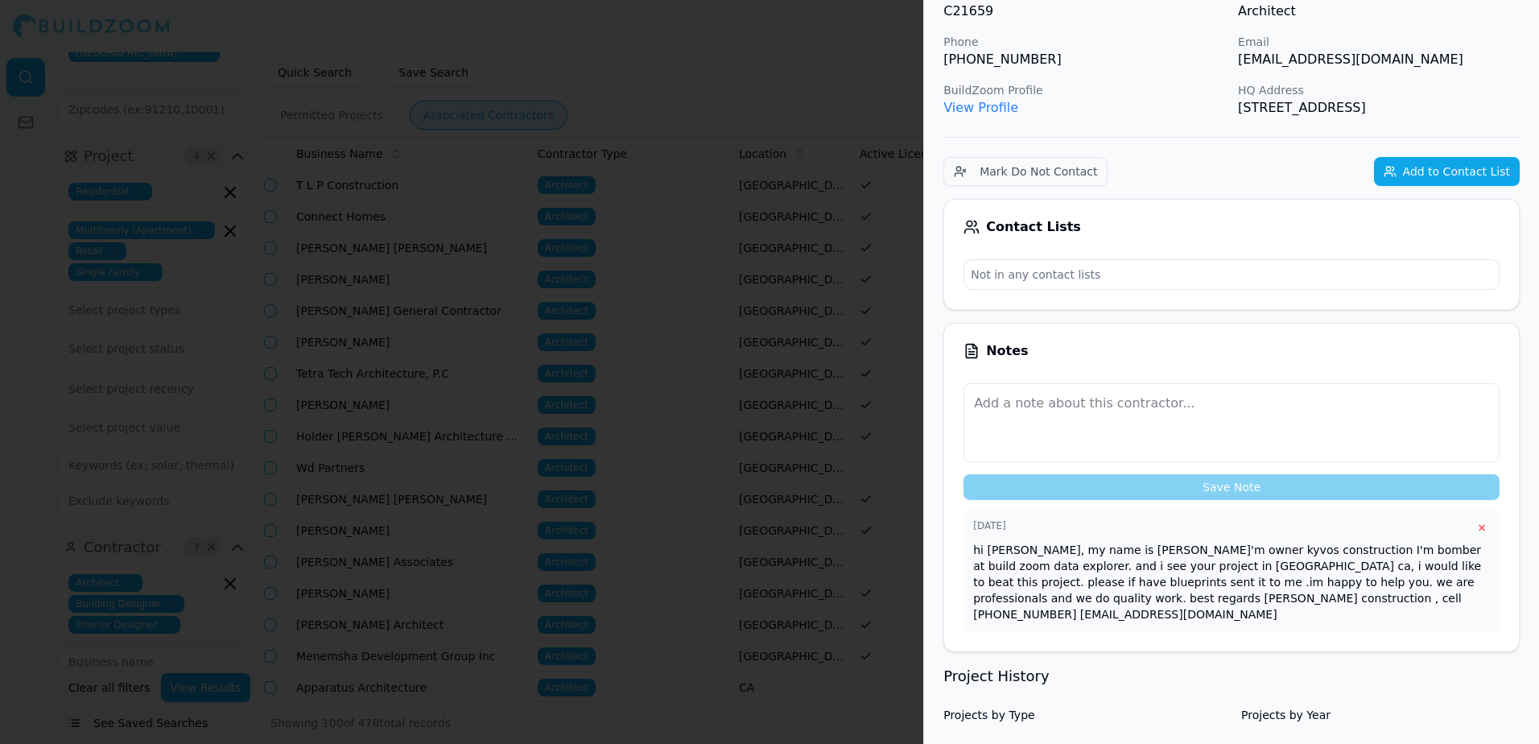
scroll to position [81, 0]
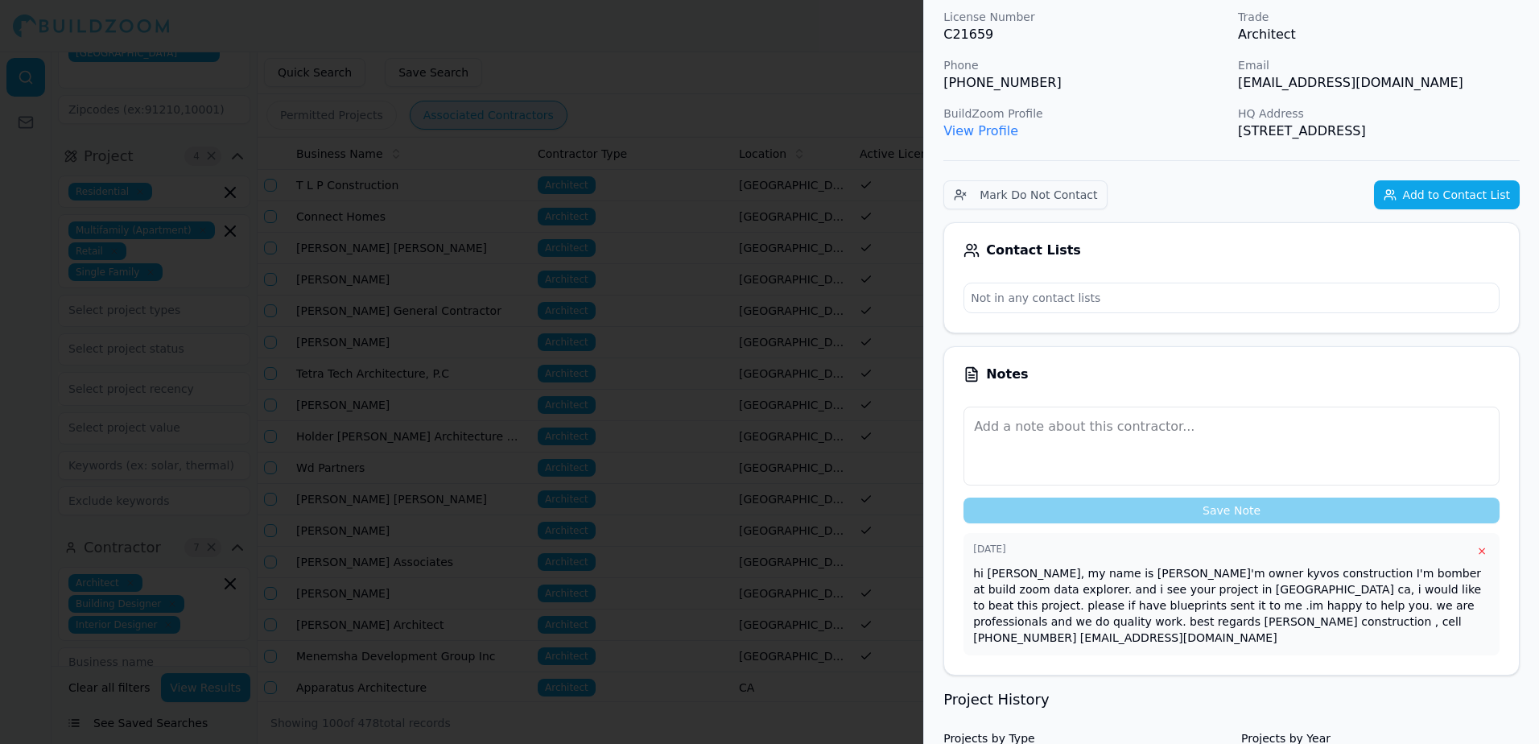
click at [1334, 85] on p "[EMAIL_ADDRESS][DOMAIN_NAME]" at bounding box center [1379, 82] width 282 height 19
drag, startPoint x: 1237, startPoint y: 85, endPoint x: 1428, endPoint y: 89, distance: 191.7
click at [1428, 89] on div "License Number C21659 Trade Architect Phone [PHONE_NUMBER] Email [EMAIL_ADDRESS…" at bounding box center [1232, 75] width 576 height 132
drag, startPoint x: 1428, startPoint y: 89, endPoint x: 1400, endPoint y: 86, distance: 28.4
copy p "[EMAIL_ADDRESS][DOMAIN_NAME]"
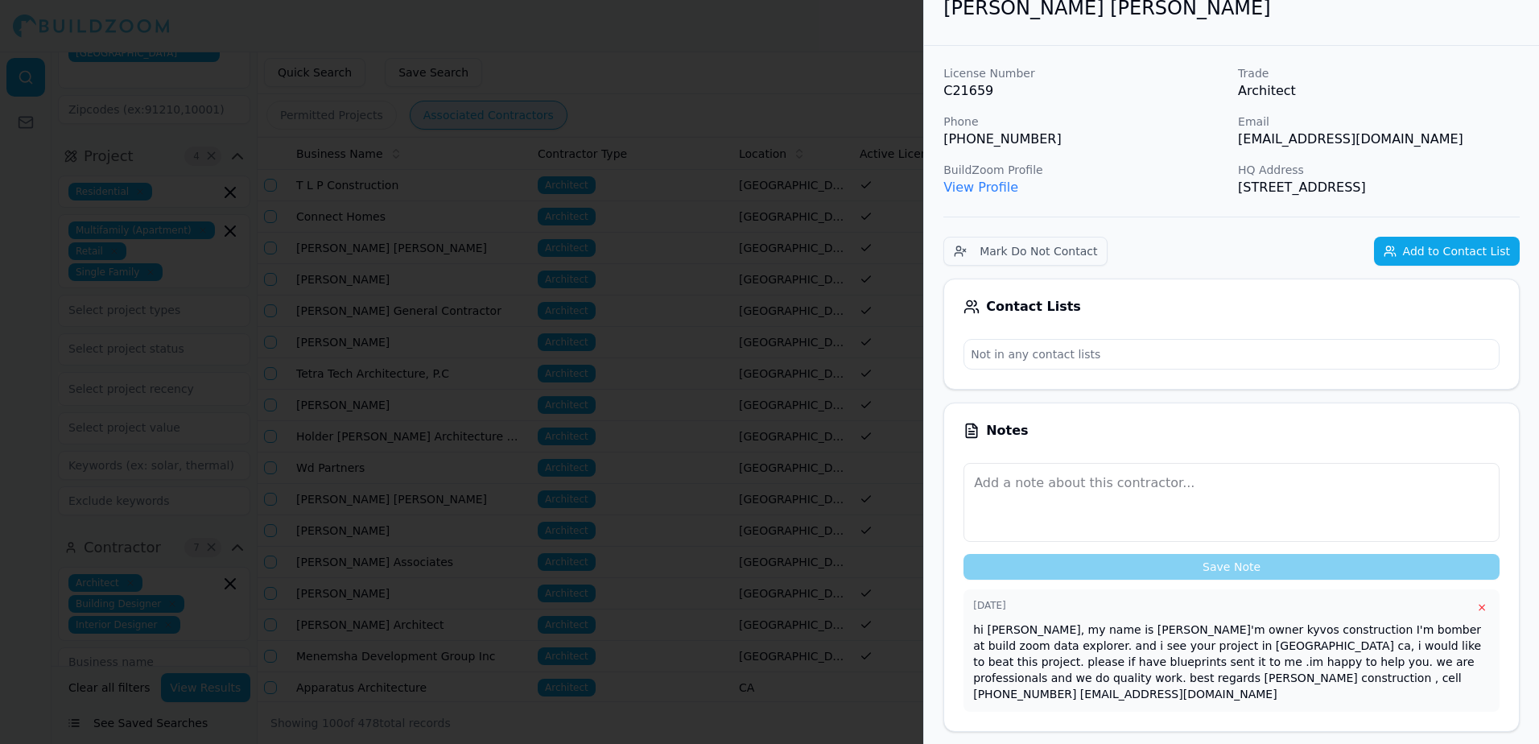
scroll to position [0, 0]
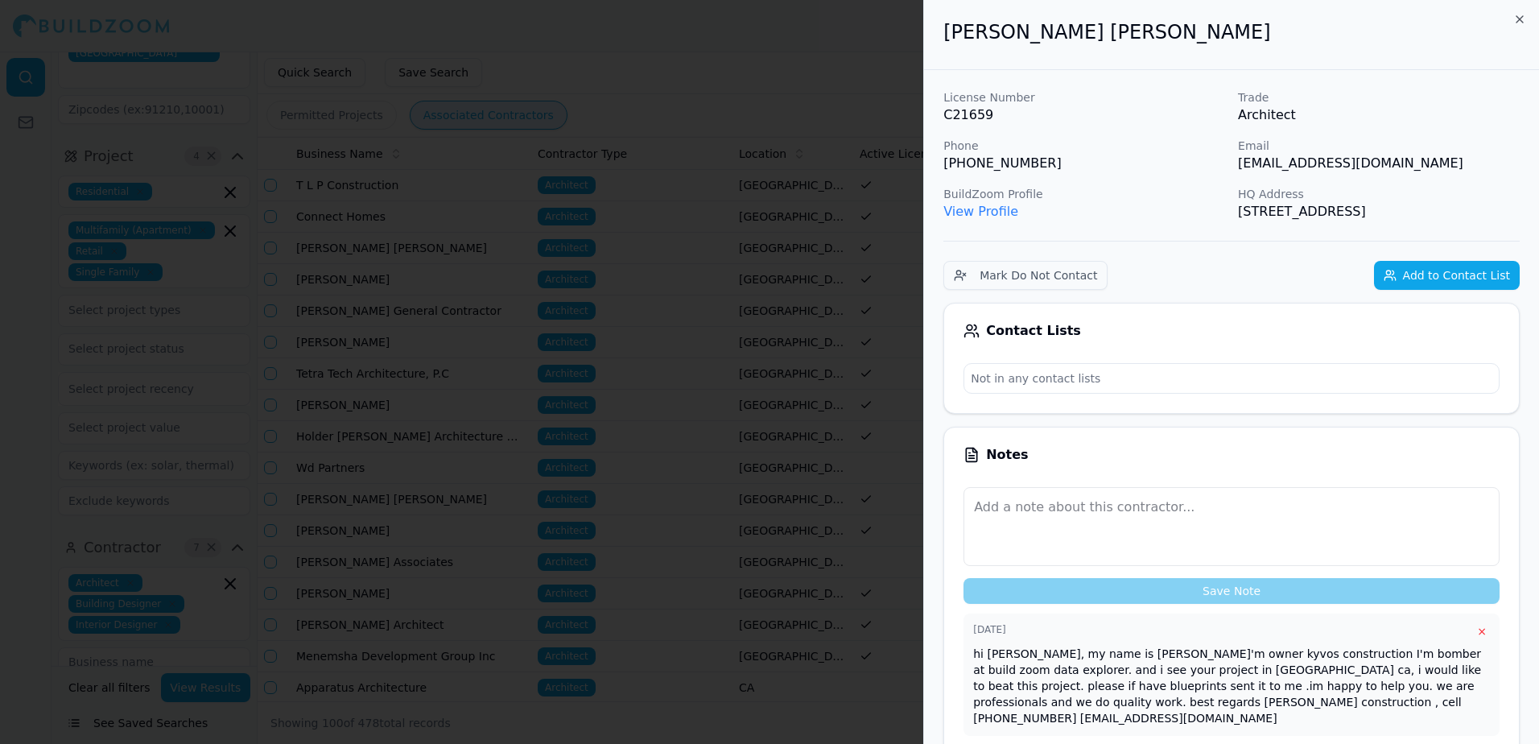
click at [998, 216] on link "View Profile" at bounding box center [981, 211] width 75 height 15
click at [1330, 162] on p "[EMAIL_ADDRESS][DOMAIN_NAME]" at bounding box center [1379, 163] width 282 height 19
click at [1451, 277] on button "Add to Contact List" at bounding box center [1447, 275] width 146 height 29
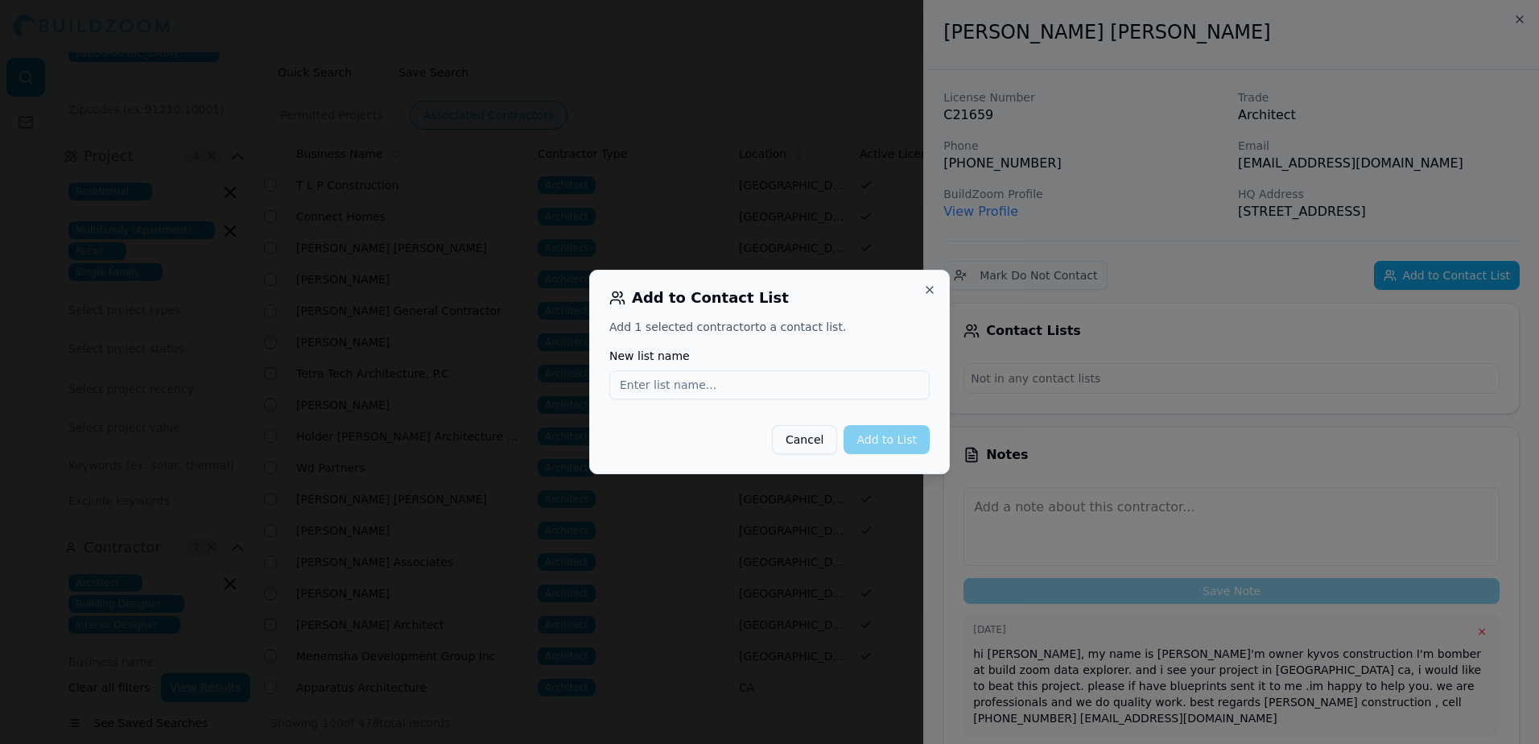
click at [1161, 178] on div at bounding box center [769, 372] width 1539 height 744
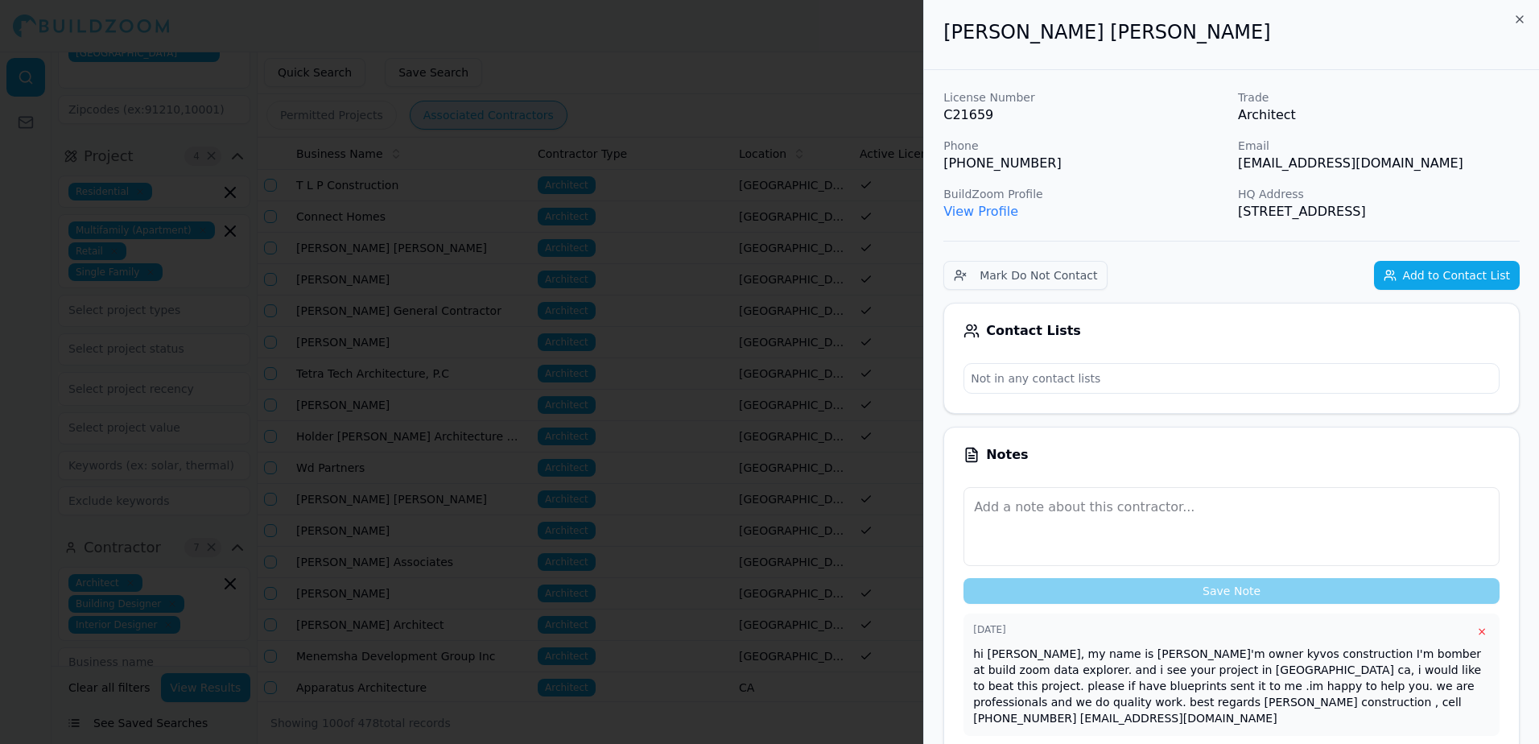
click at [983, 209] on link "View Profile" at bounding box center [981, 211] width 75 height 15
